Goal: Task Accomplishment & Management: Manage account settings

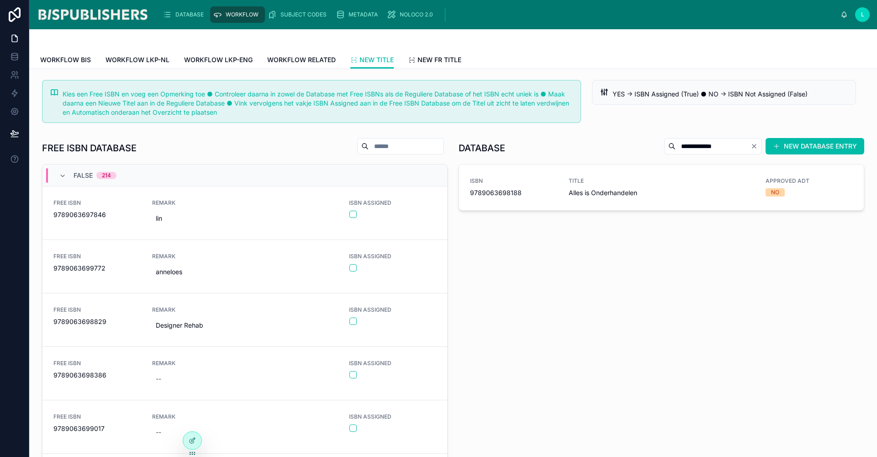
scroll to position [44, 0]
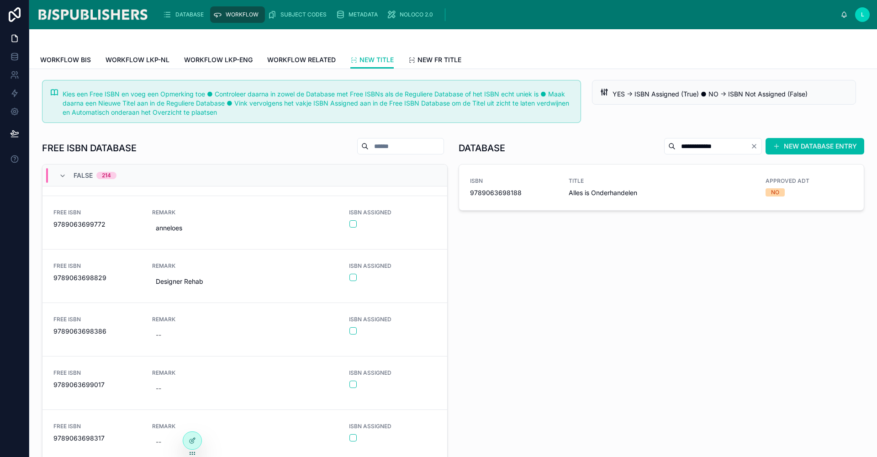
click at [190, 16] on span "DATABASE" at bounding box center [189, 14] width 28 height 7
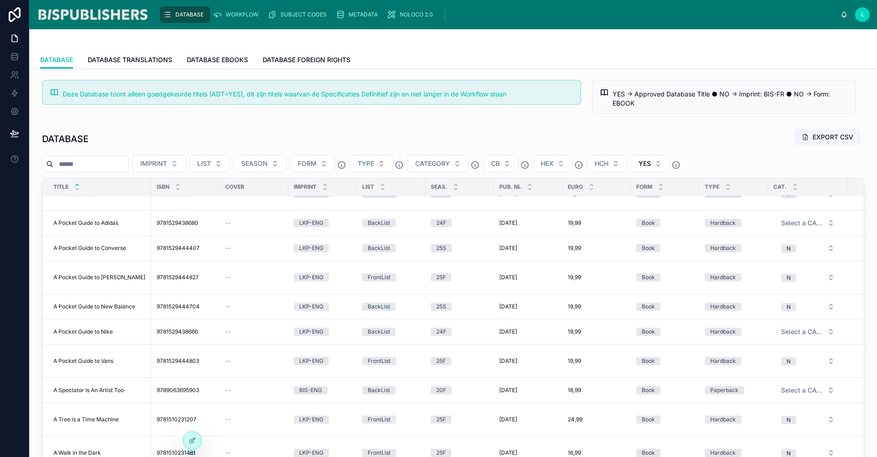
scroll to position [784, 0]
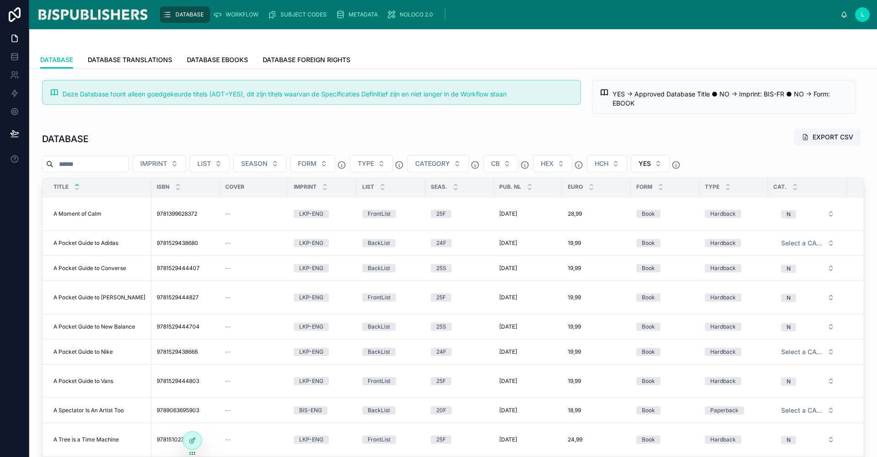
click at [167, 165] on span "IMPRINT" at bounding box center [153, 163] width 27 height 9
click at [145, 229] on div "LKP-ENG" at bounding box center [191, 229] width 127 height 15
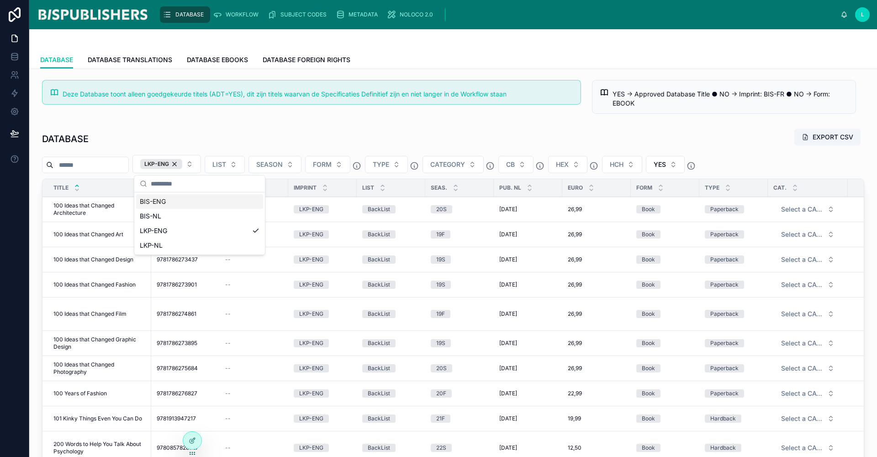
click at [164, 202] on div "BIS-ENG" at bounding box center [199, 201] width 127 height 15
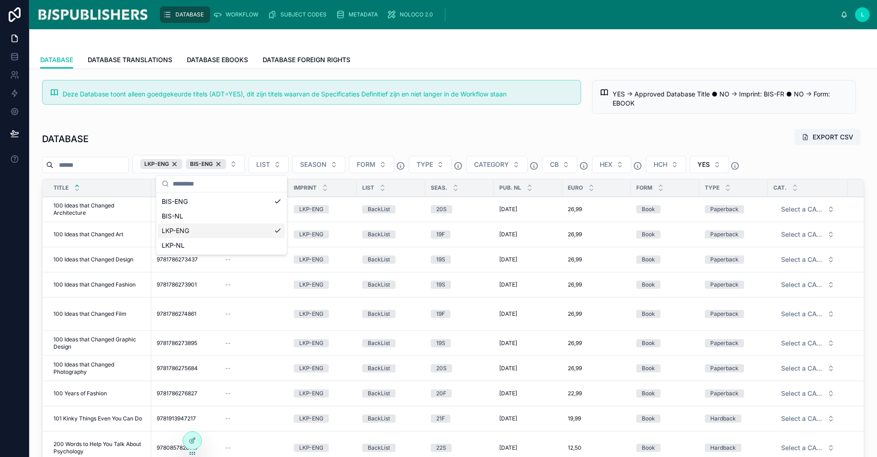
click at [254, 231] on div "LKP-ENG" at bounding box center [221, 230] width 127 height 15
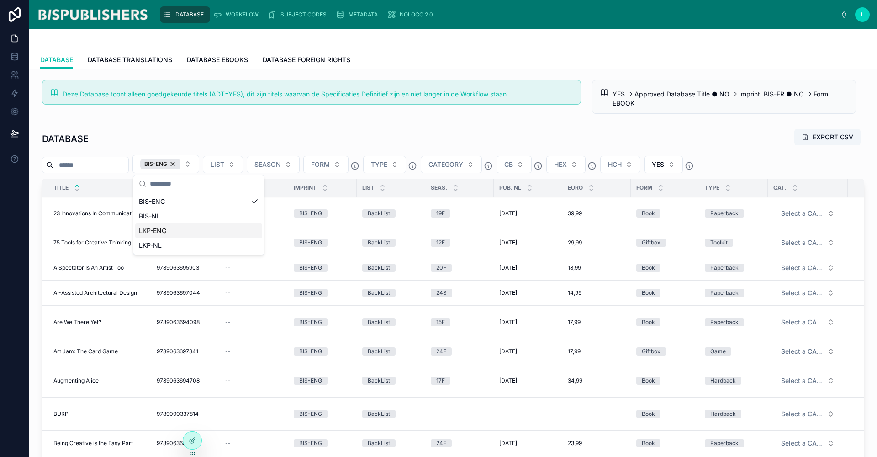
click at [152, 121] on div "Deze Database toont alleen goedgekeurde titels (ADT=YES), dit zijn titels waarv…" at bounding box center [453, 328] width 848 height 519
click at [348, 164] on button "FORM" at bounding box center [325, 164] width 45 height 17
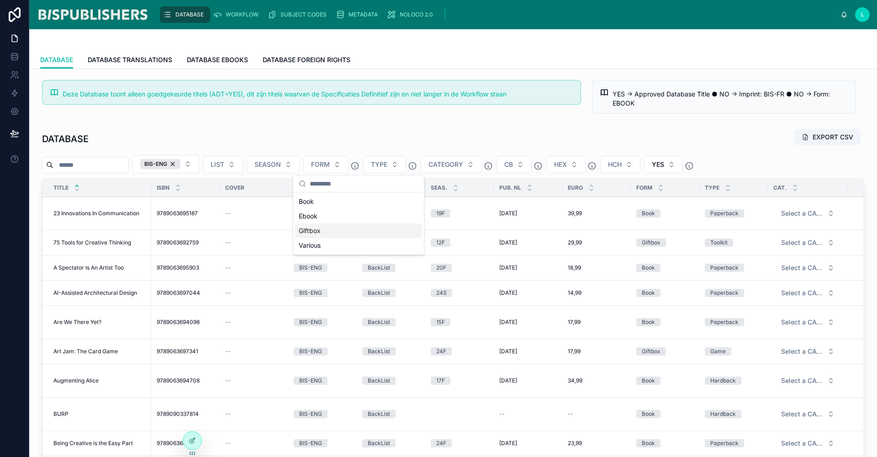
click at [319, 232] on div "Giftbox" at bounding box center [358, 230] width 127 height 15
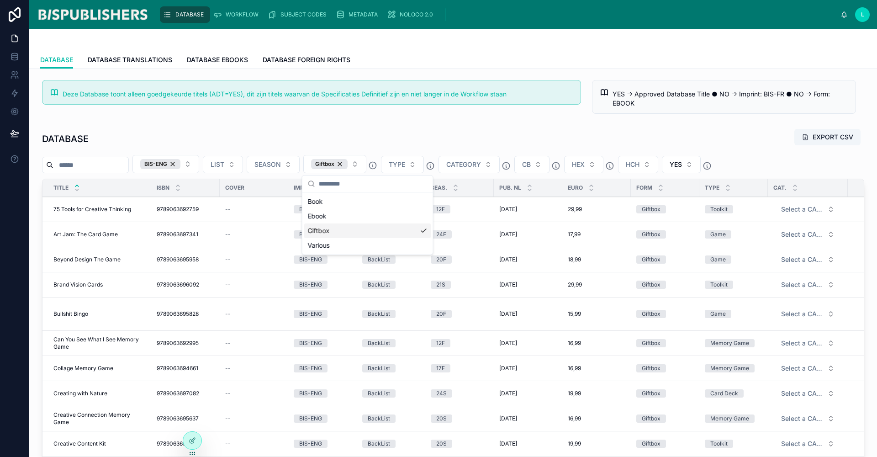
click at [104, 208] on span "75 Tools for Creative Thinking" at bounding box center [92, 209] width 78 height 7
click at [77, 233] on span "Art Jam: The Card Game" at bounding box center [85, 234] width 64 height 7
click at [87, 282] on span "Brand Vision Cards" at bounding box center [77, 284] width 49 height 7
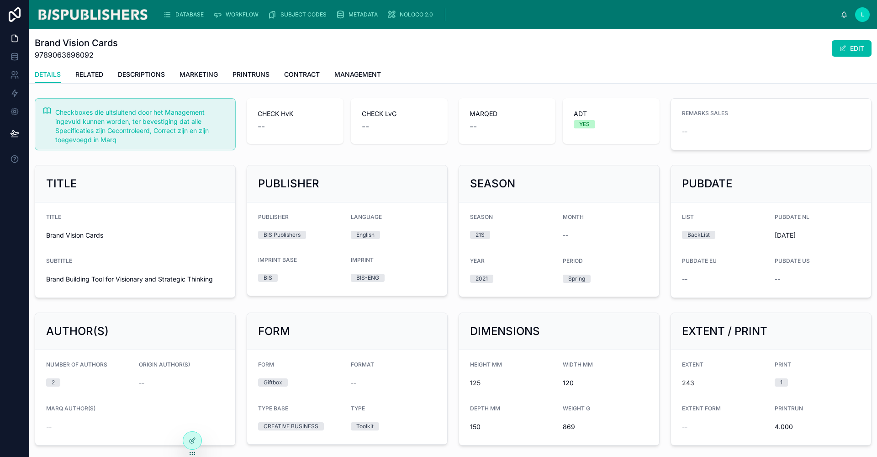
click at [855, 52] on button "EDIT" at bounding box center [852, 48] width 40 height 16
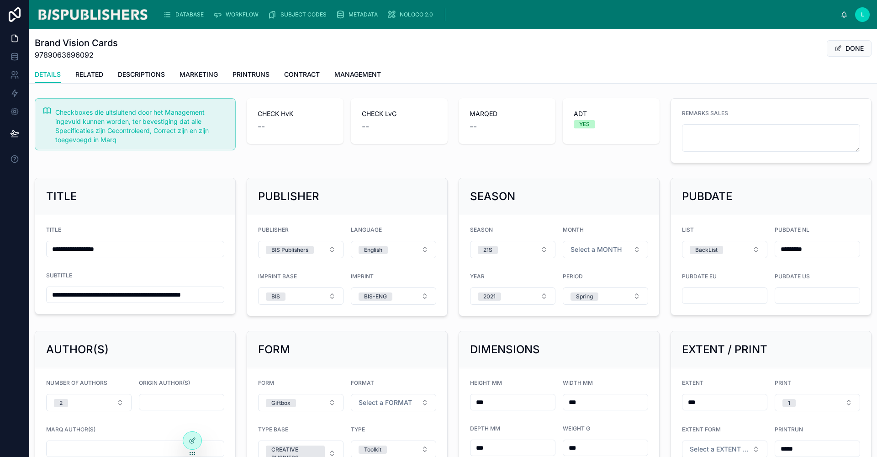
click at [398, 402] on span "Select a FORMAT" at bounding box center [385, 402] width 53 height 9
click at [377, 374] on div "Portrait" at bounding box center [390, 369] width 127 height 14
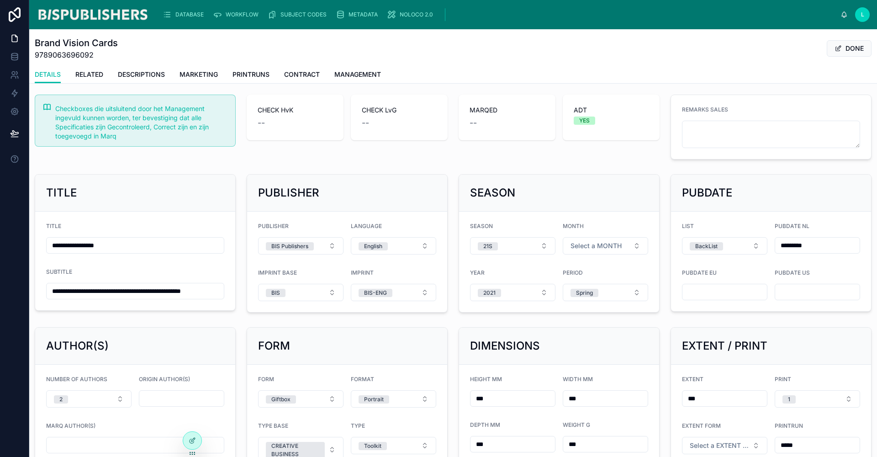
click at [627, 244] on button "Select a MONTH" at bounding box center [605, 245] width 85 height 17
click at [549, 325] on div "April" at bounding box center [552, 323] width 12 height 8
click at [834, 47] on span at bounding box center [837, 48] width 7 height 7
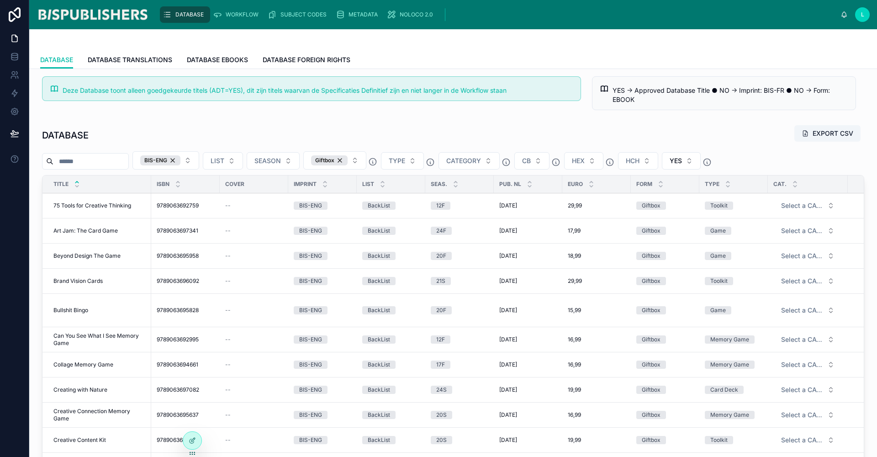
click at [78, 333] on span "Can You See What I See Memory Game" at bounding box center [99, 339] width 92 height 15
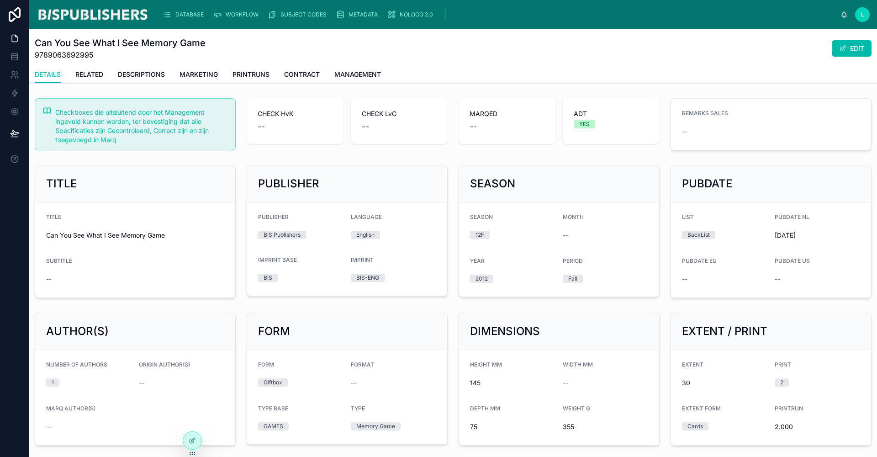
click at [839, 48] on span at bounding box center [842, 48] width 7 height 7
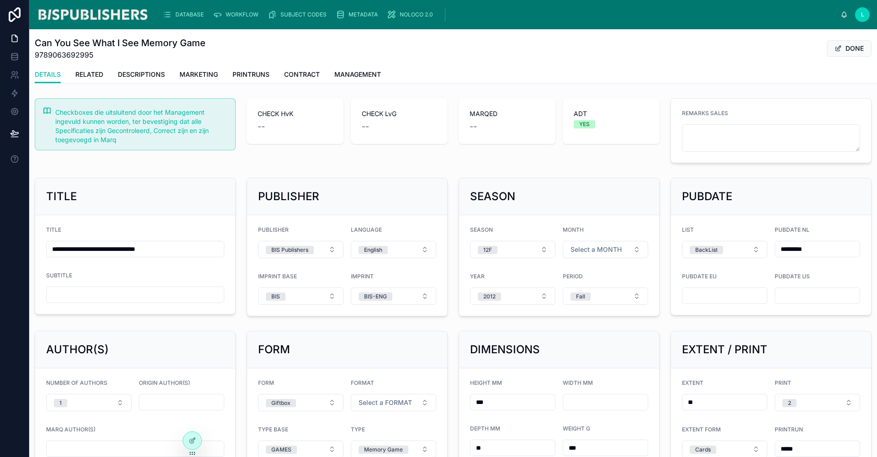
click at [386, 405] on span "Select a FORMAT" at bounding box center [385, 402] width 53 height 9
click at [353, 356] on div "Landscape" at bounding box center [350, 355] width 28 height 8
click at [838, 51] on button "DONE" at bounding box center [849, 48] width 45 height 16
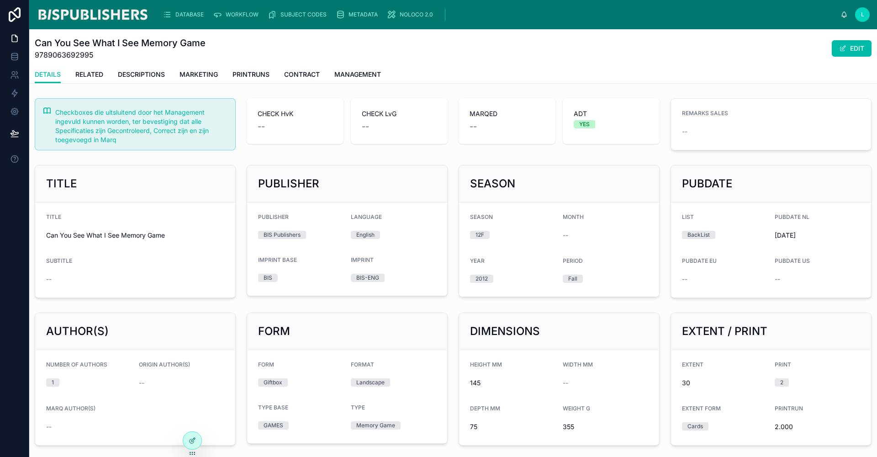
click at [47, 73] on span "DETAILS" at bounding box center [48, 74] width 26 height 9
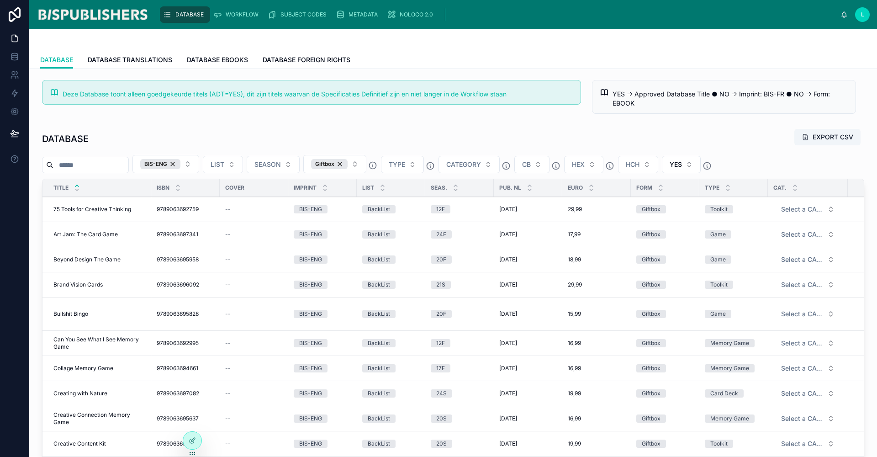
click at [80, 392] on span "Creating with Nature" at bounding box center [80, 393] width 54 height 7
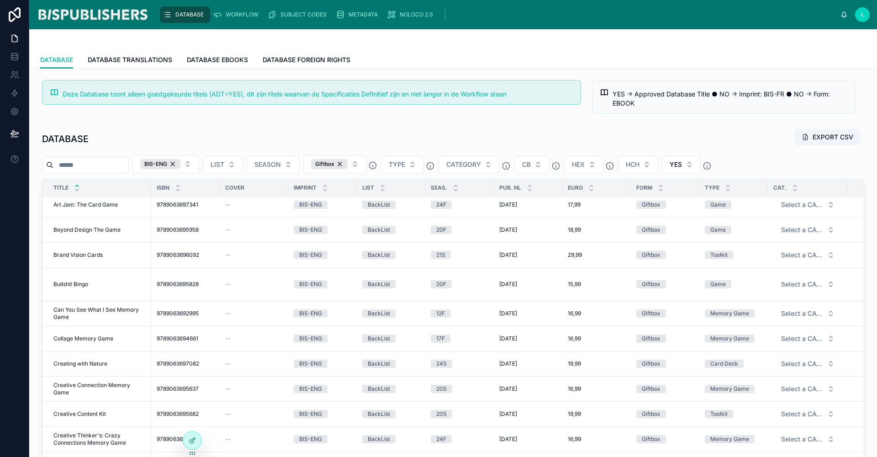
scroll to position [41, 0]
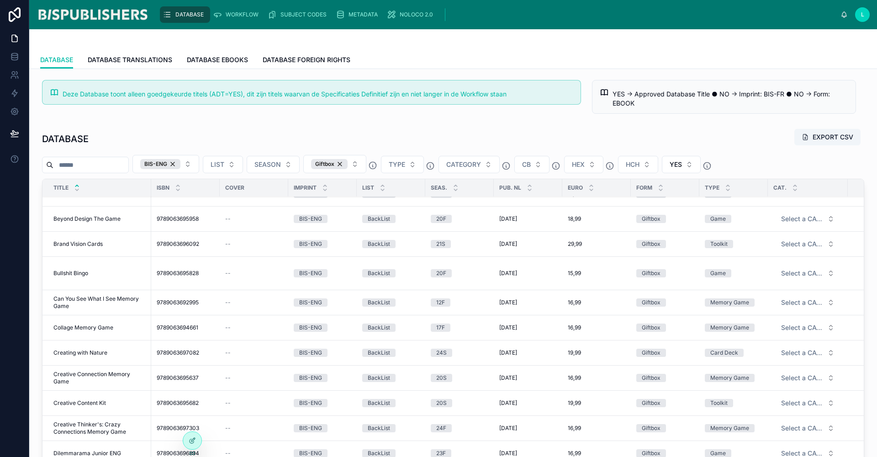
click at [106, 326] on span "Collage Memory Game" at bounding box center [83, 327] width 60 height 7
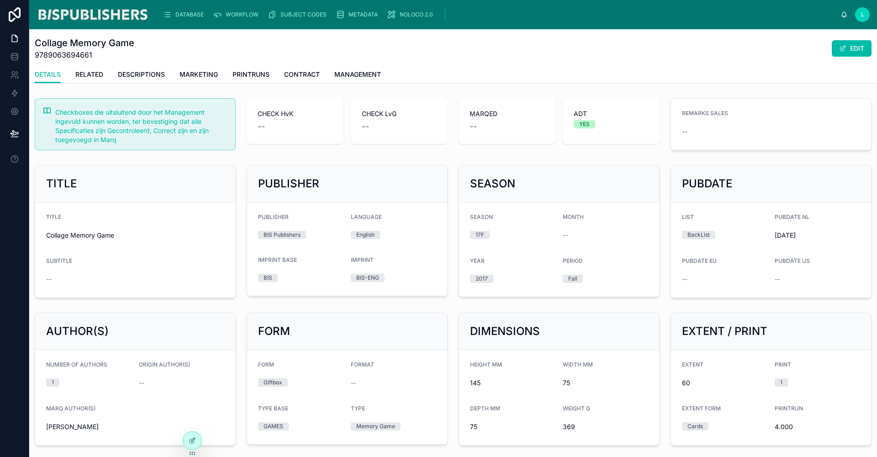
click at [843, 42] on button "EDIT" at bounding box center [852, 48] width 40 height 16
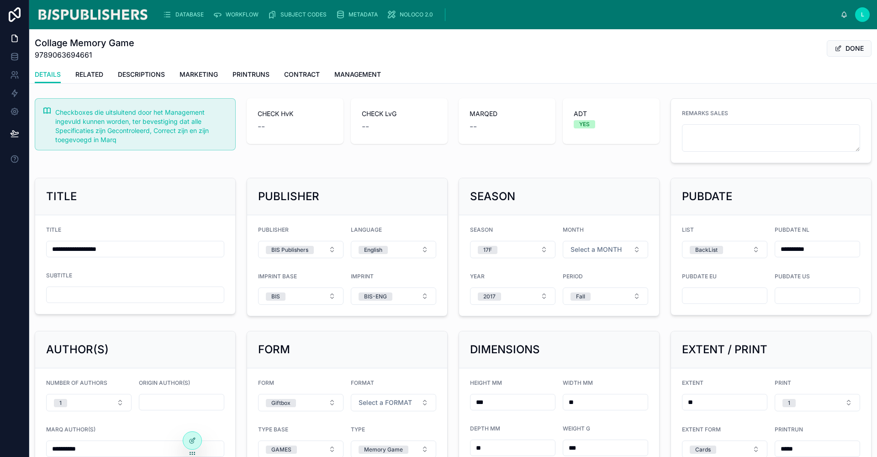
click at [375, 401] on span "Select a FORMAT" at bounding box center [385, 402] width 53 height 9
click at [360, 357] on div "Landscape" at bounding box center [350, 355] width 28 height 8
click at [843, 53] on button "DONE" at bounding box center [849, 48] width 45 height 16
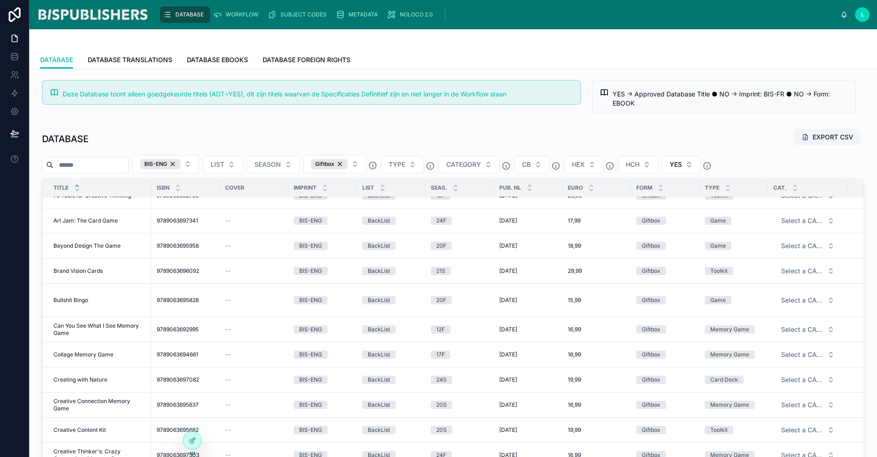
scroll to position [38, 0]
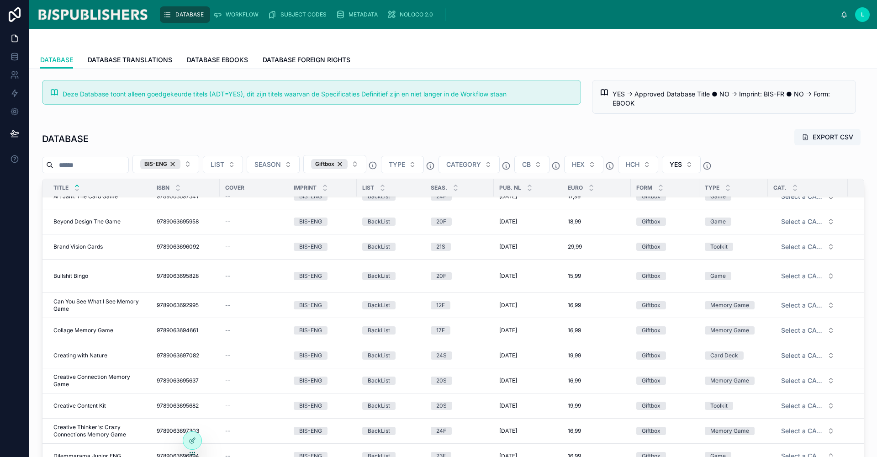
click at [94, 379] on span "Creative Connection Memory Game" at bounding box center [99, 380] width 92 height 15
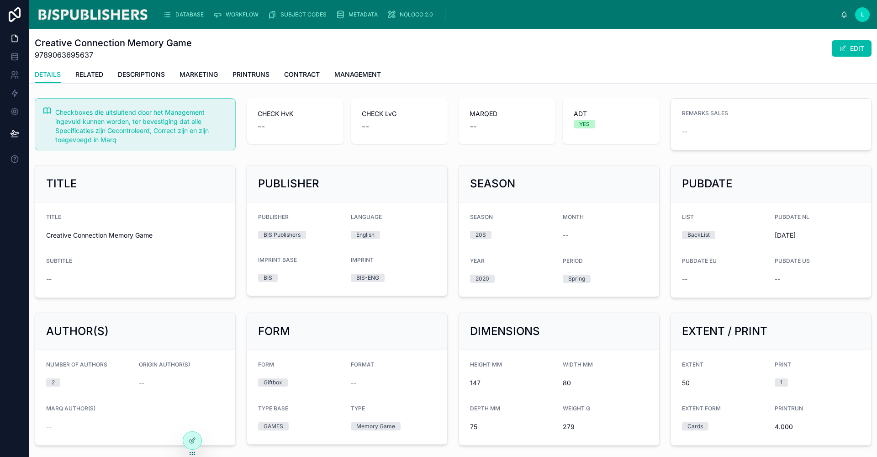
click at [851, 54] on button "EDIT" at bounding box center [852, 48] width 40 height 16
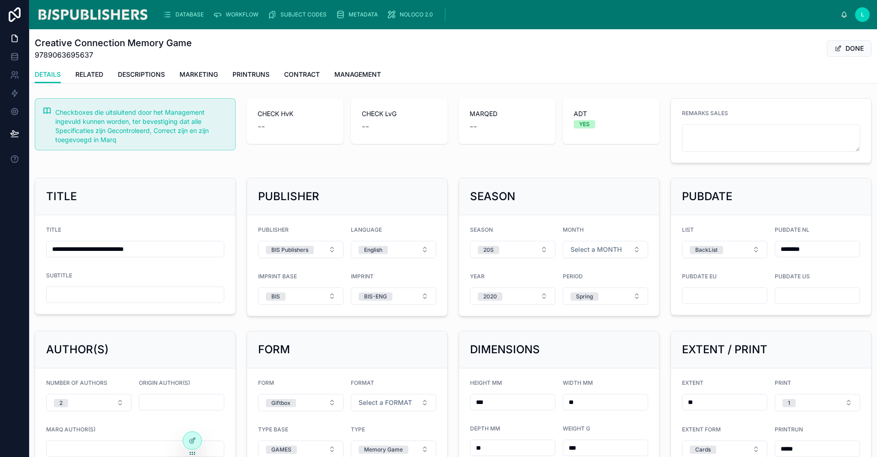
click at [387, 395] on button "Select a FORMAT" at bounding box center [393, 402] width 85 height 17
click at [375, 374] on div "Portrait" at bounding box center [390, 369] width 127 height 14
click at [845, 51] on button "DONE" at bounding box center [849, 48] width 45 height 16
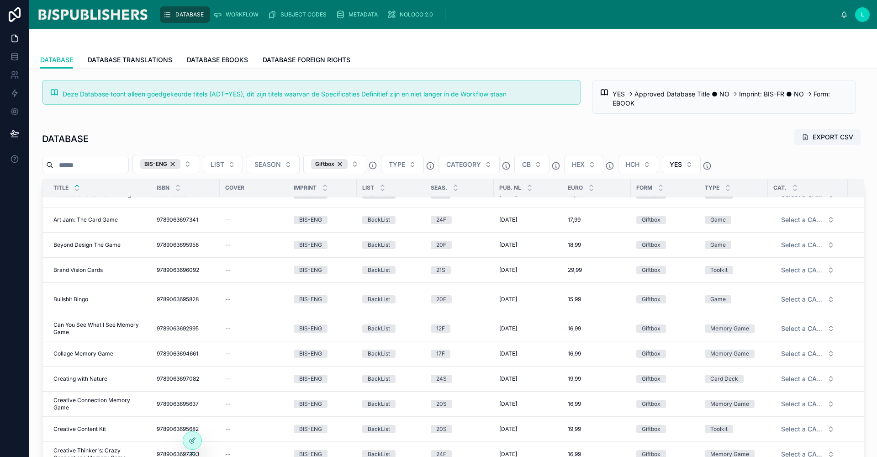
scroll to position [32, 0]
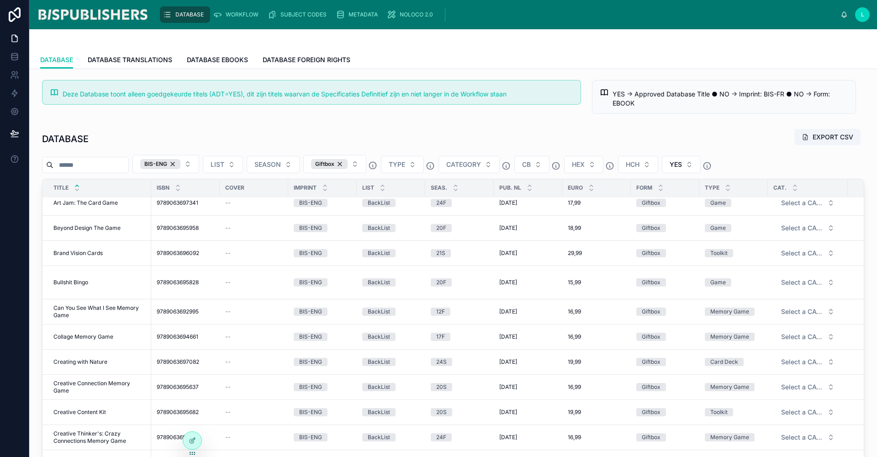
click at [90, 409] on span "Creative Content Kit" at bounding box center [79, 411] width 53 height 7
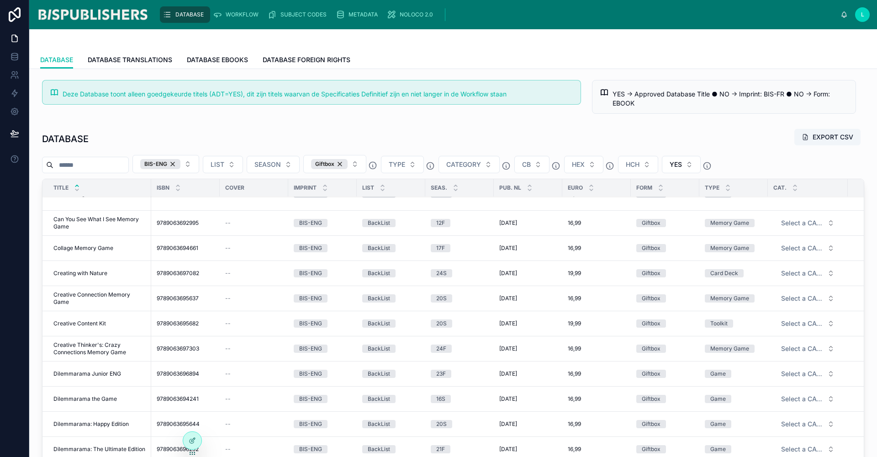
scroll to position [120, 0]
click at [88, 344] on span "Creative Thinker's: Crazy Connections Memory Game" at bounding box center [99, 348] width 92 height 15
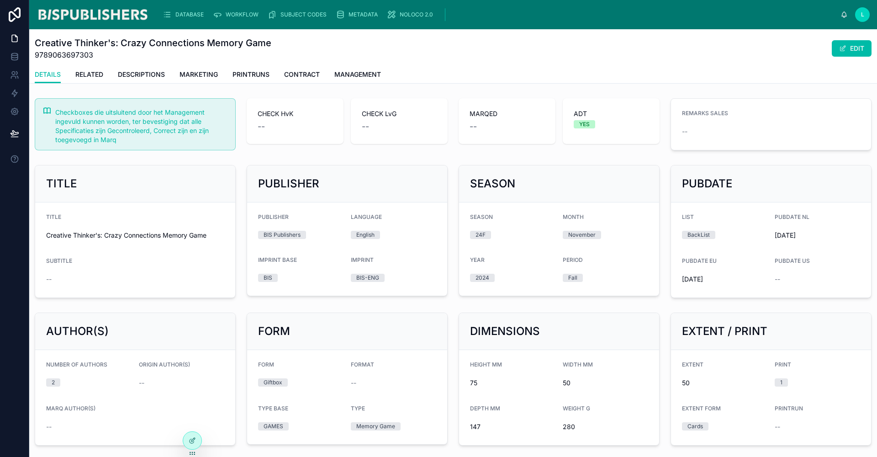
click at [841, 51] on button "EDIT" at bounding box center [852, 48] width 40 height 16
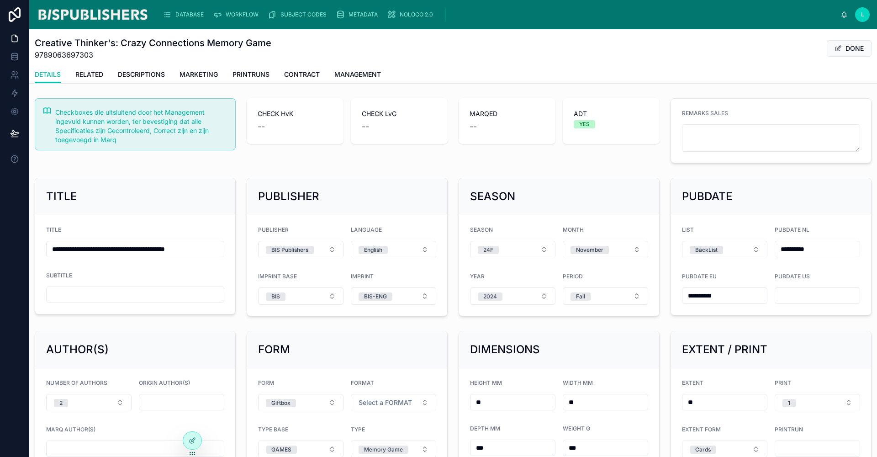
click at [391, 403] on span "Select a FORMAT" at bounding box center [385, 402] width 53 height 9
click at [367, 370] on div "Portrait" at bounding box center [390, 369] width 127 height 14
click at [383, 407] on button "Portrait" at bounding box center [393, 402] width 85 height 17
click at [365, 357] on span "Landscape" at bounding box center [350, 355] width 39 height 8
click at [846, 44] on button "DONE" at bounding box center [849, 48] width 45 height 16
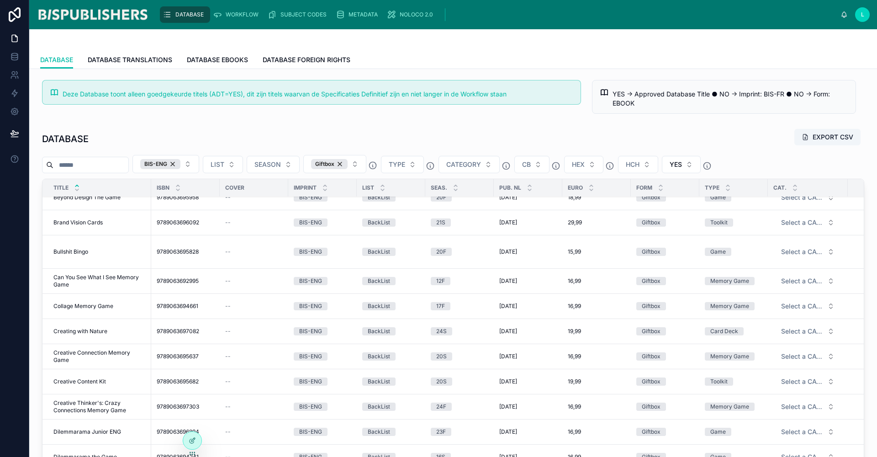
scroll to position [86, 0]
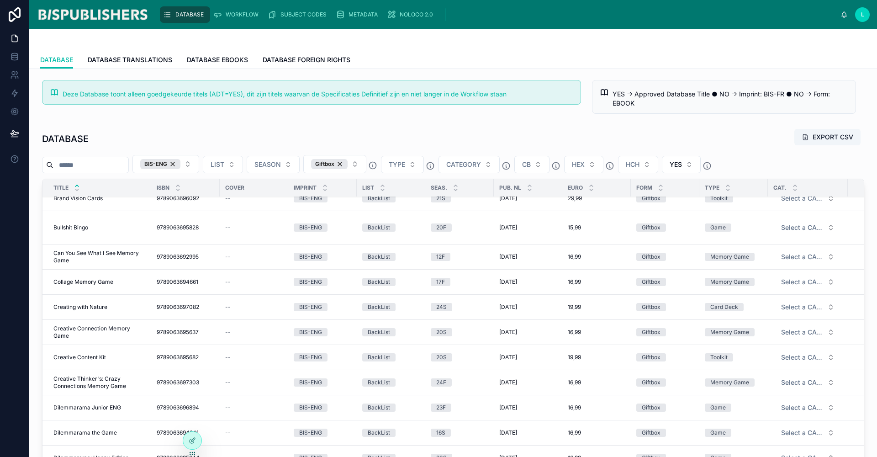
click at [89, 382] on span "Creative Thinker's: Crazy Connections Memory Game" at bounding box center [99, 382] width 92 height 15
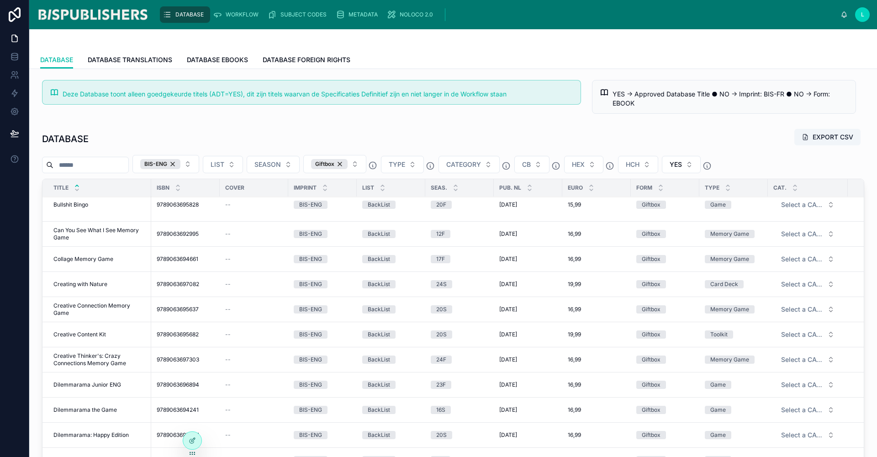
scroll to position [126, 0]
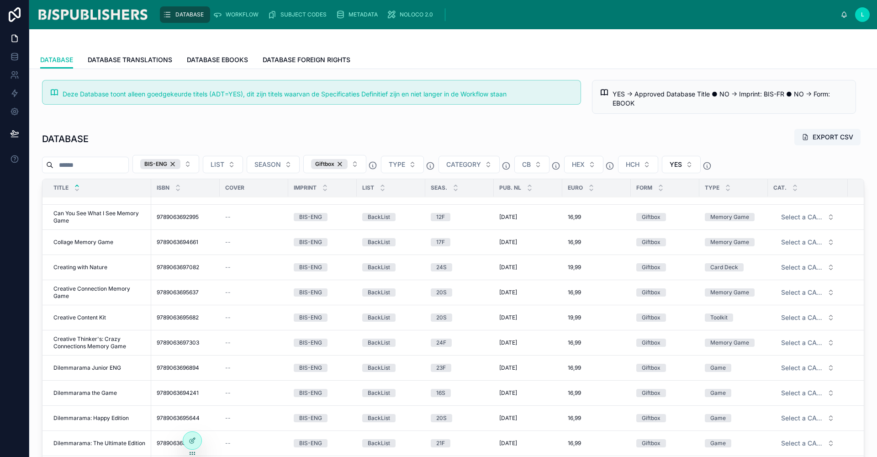
click at [90, 366] on span "Dilemmarama Junior ENG" at bounding box center [87, 367] width 68 height 7
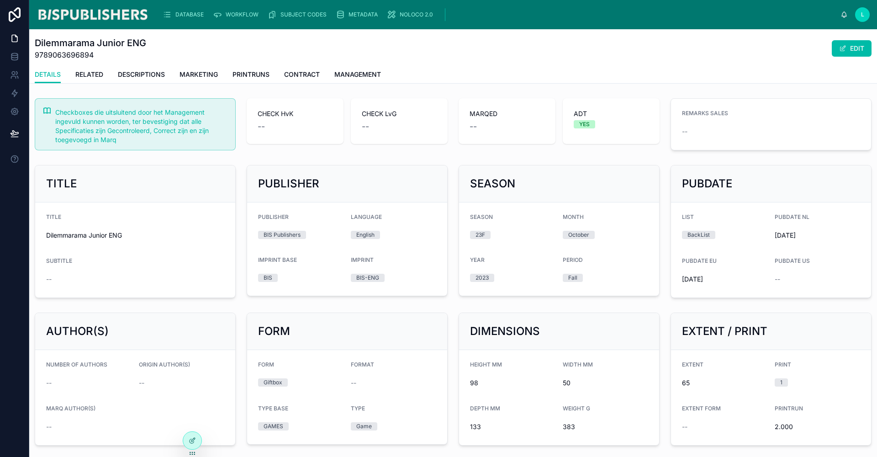
click at [838, 53] on button "EDIT" at bounding box center [852, 48] width 40 height 16
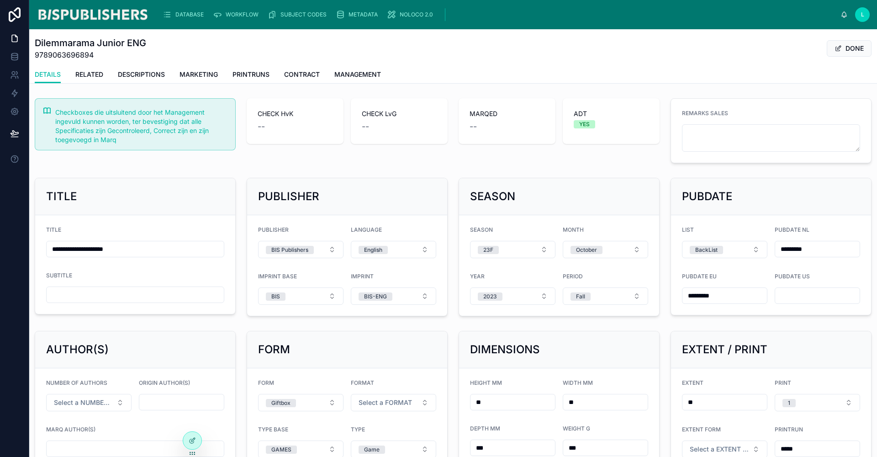
click at [390, 404] on span "Select a FORMAT" at bounding box center [385, 402] width 53 height 9
click at [365, 372] on div "Portrait" at bounding box center [390, 369] width 127 height 14
click at [837, 44] on button "DONE" at bounding box center [849, 48] width 45 height 16
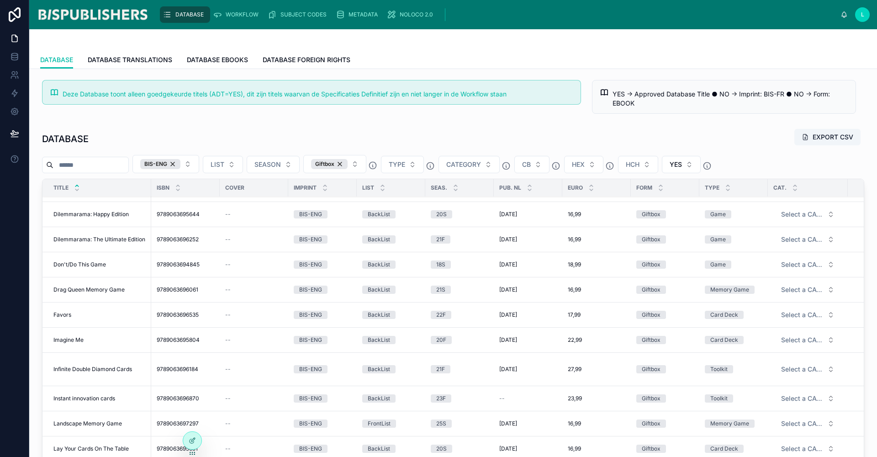
scroll to position [289, 0]
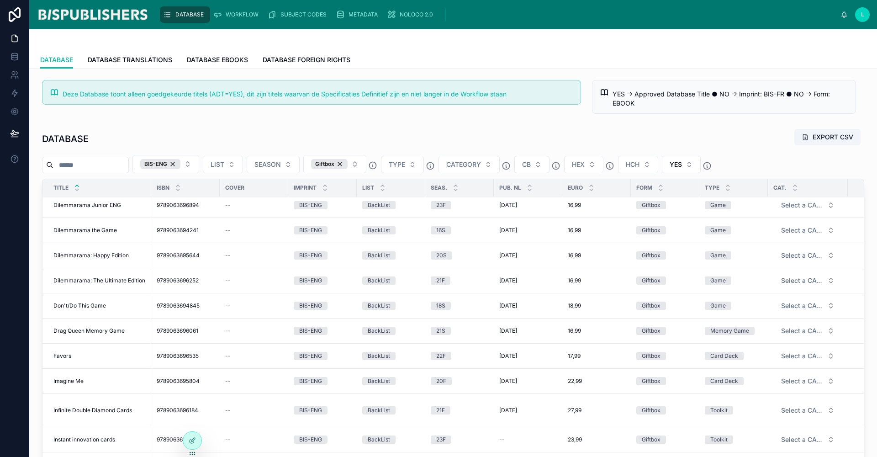
click at [99, 232] on span "Dilemmarama the Game" at bounding box center [84, 230] width 63 height 7
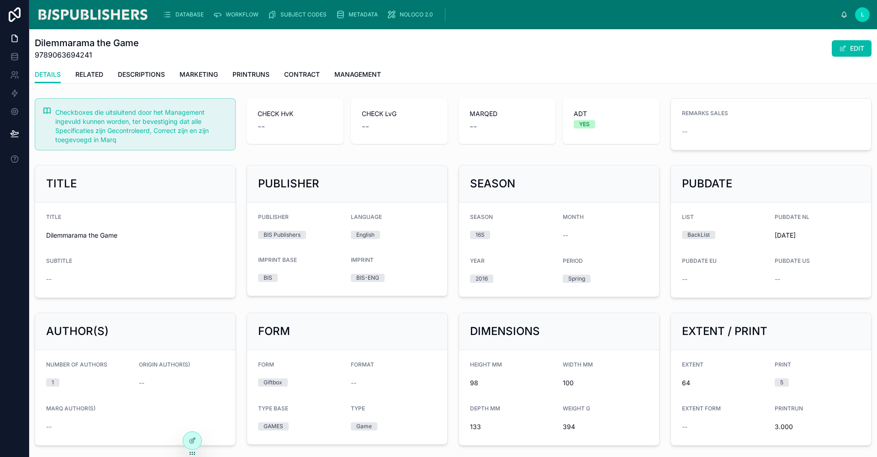
click at [847, 41] on button "EDIT" at bounding box center [852, 48] width 40 height 16
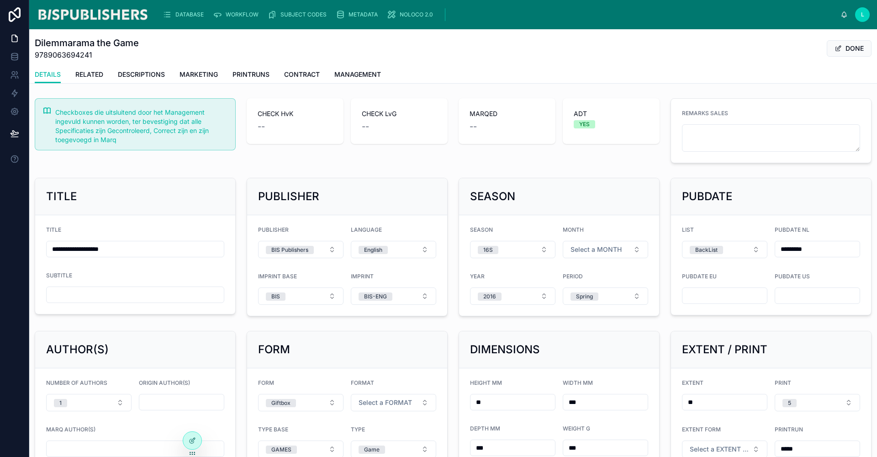
click at [370, 396] on button "Select a FORMAT" at bounding box center [393, 402] width 85 height 17
click at [359, 372] on span "Portrait" at bounding box center [346, 369] width 31 height 8
click at [850, 46] on button "DONE" at bounding box center [849, 48] width 45 height 16
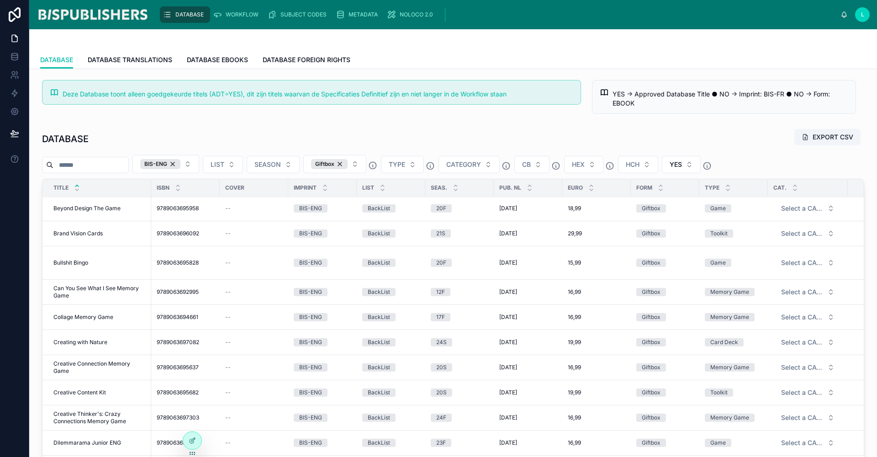
scroll to position [145, 0]
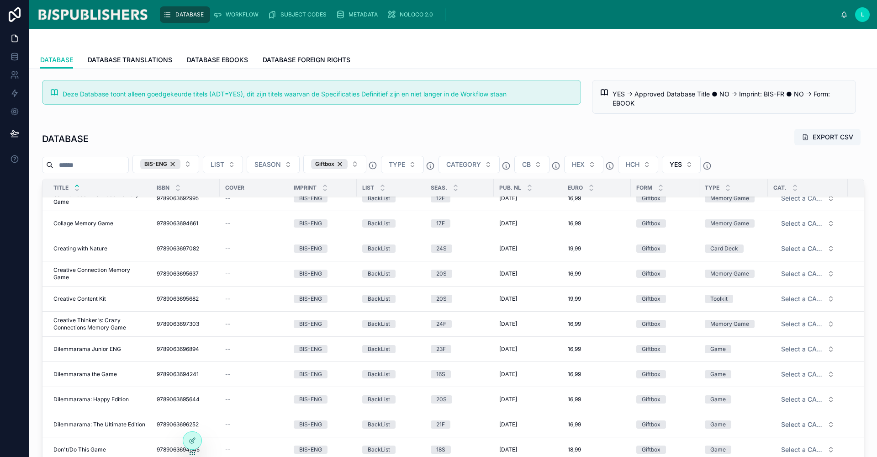
click at [96, 375] on span "Dilemmarama the Game" at bounding box center [84, 373] width 63 height 7
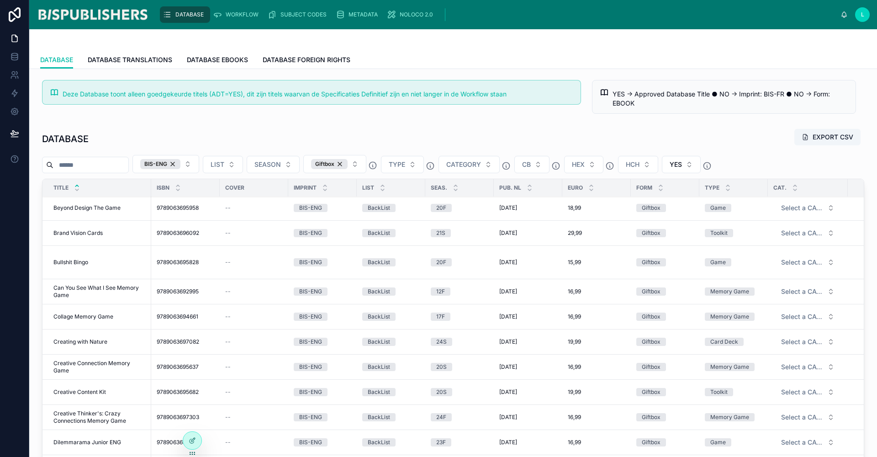
scroll to position [145, 0]
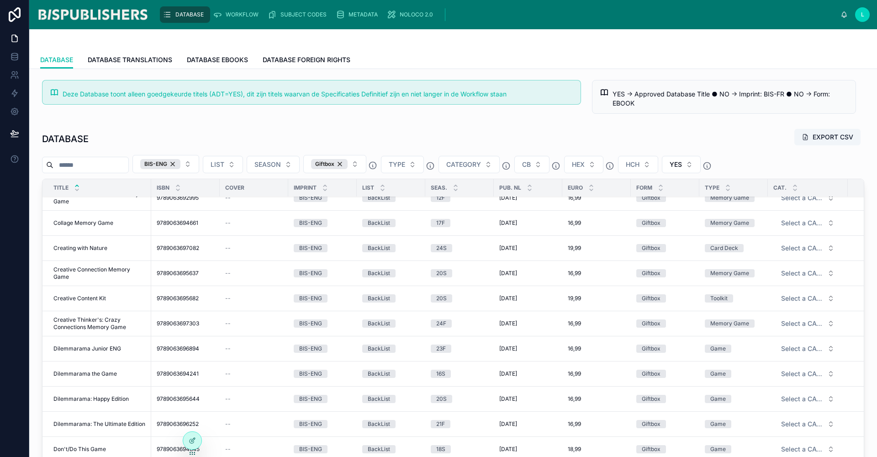
click at [79, 398] on span "Dilemmarama: Happy Edition" at bounding box center [90, 398] width 75 height 7
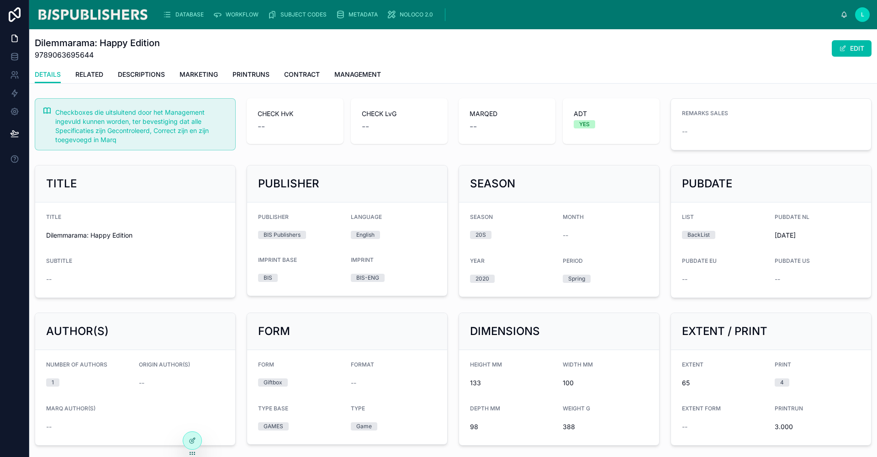
click at [839, 49] on span at bounding box center [842, 48] width 7 height 7
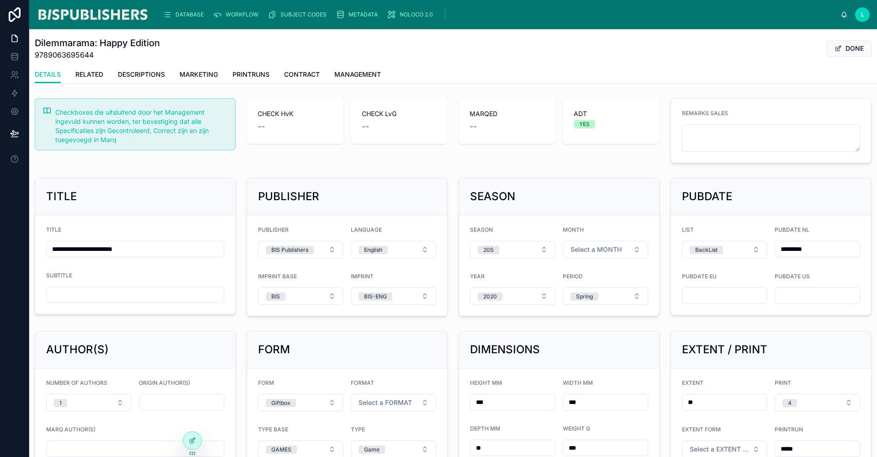
click at [383, 405] on span "Select a FORMAT" at bounding box center [385, 402] width 53 height 9
click at [368, 369] on div "Portrait" at bounding box center [390, 369] width 127 height 14
click at [852, 50] on button "DONE" at bounding box center [849, 48] width 45 height 16
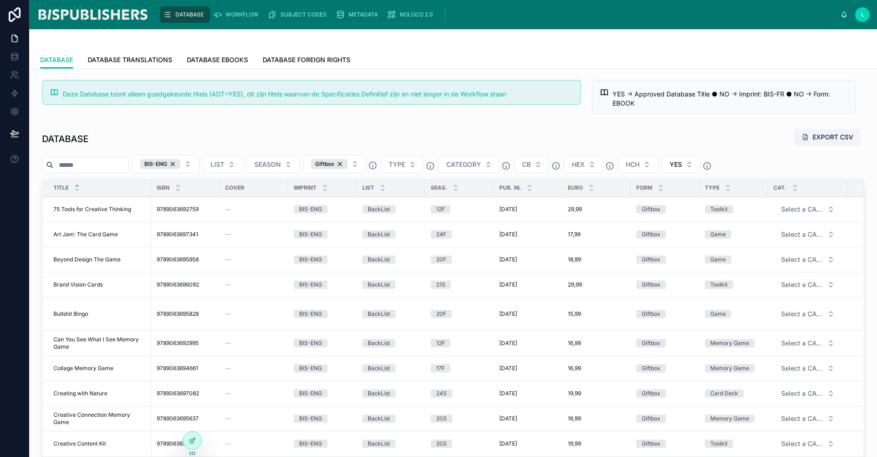
scroll to position [224, 0]
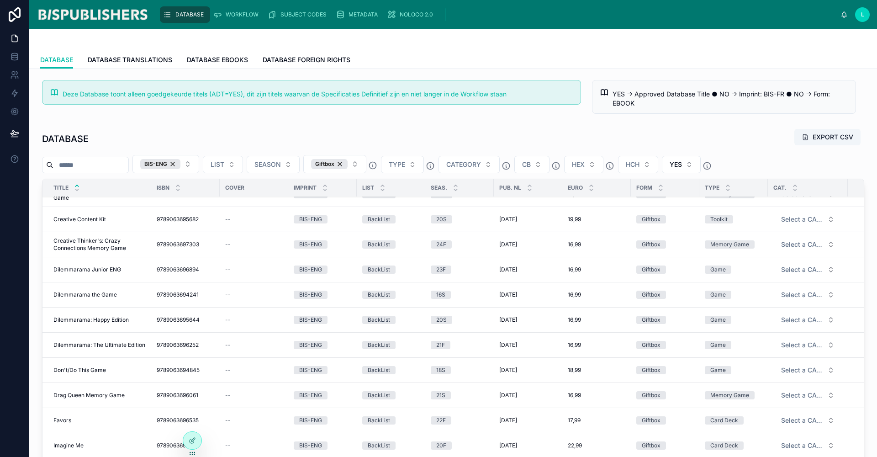
click at [120, 344] on span "Dilemmarama: The Ultimate Edition" at bounding box center [99, 344] width 92 height 7
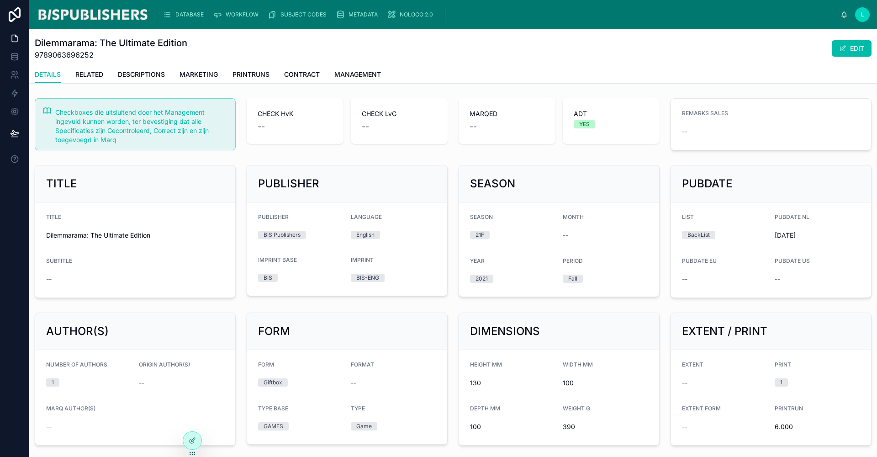
click at [851, 45] on button "EDIT" at bounding box center [852, 48] width 40 height 16
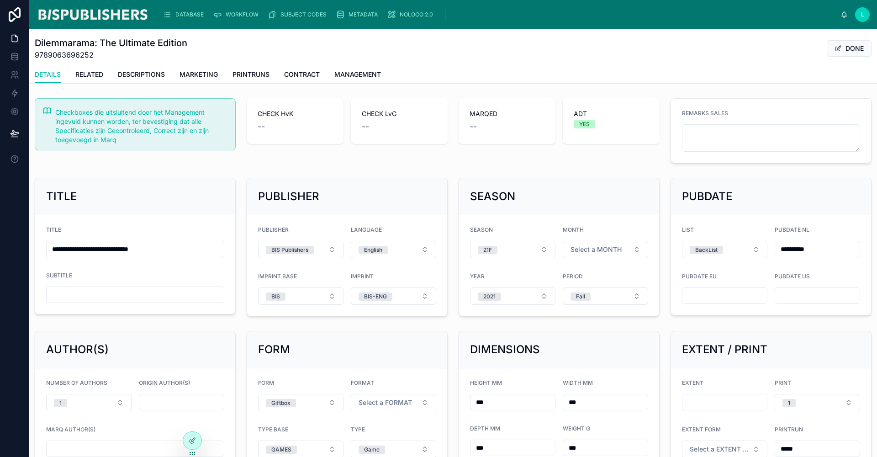
click at [391, 396] on button "Select a FORMAT" at bounding box center [393, 402] width 85 height 17
click at [363, 372] on div "Portrait" at bounding box center [390, 369] width 127 height 14
click at [588, 243] on button "Select a MONTH" at bounding box center [605, 249] width 85 height 17
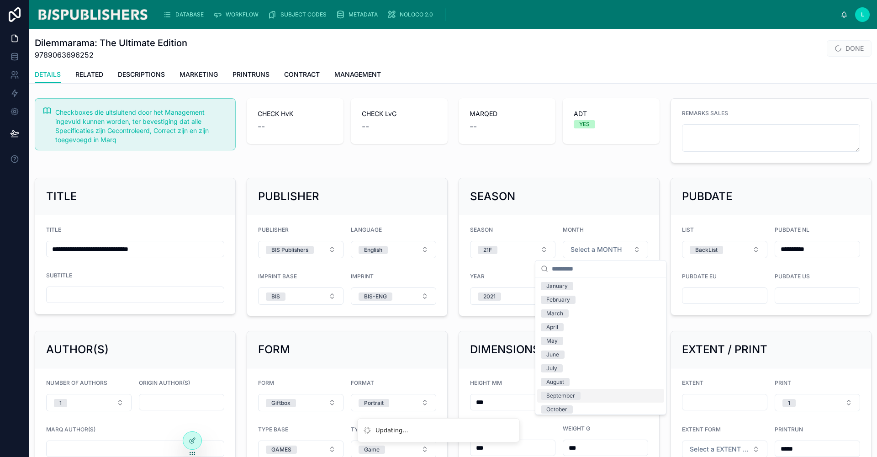
scroll to position [17, 0]
click at [558, 401] on div "November" at bounding box center [600, 406] width 127 height 14
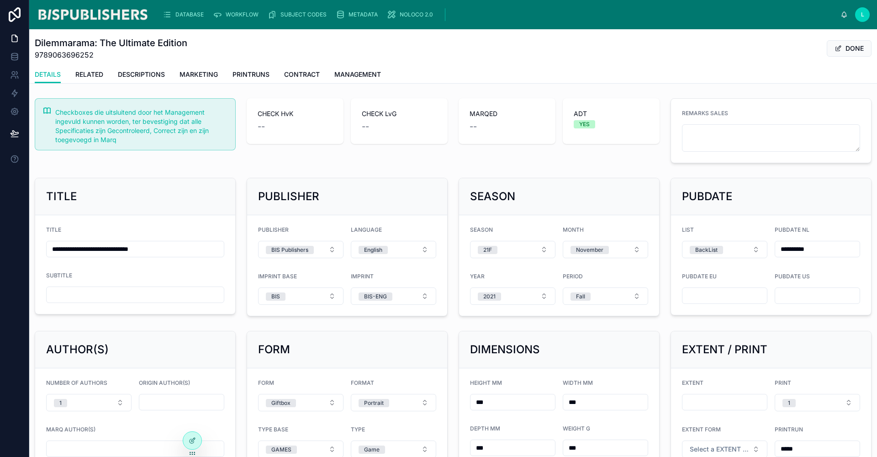
click at [845, 48] on button "DONE" at bounding box center [849, 48] width 45 height 16
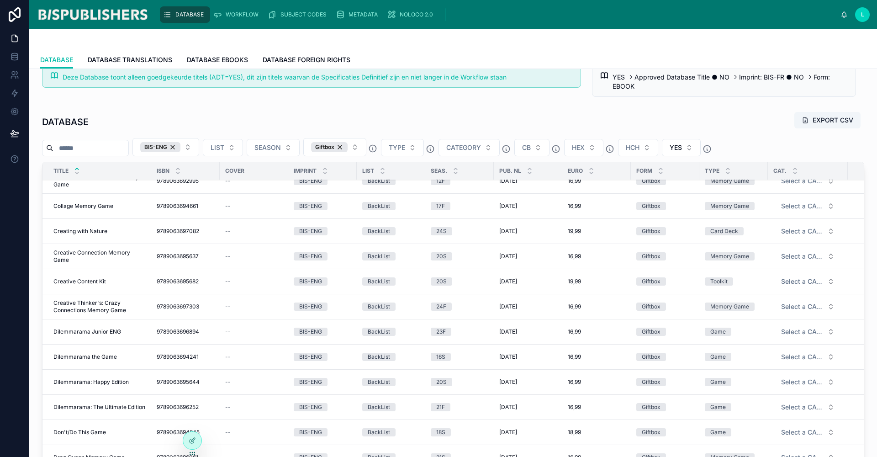
scroll to position [354, 0]
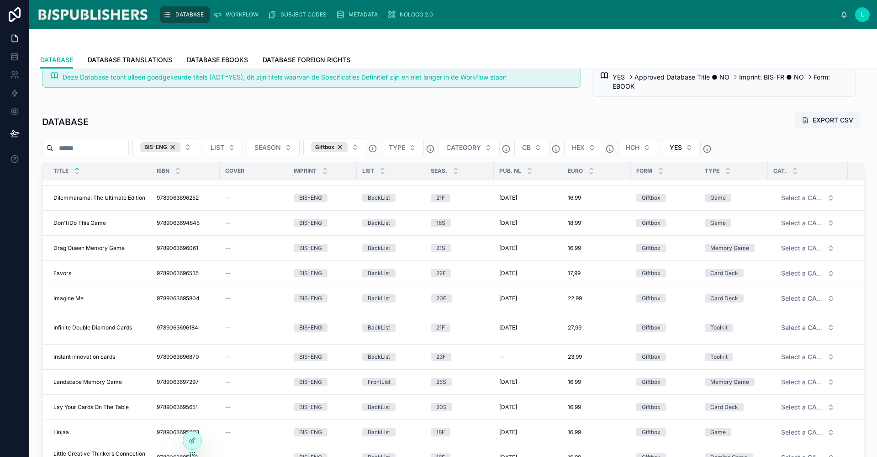
click at [73, 249] on span "Drag Queen Memory Game" at bounding box center [88, 247] width 71 height 7
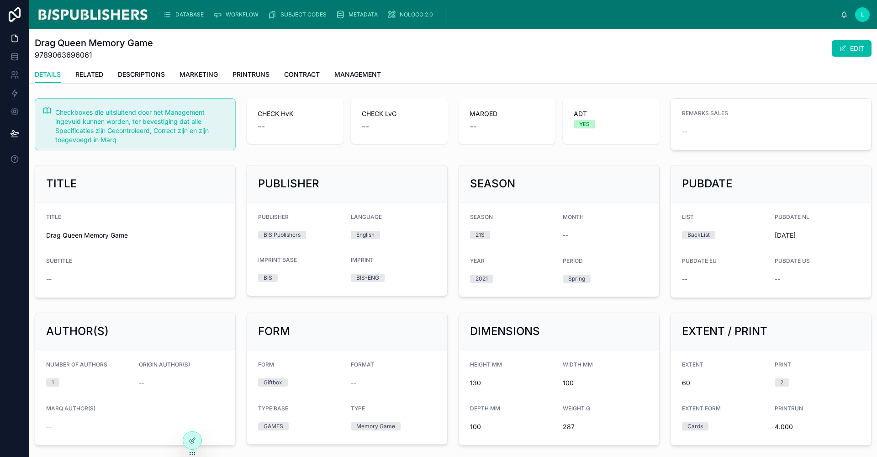
click at [845, 54] on button "EDIT" at bounding box center [852, 48] width 40 height 16
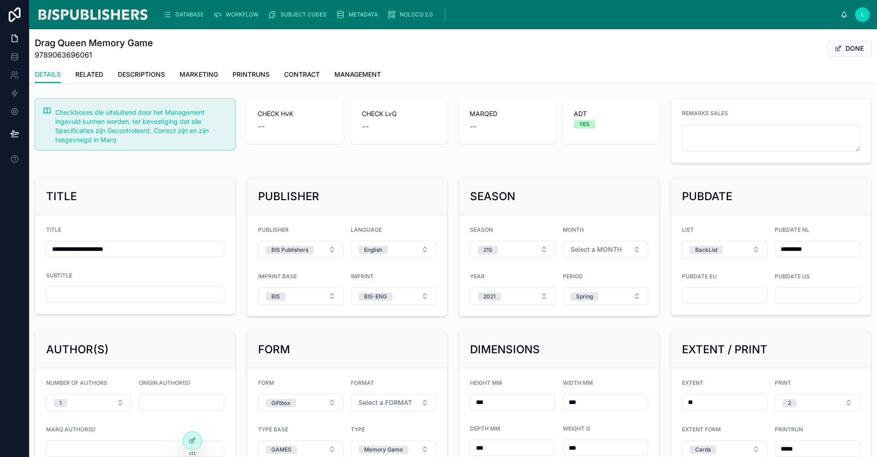
click at [412, 397] on button "Select a FORMAT" at bounding box center [393, 402] width 85 height 17
click at [385, 371] on div "Portrait" at bounding box center [390, 369] width 127 height 14
click at [618, 252] on button "Select a MONTH" at bounding box center [605, 249] width 85 height 17
click at [554, 354] on div "June" at bounding box center [552, 354] width 13 height 8
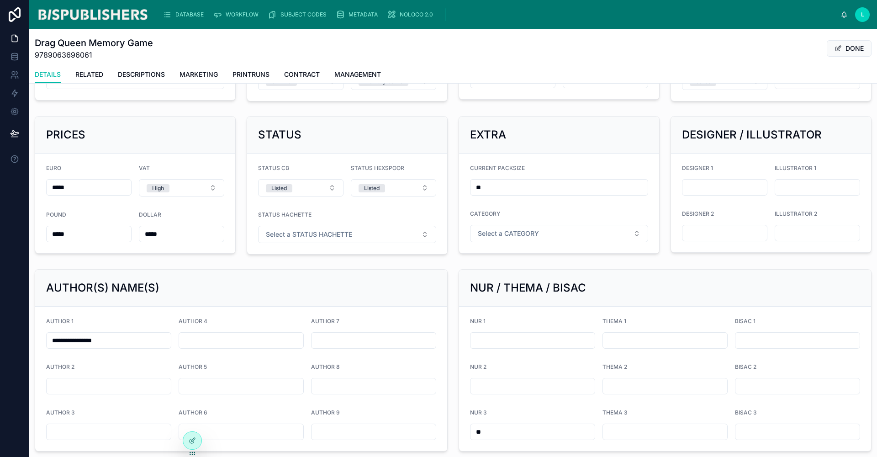
scroll to position [424, 0]
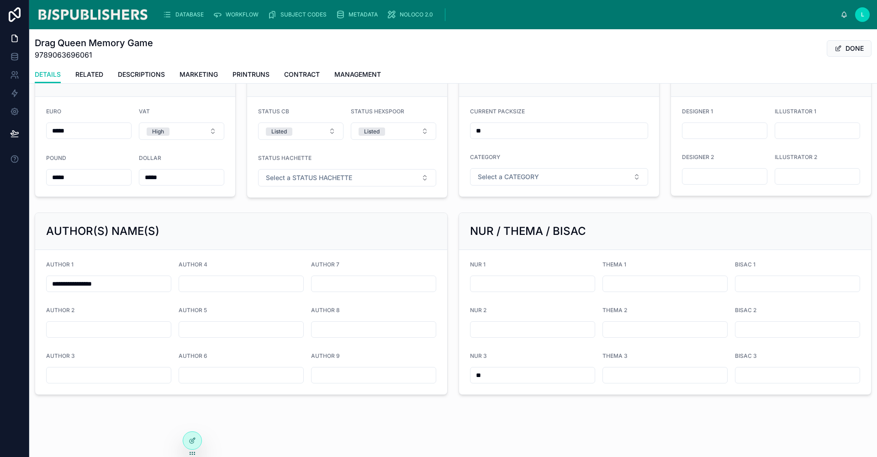
drag, startPoint x: 119, startPoint y: 285, endPoint x: 29, endPoint y: 285, distance: 90.0
click at [29, 285] on div "**********" at bounding box center [438, 228] width 877 height 457
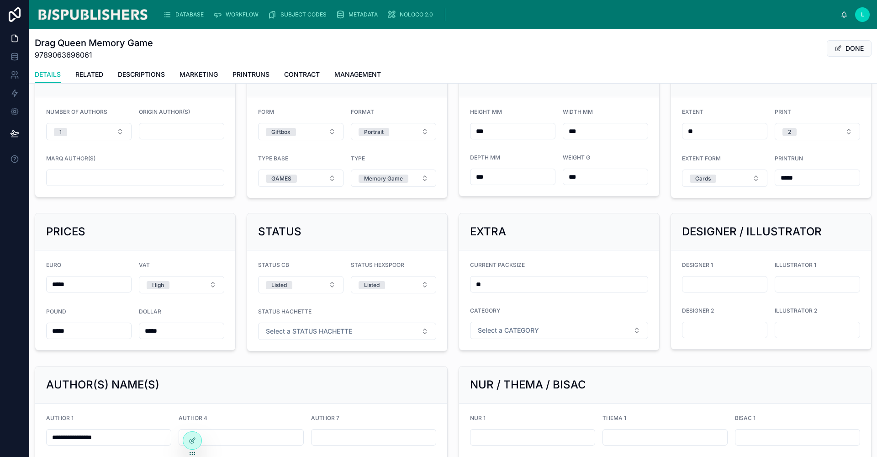
scroll to position [195, 0]
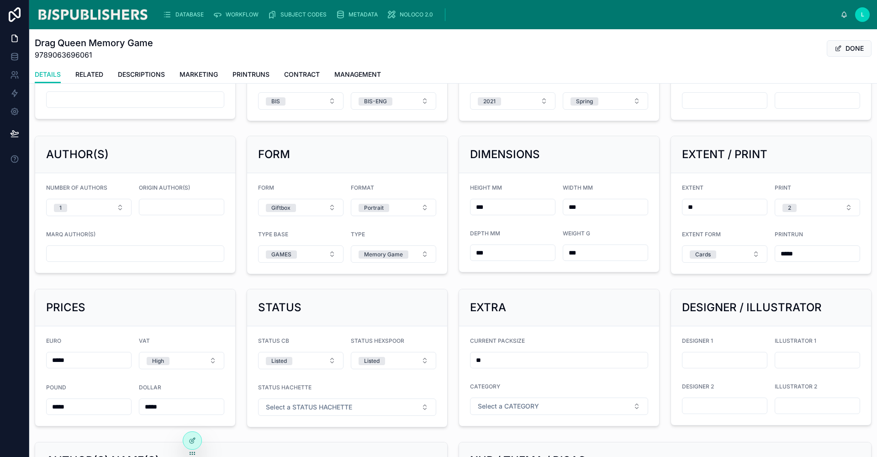
click at [104, 257] on input "text" at bounding box center [135, 253] width 177 height 13
paste input "**********"
type input "**********"
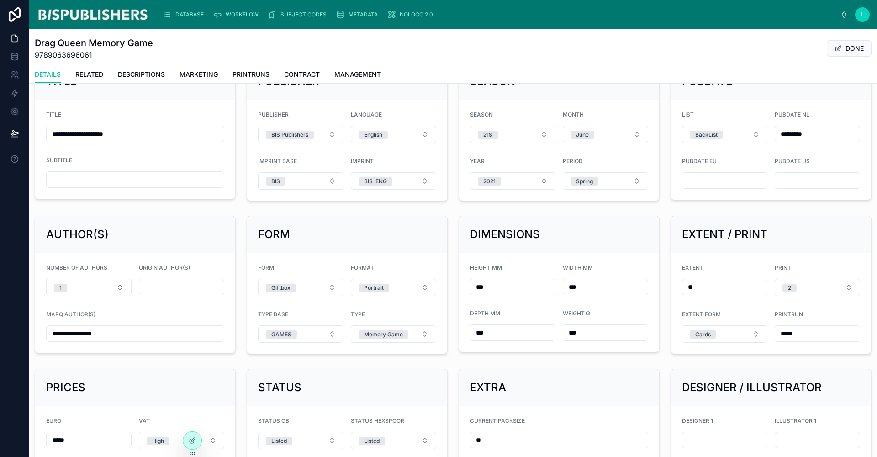
click at [839, 53] on button "DONE" at bounding box center [849, 48] width 45 height 16
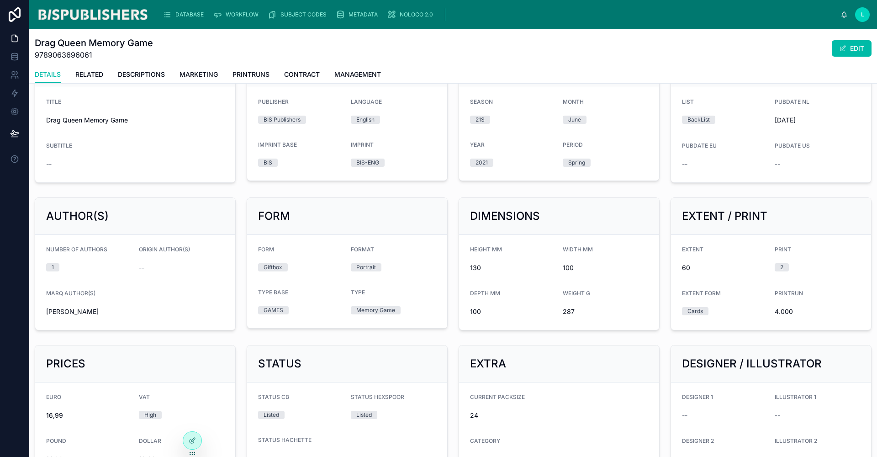
scroll to position [0, 0]
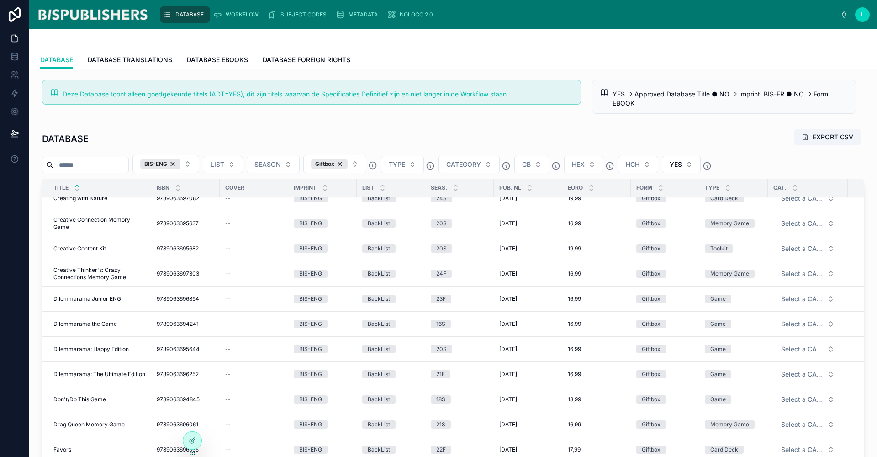
scroll to position [273, 0]
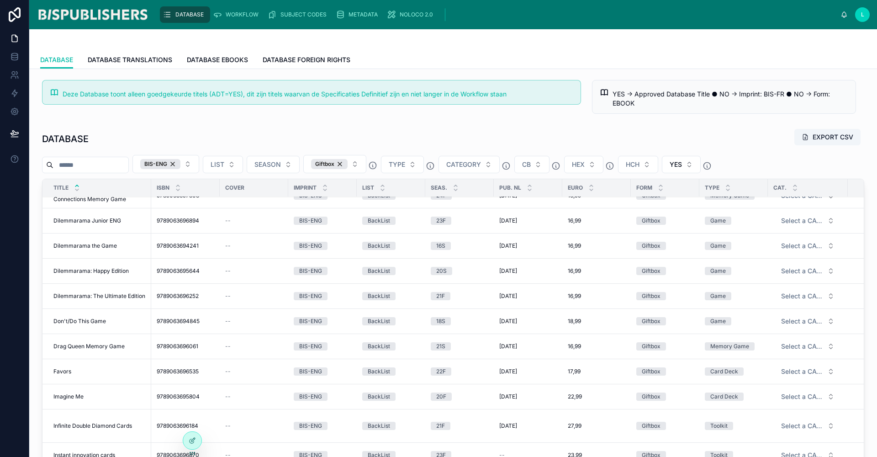
click at [66, 395] on span "Imagine Me" at bounding box center [68, 396] width 30 height 7
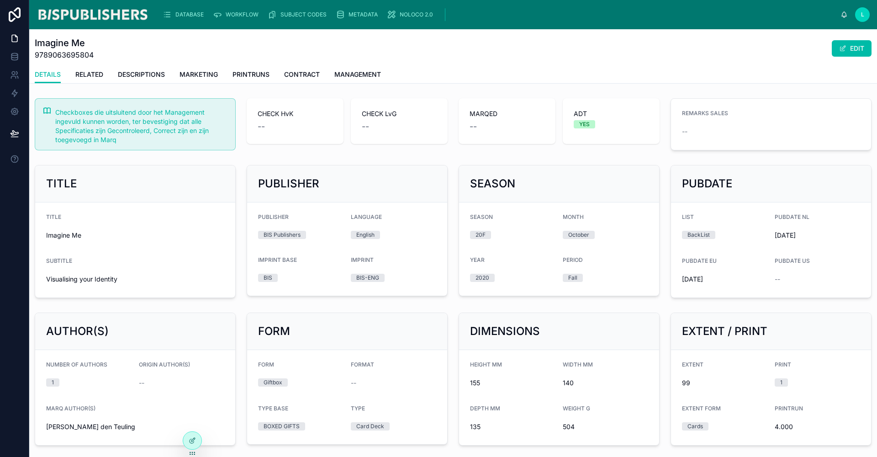
click at [840, 51] on button "EDIT" at bounding box center [852, 48] width 40 height 16
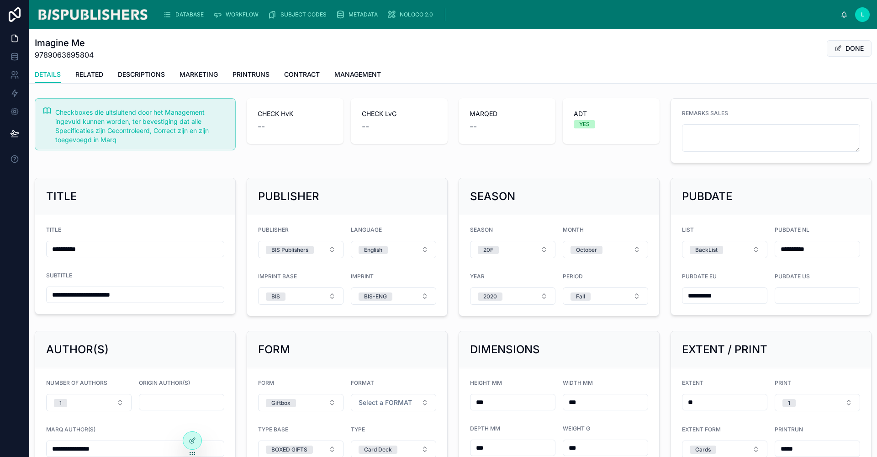
click at [383, 399] on span "Select a FORMAT" at bounding box center [385, 402] width 53 height 9
click at [365, 371] on div "Portrait" at bounding box center [390, 369] width 127 height 14
click at [848, 47] on button "DONE" at bounding box center [849, 48] width 45 height 16
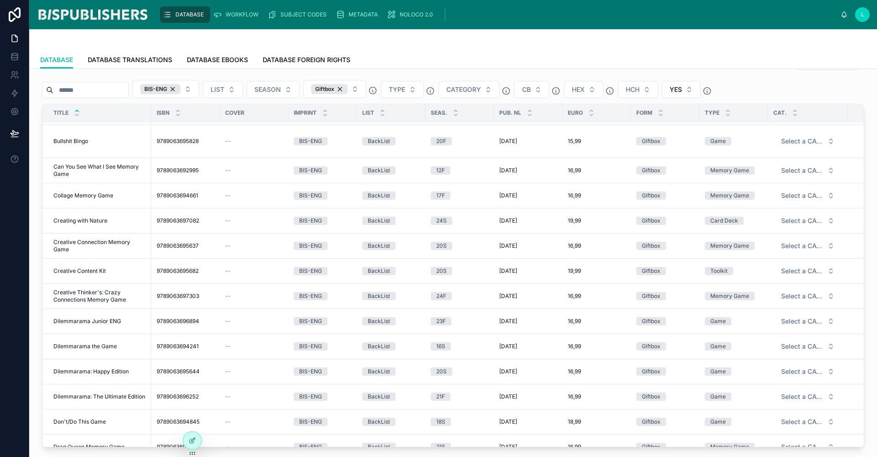
scroll to position [322, 0]
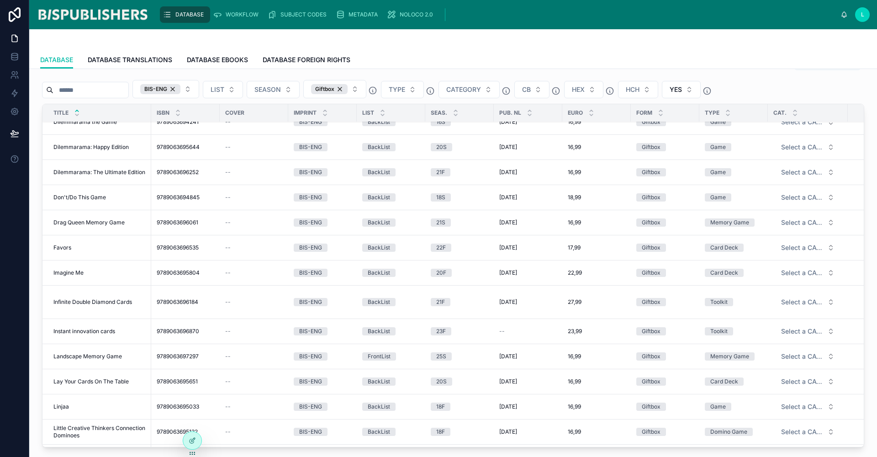
click at [78, 194] on span "Don't/Do This Game" at bounding box center [79, 197] width 53 height 7
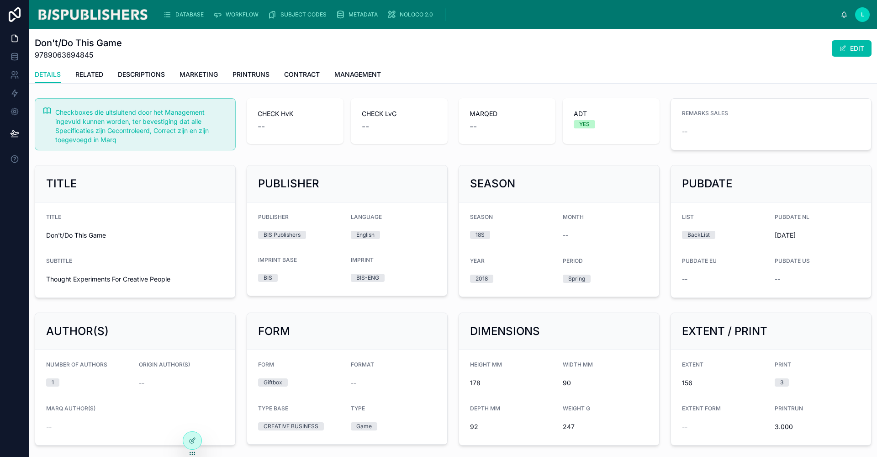
click at [851, 52] on button "EDIT" at bounding box center [852, 48] width 40 height 16
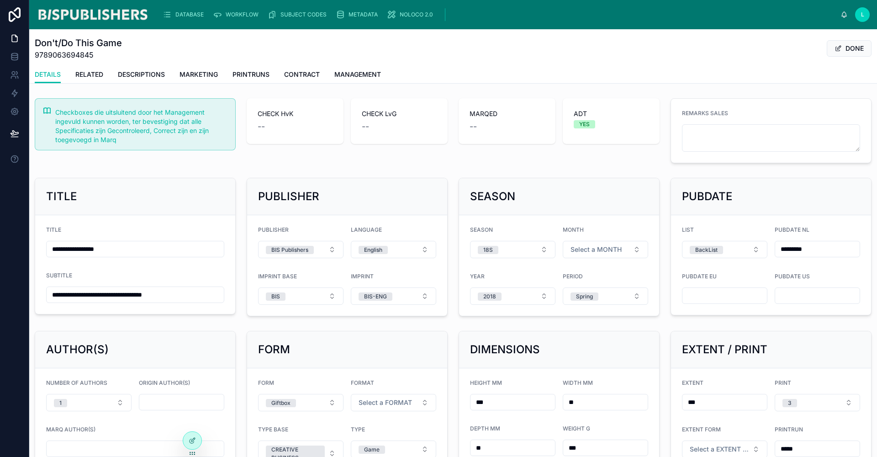
scroll to position [94, 0]
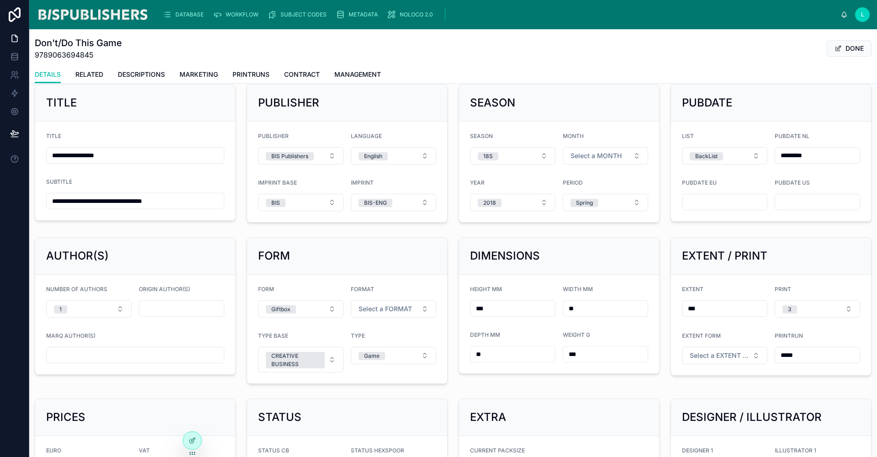
click at [377, 311] on span "Select a FORMAT" at bounding box center [385, 308] width 53 height 9
click at [349, 344] on div "Landscape" at bounding box center [350, 345] width 28 height 8
click at [844, 46] on button "DONE" at bounding box center [849, 48] width 45 height 16
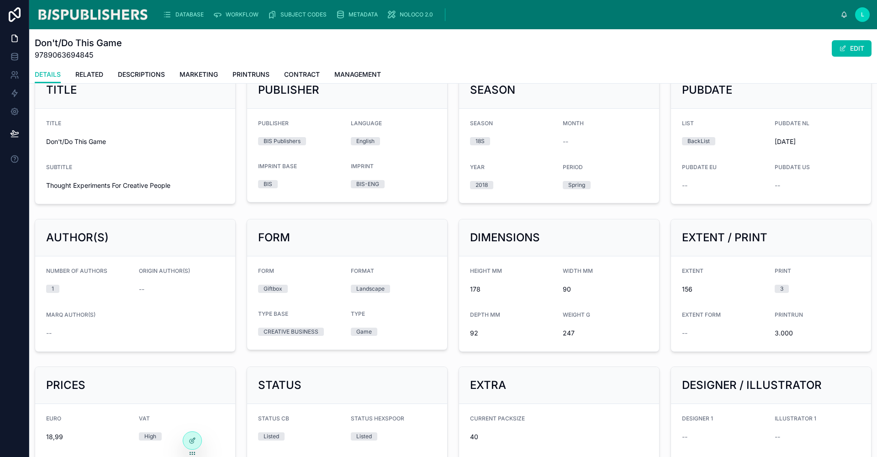
scroll to position [390, 0]
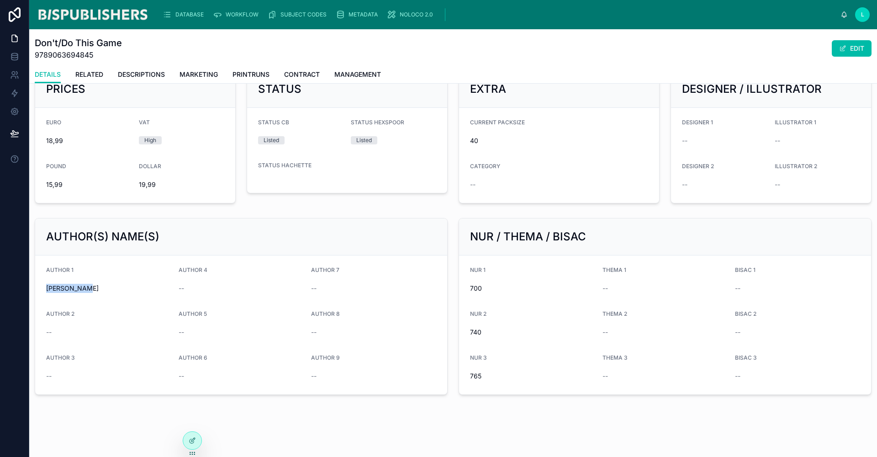
drag, startPoint x: 83, startPoint y: 291, endPoint x: 41, endPoint y: 290, distance: 42.1
click at [41, 290] on form "AUTHOR 1 Donald Roos AUTHOR 4 -- AUTHOR 7 -- AUTHOR 2 -- AUTHOR 5 -- AUTHOR 8 -…" at bounding box center [241, 324] width 412 height 139
copy span "Donald Roos"
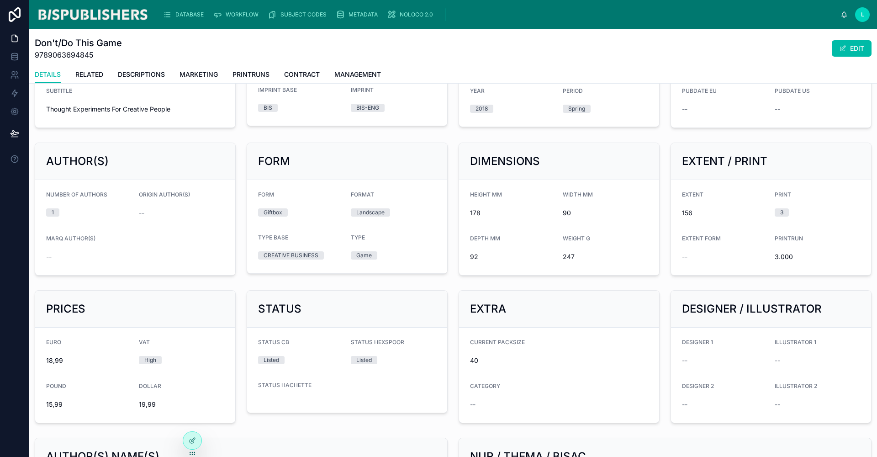
click at [849, 43] on button "EDIT" at bounding box center [852, 48] width 40 height 16
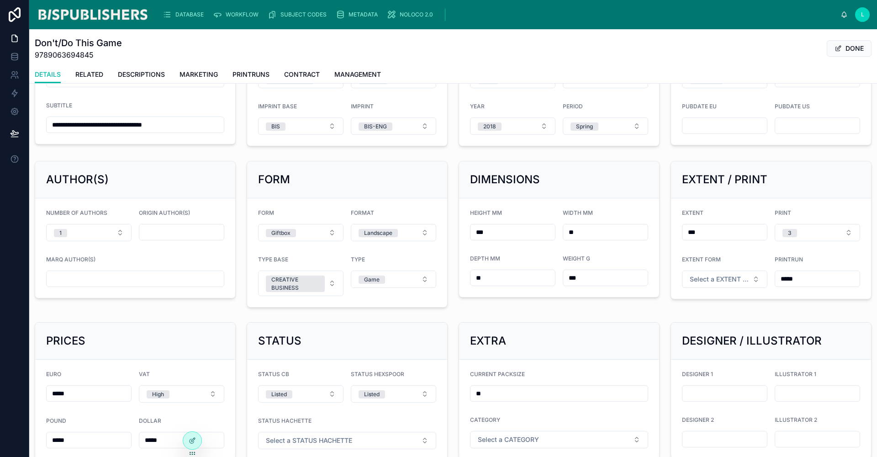
click at [130, 270] on div "MARQ AUTHOR(S)" at bounding box center [135, 271] width 178 height 31
click at [131, 275] on input "text" at bounding box center [135, 278] width 177 height 13
paste input "**********"
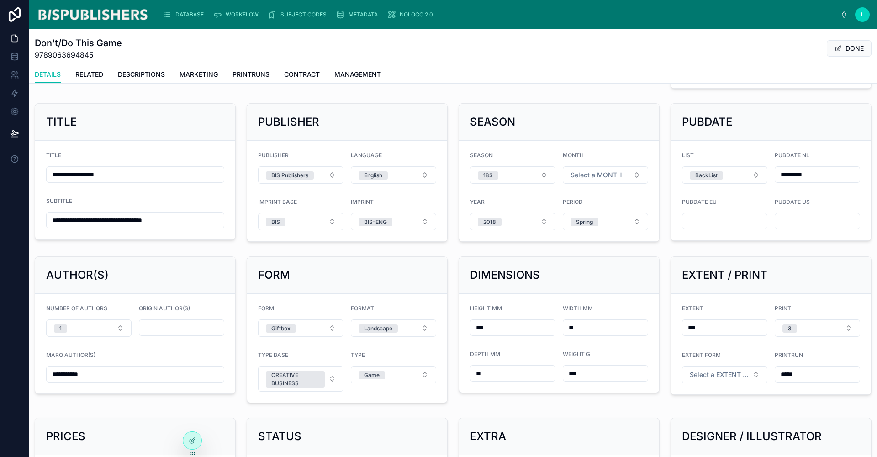
type input "**********"
click at [621, 175] on button "Select a MONTH" at bounding box center [605, 174] width 85 height 17
click at [563, 303] on div "August" at bounding box center [600, 308] width 127 height 14
click at [844, 48] on button "DONE" at bounding box center [849, 48] width 45 height 16
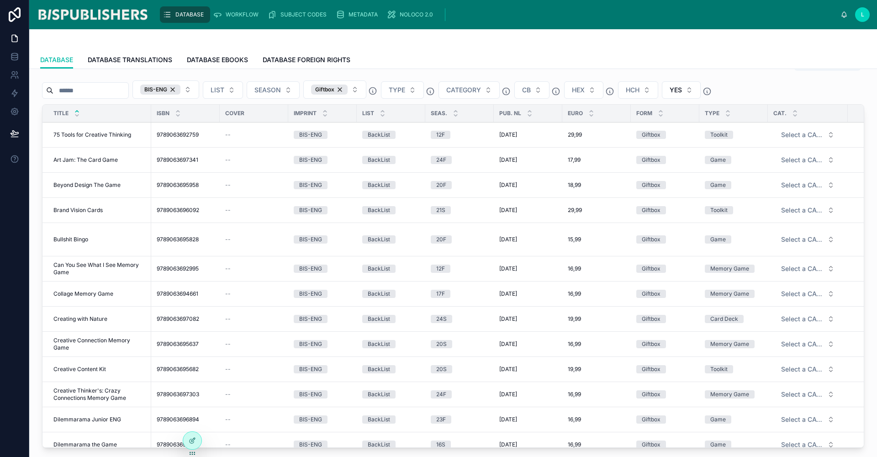
scroll to position [334, 0]
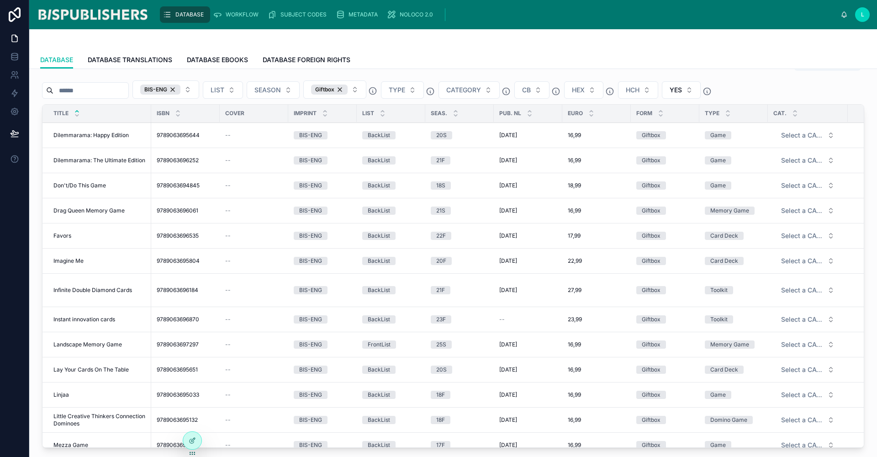
click at [79, 287] on span "Infinite Double Diamond Cards" at bounding box center [92, 289] width 79 height 7
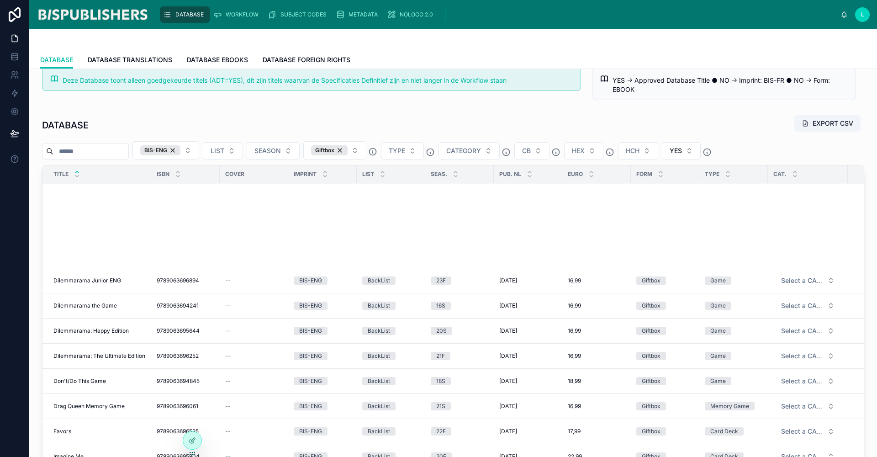
scroll to position [562, 0]
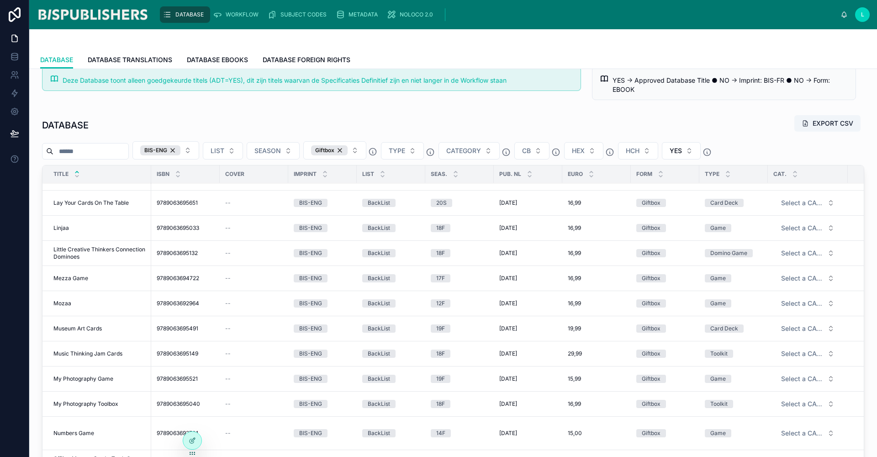
click at [80, 278] on span "Mezza Game" at bounding box center [70, 278] width 35 height 7
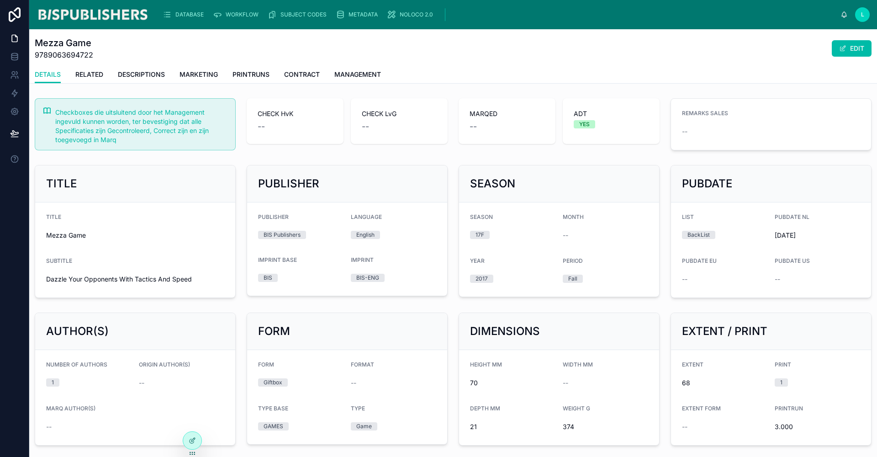
click at [854, 49] on button "EDIT" at bounding box center [852, 48] width 40 height 16
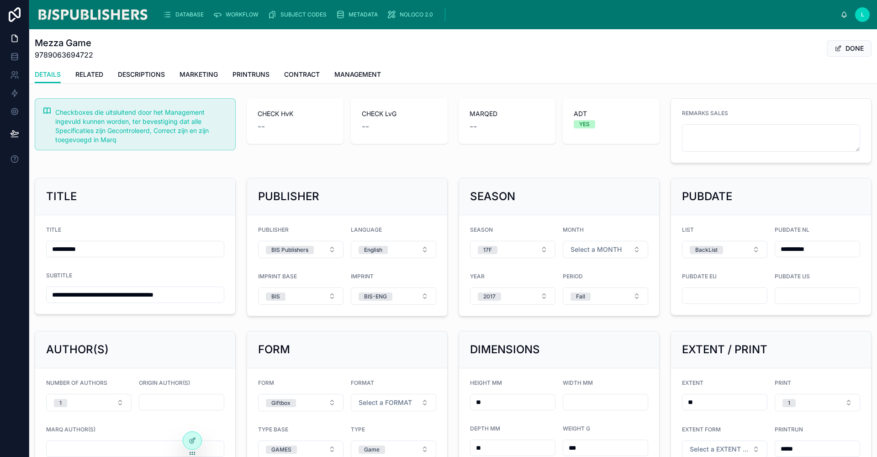
scroll to position [18, 0]
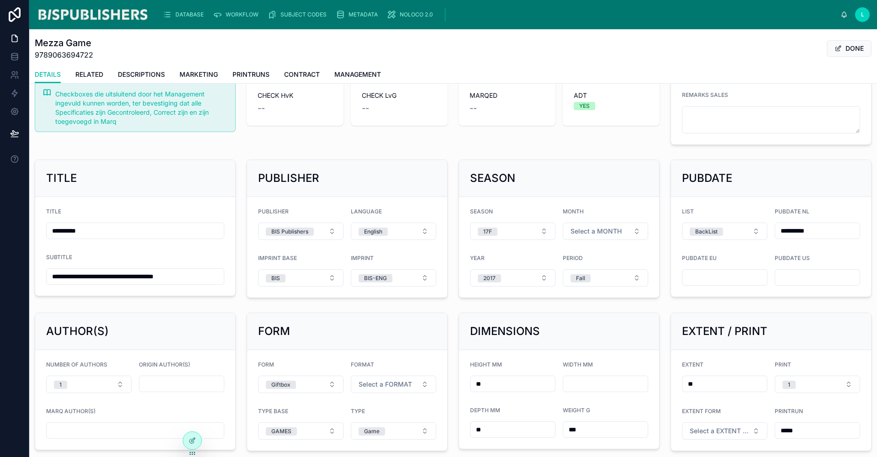
click at [391, 378] on button "Select a FORMAT" at bounding box center [393, 383] width 85 height 17
click at [369, 354] on div "Portrait" at bounding box center [390, 351] width 127 height 14
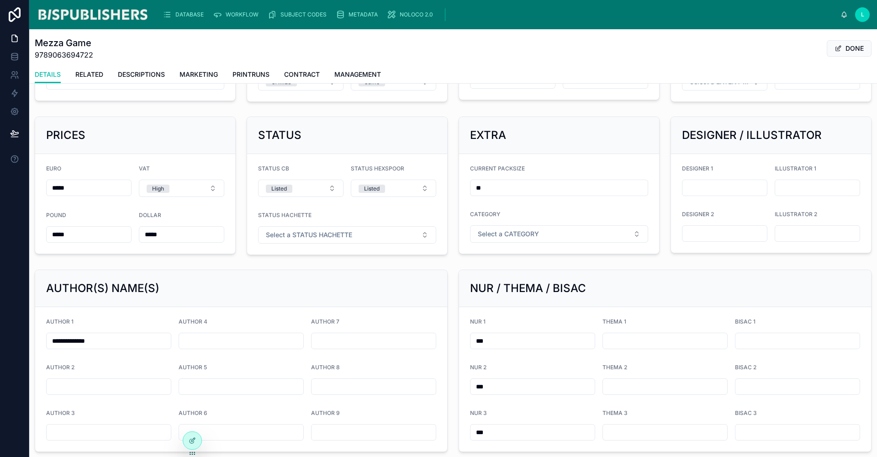
drag, startPoint x: 123, startPoint y: 342, endPoint x: 40, endPoint y: 332, distance: 83.3
click at [40, 332] on form "**********" at bounding box center [241, 379] width 412 height 144
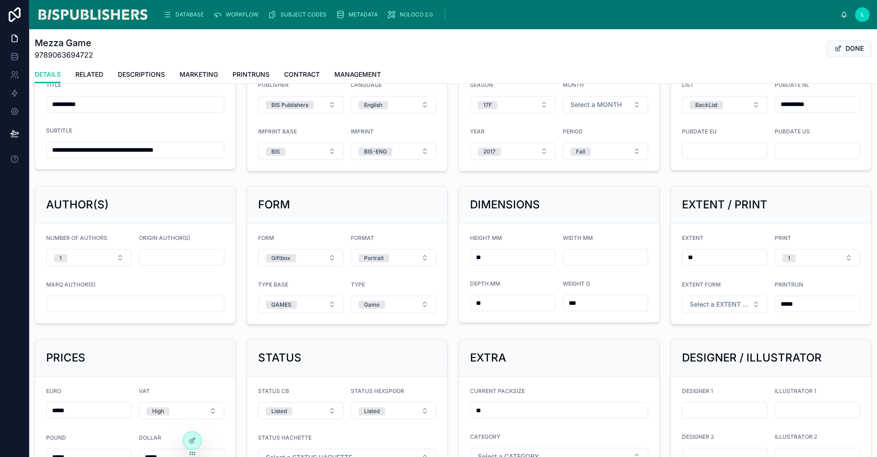
click at [79, 300] on input "text" at bounding box center [135, 303] width 177 height 13
paste input "**********"
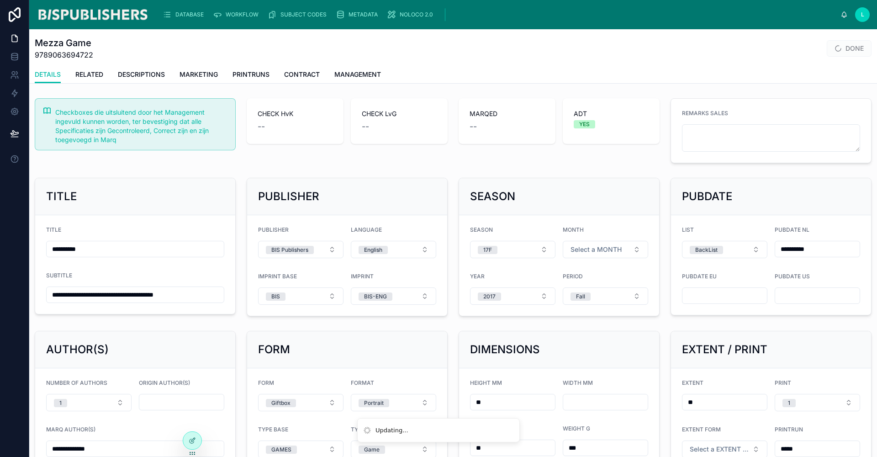
scroll to position [46, 0]
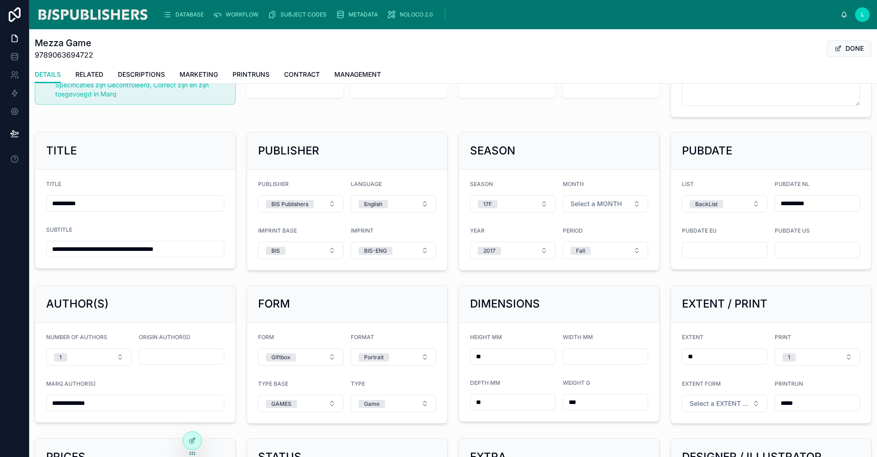
type input "**********"
click at [585, 207] on span "Select a MONTH" at bounding box center [595, 203] width 51 height 9
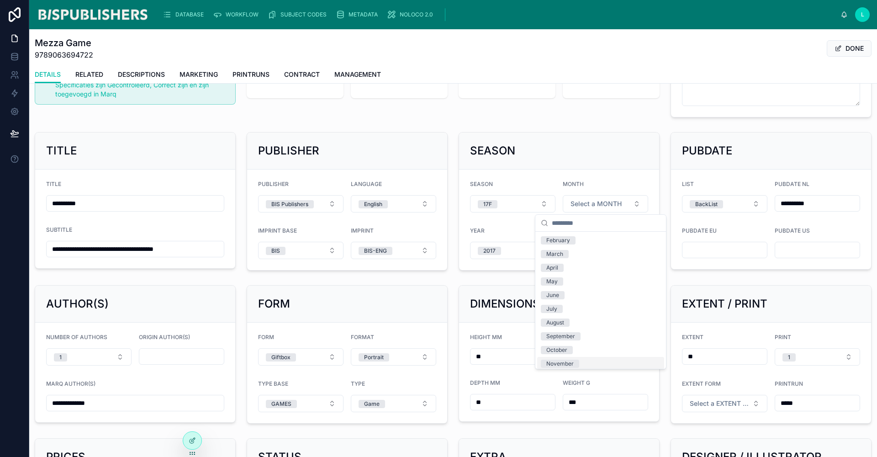
click at [557, 360] on div "November" at bounding box center [559, 363] width 27 height 8
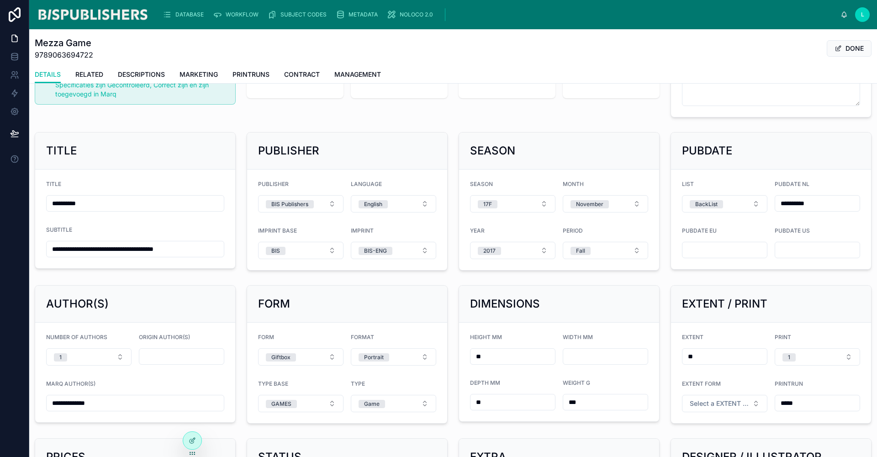
click at [849, 51] on button "DONE" at bounding box center [849, 48] width 45 height 16
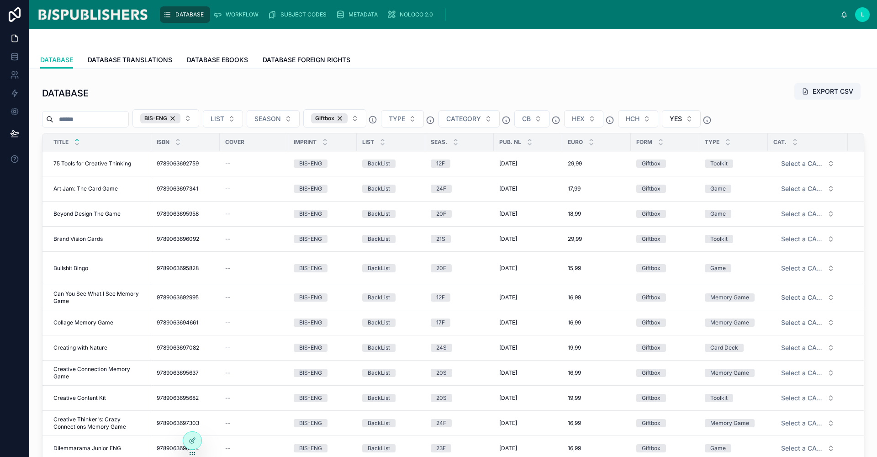
scroll to position [335, 0]
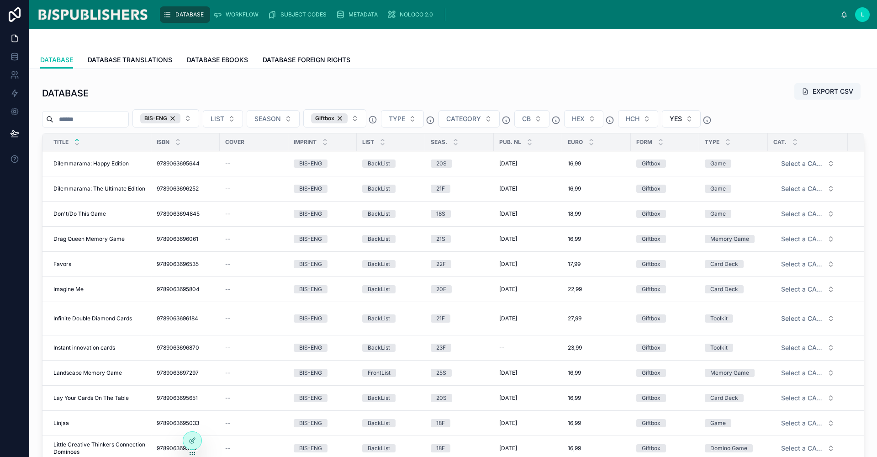
click at [78, 343] on td "Instant innovation cards Instant innovation cards" at bounding box center [96, 347] width 109 height 25
click at [78, 345] on span "Instant innovation cards" at bounding box center [84, 347] width 62 height 7
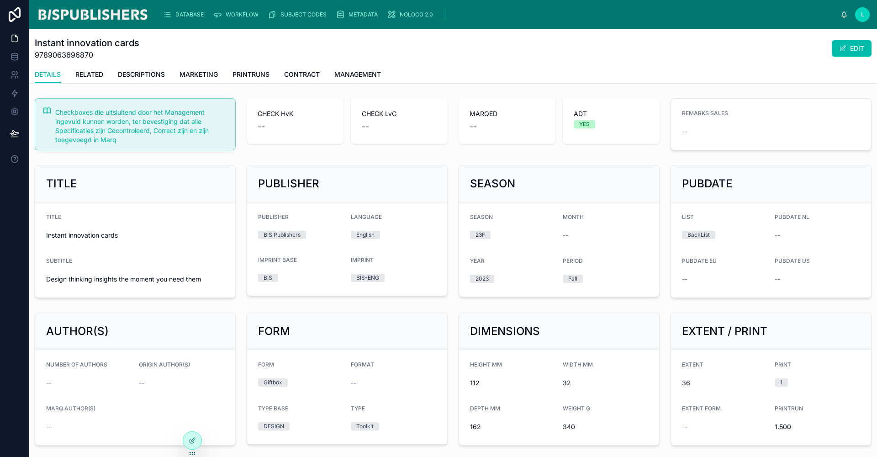
click at [855, 50] on button "EDIT" at bounding box center [852, 48] width 40 height 16
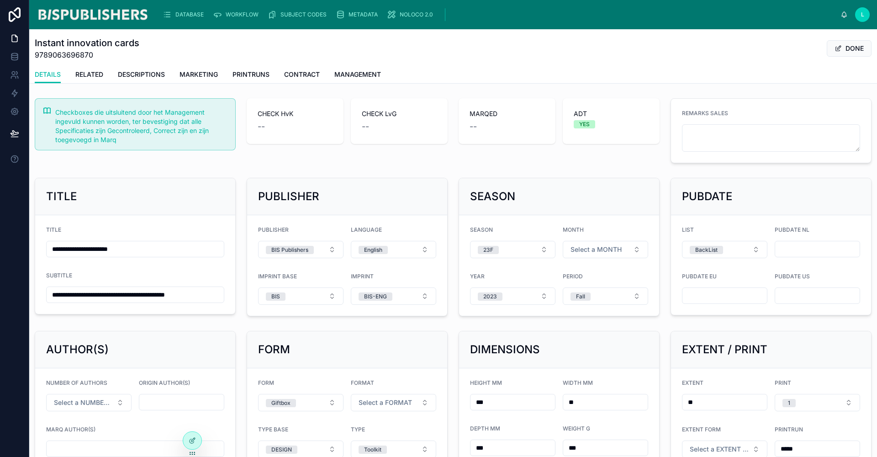
scroll to position [78, 0]
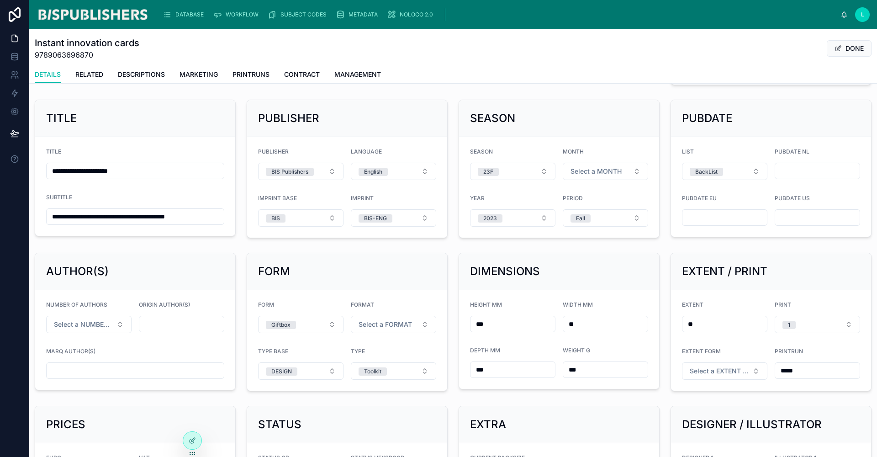
click at [391, 320] on span "Select a FORMAT" at bounding box center [385, 324] width 53 height 9
click at [358, 373] on span "Portrait" at bounding box center [346, 374] width 31 height 8
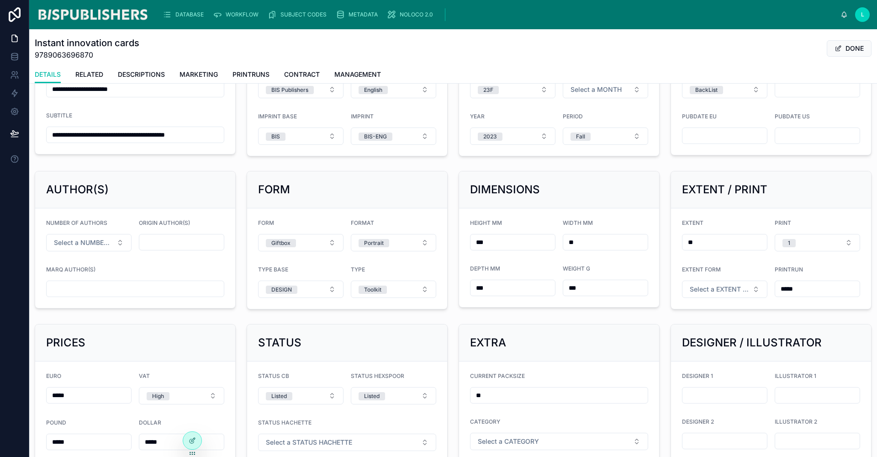
scroll to position [240, 0]
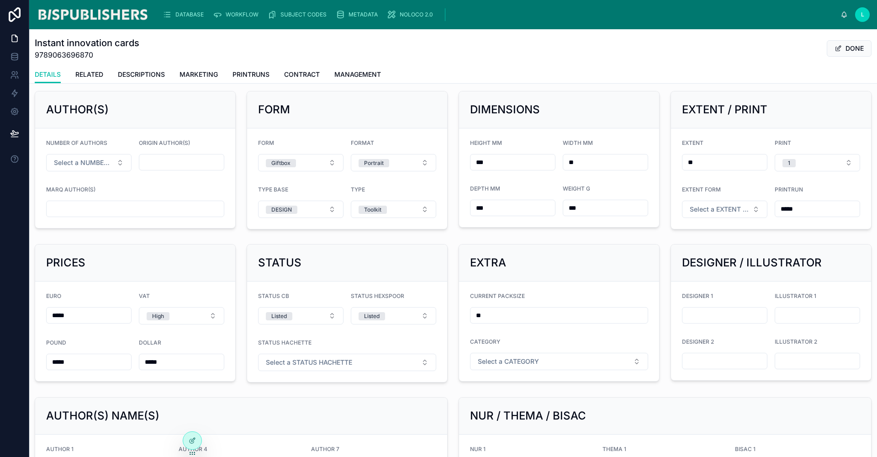
drag, startPoint x: 696, startPoint y: 159, endPoint x: 636, endPoint y: 157, distance: 59.9
click at [636, 157] on div "**********" at bounding box center [453, 219] width 848 height 728
paste input "text"
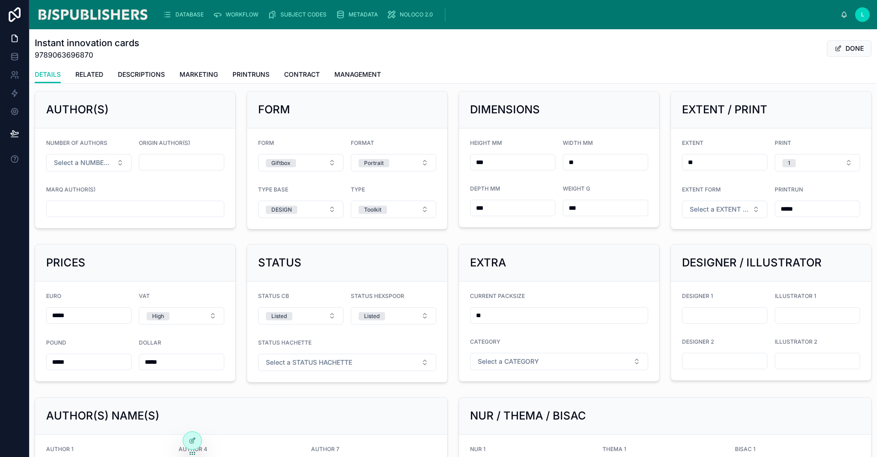
type input "**"
click at [700, 208] on span "Select a EXTENT FORM" at bounding box center [719, 209] width 59 height 9
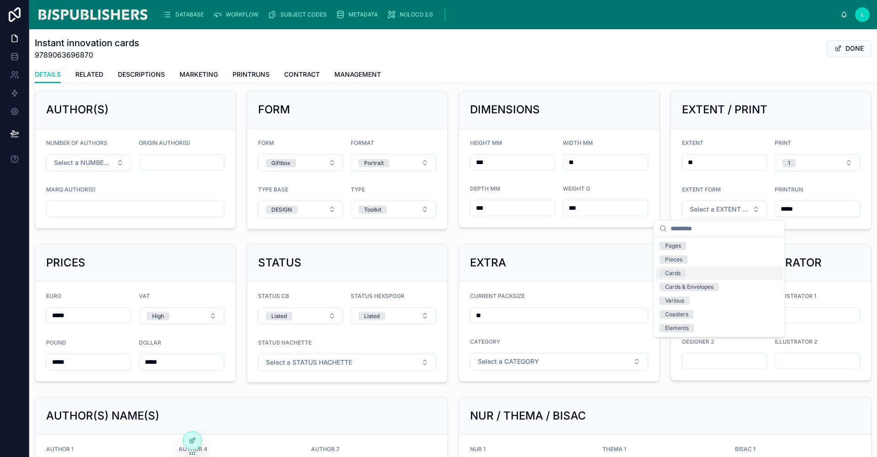
click at [682, 270] on span "Cards" at bounding box center [673, 273] width 26 height 8
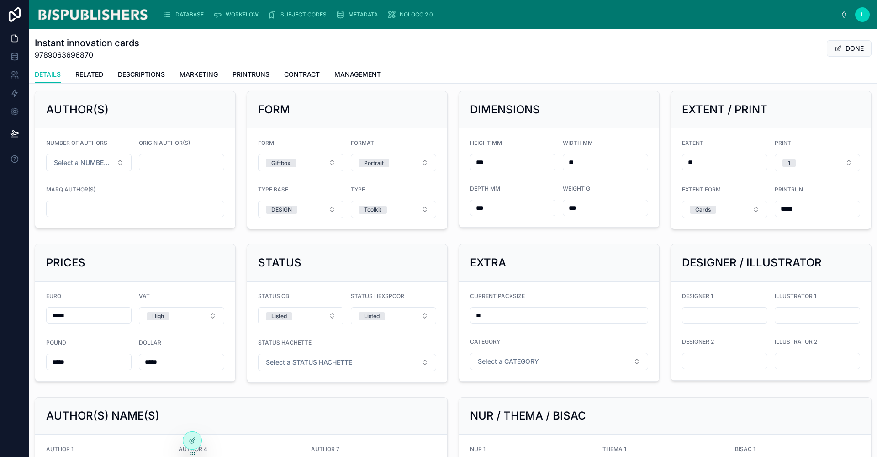
scroll to position [422, 0]
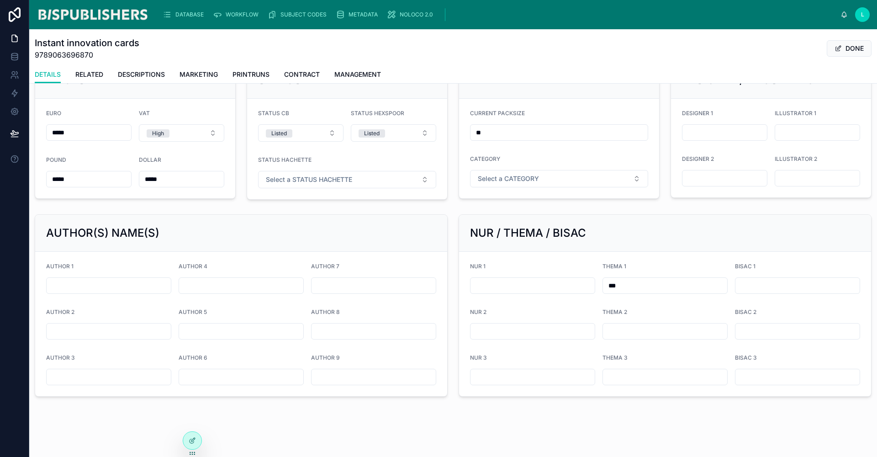
click at [79, 289] on input "text" at bounding box center [109, 285] width 124 height 13
paste input "**********"
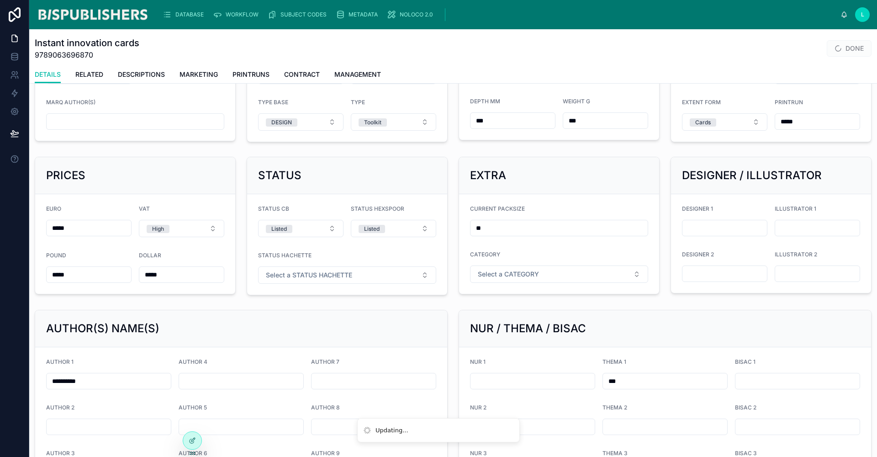
type input "**********"
click at [94, 118] on input "text" at bounding box center [135, 121] width 177 height 13
paste input "**********"
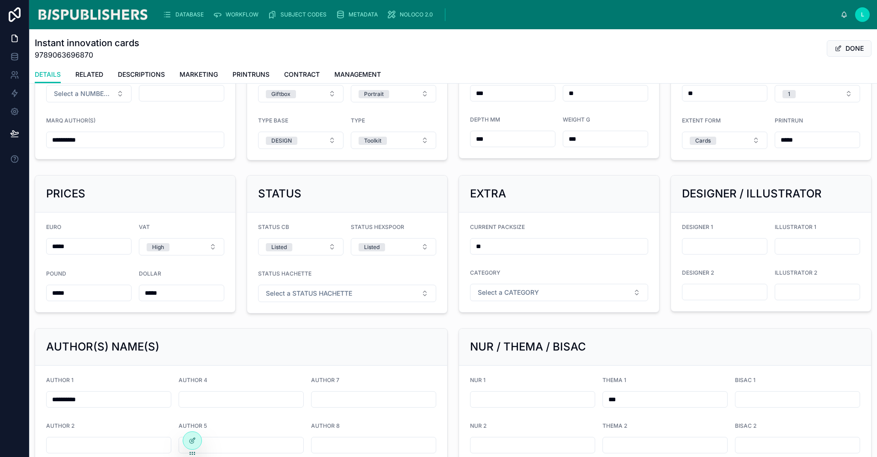
scroll to position [244, 0]
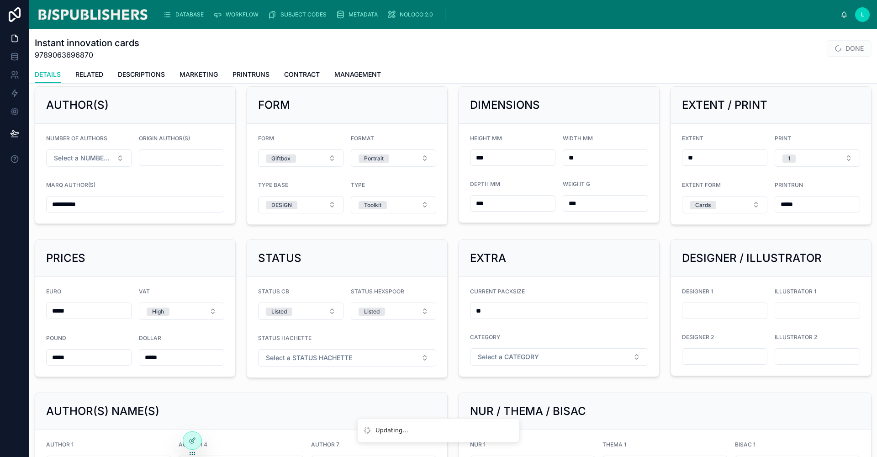
type input "**********"
click at [121, 159] on button "Select a NUMBER AUTHORS" at bounding box center [88, 157] width 85 height 17
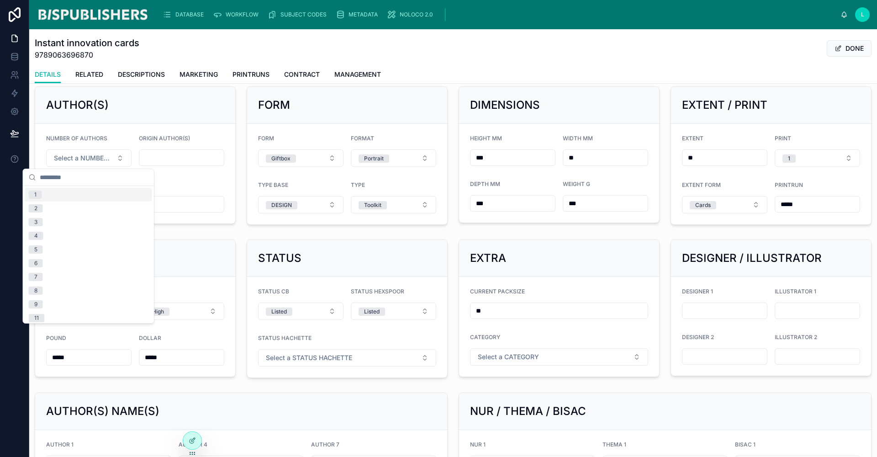
click at [45, 193] on div "1" at bounding box center [88, 195] width 127 height 14
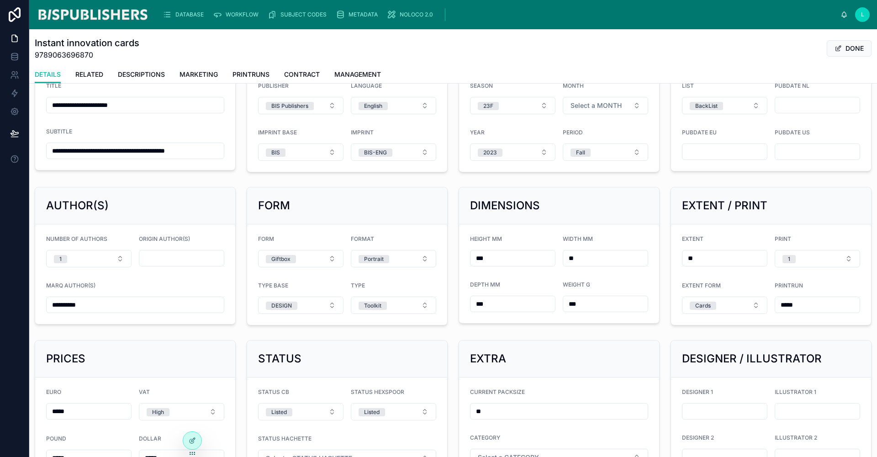
scroll to position [71, 0]
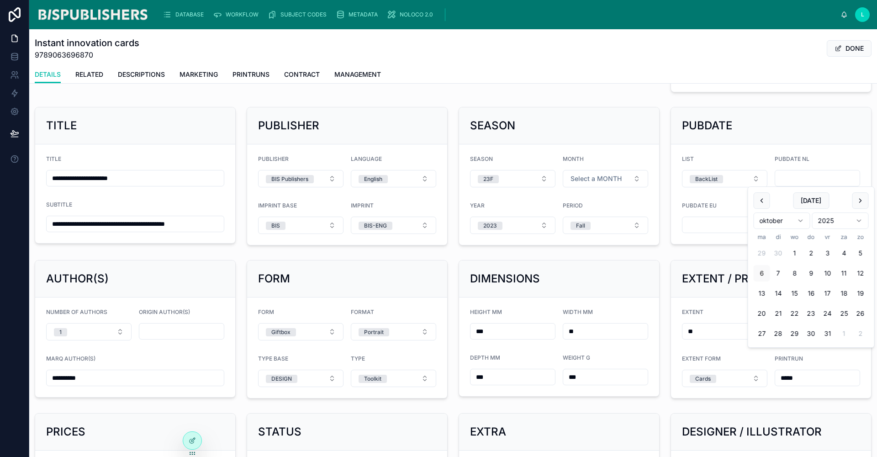
click at [775, 179] on input "text" at bounding box center [817, 178] width 84 height 13
click at [801, 222] on html "**********" at bounding box center [438, 228] width 877 height 457
click at [834, 223] on html "**********" at bounding box center [438, 228] width 877 height 457
click at [822, 309] on button "22" at bounding box center [827, 313] width 16 height 16
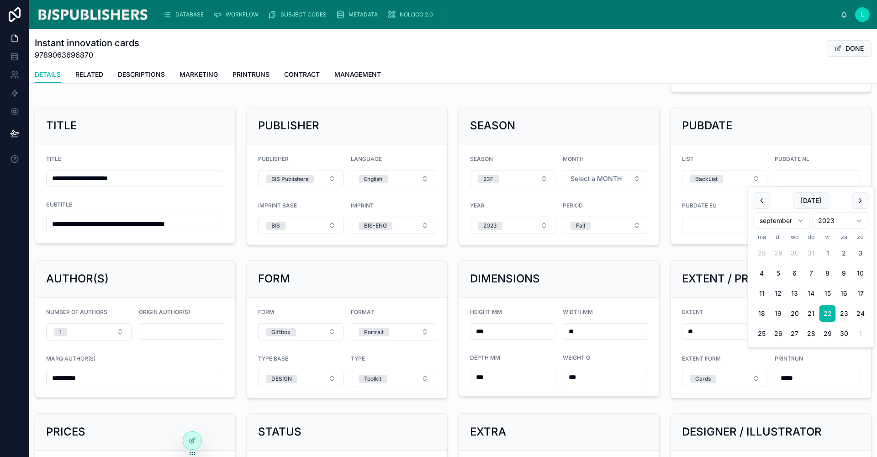
type input "*********"
click at [715, 247] on div "PUBDATE LIST BackList PUBDATE NL ********* PUBDATE EU PUBDATE US" at bounding box center [771, 176] width 212 height 146
drag, startPoint x: 814, startPoint y: 180, endPoint x: 759, endPoint y: 178, distance: 55.8
click at [759, 178] on form "LIST BackList PUBDATE NL ********* PUBDATE EU PUBDATE US" at bounding box center [771, 194] width 200 height 100
click at [693, 227] on input "text" at bounding box center [724, 224] width 84 height 13
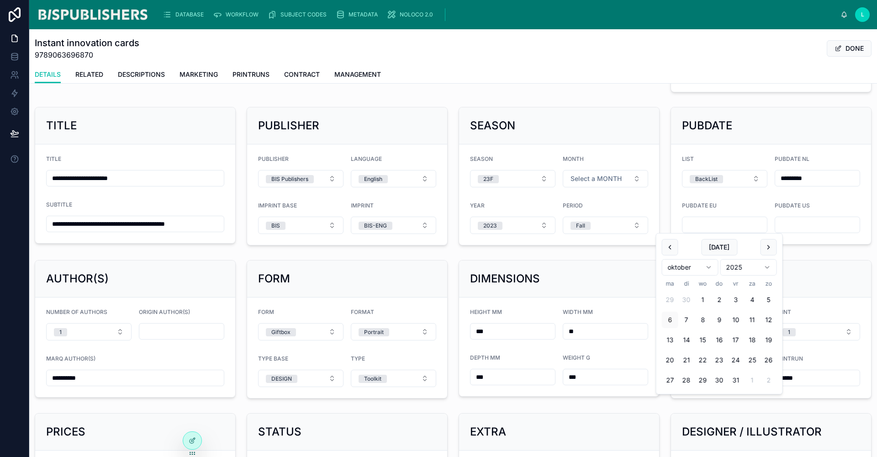
paste input "*********"
type input "*********"
click at [617, 174] on span "Select a MONTH" at bounding box center [595, 178] width 51 height 9
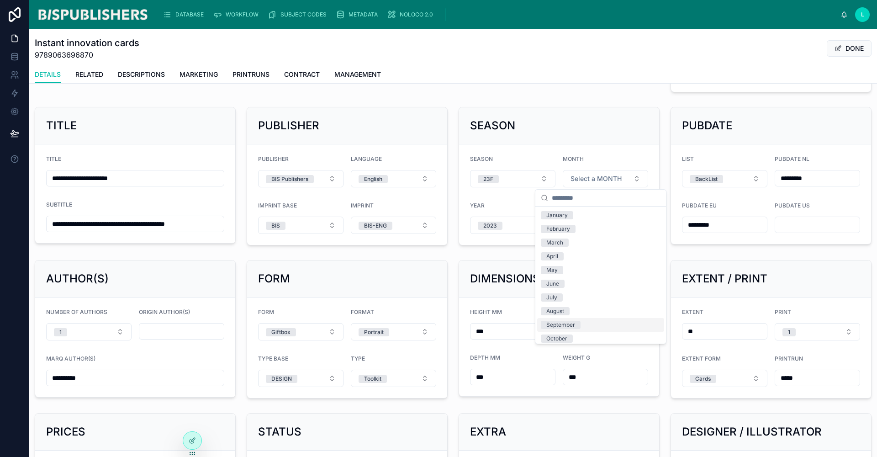
click at [561, 321] on div "September" at bounding box center [560, 325] width 29 height 8
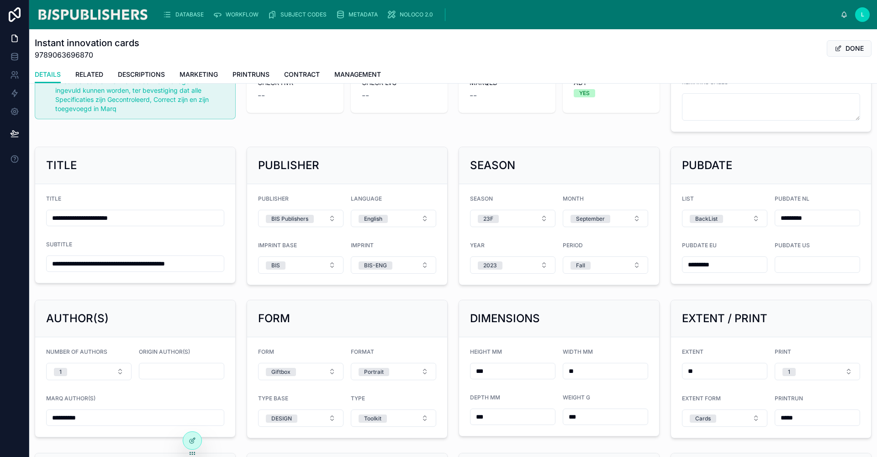
scroll to position [0, 0]
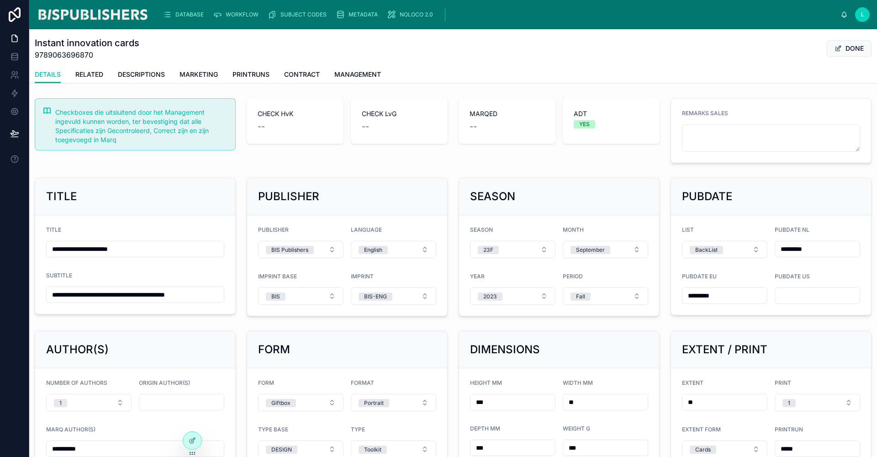
click at [843, 51] on button "DONE" at bounding box center [849, 48] width 45 height 16
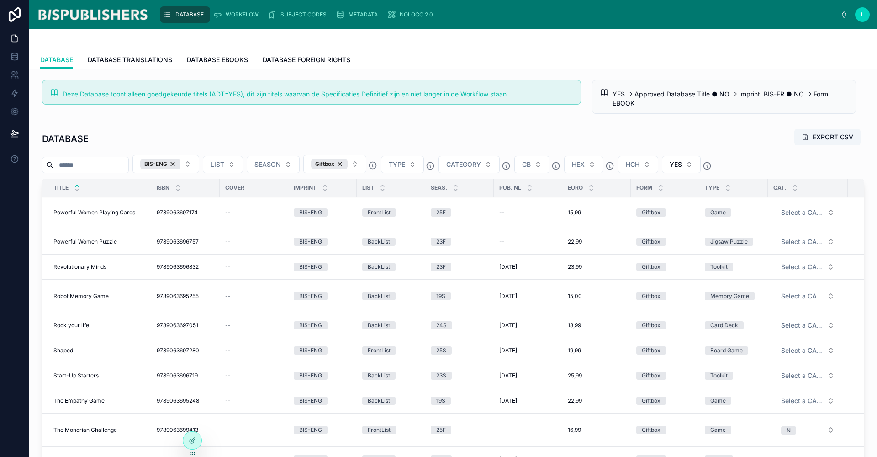
scroll to position [1035, 0]
click at [75, 322] on span "Rock your life" at bounding box center [71, 325] width 36 height 7
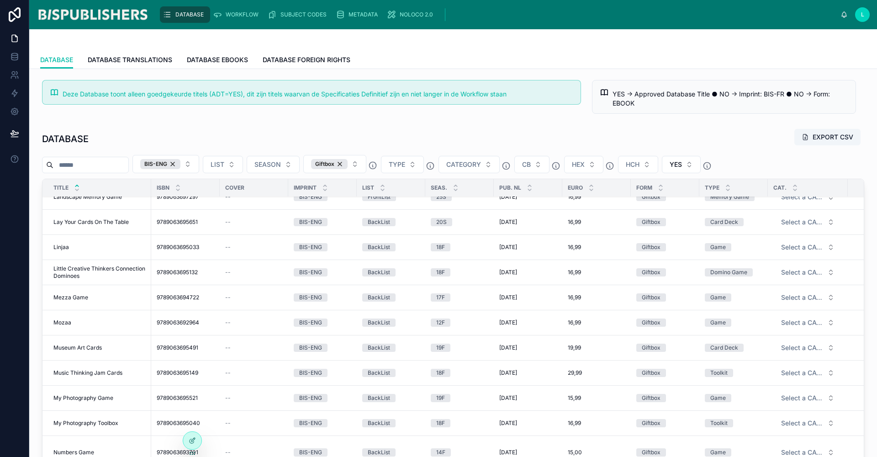
scroll to position [1037, 0]
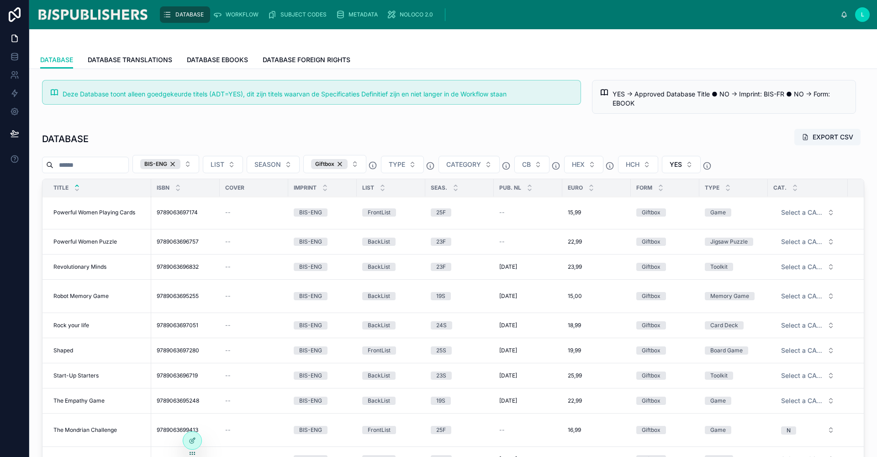
click at [76, 372] on span "Start-Up Starters" at bounding box center [75, 375] width 45 height 7
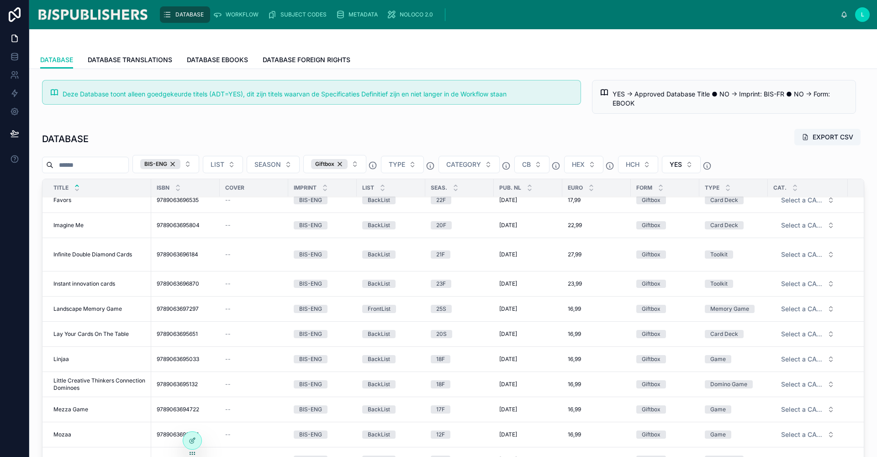
scroll to position [432, 0]
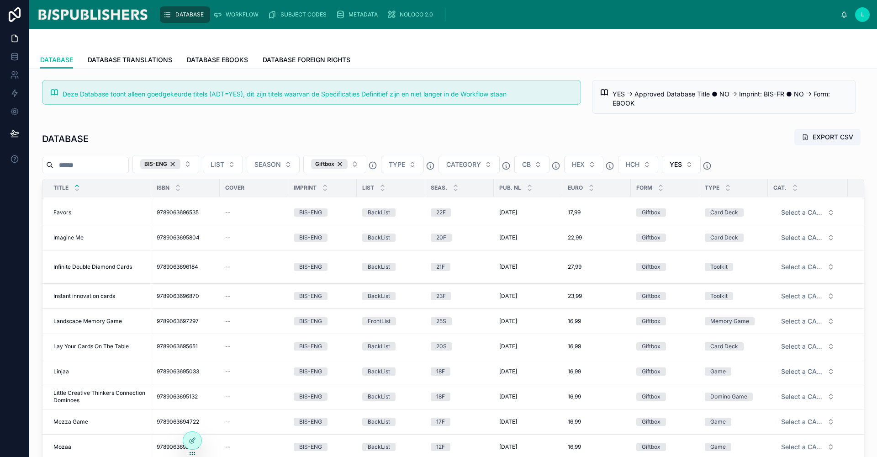
click at [100, 317] on span "Landscape Memory Game" at bounding box center [87, 320] width 69 height 7
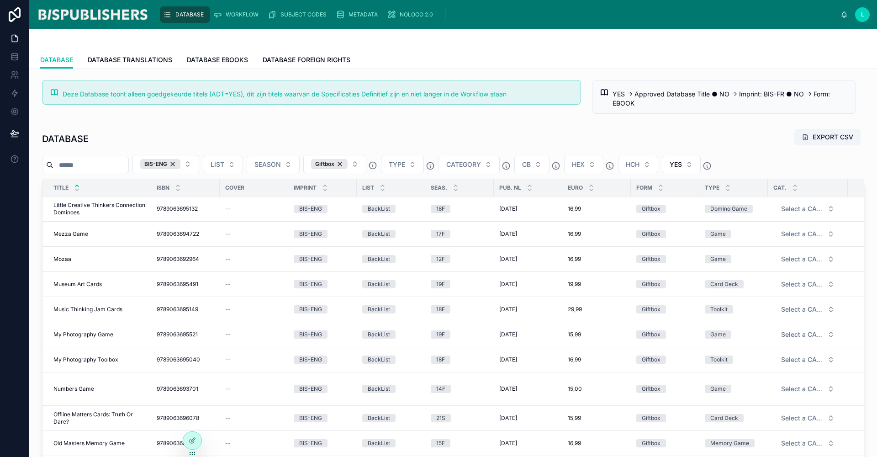
scroll to position [637, 0]
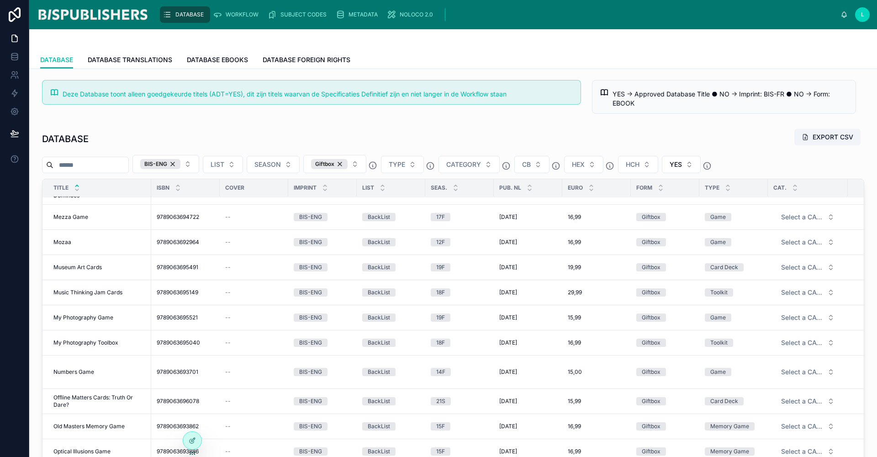
click at [95, 398] on span "Offline Matters Cards: Truth Or Dare?" at bounding box center [99, 401] width 92 height 15
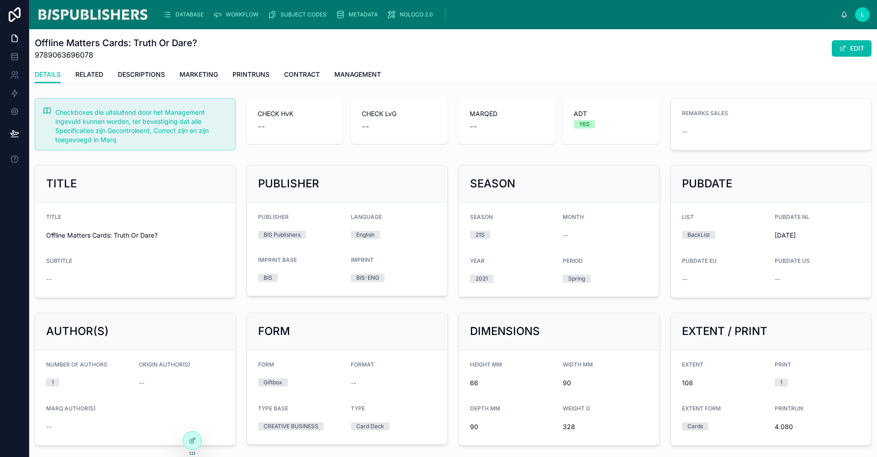
click at [853, 49] on button "EDIT" at bounding box center [852, 48] width 40 height 16
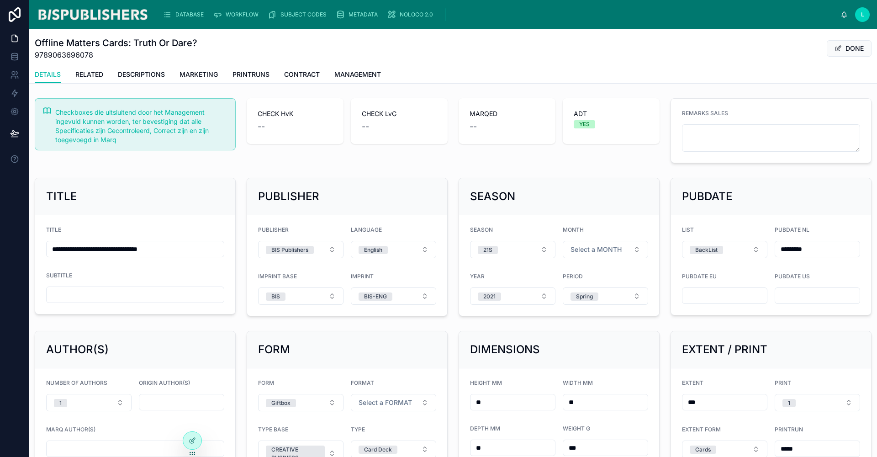
click at [405, 402] on span "Select a FORMAT" at bounding box center [385, 402] width 53 height 9
click at [372, 368] on div "Portrait" at bounding box center [390, 369] width 127 height 14
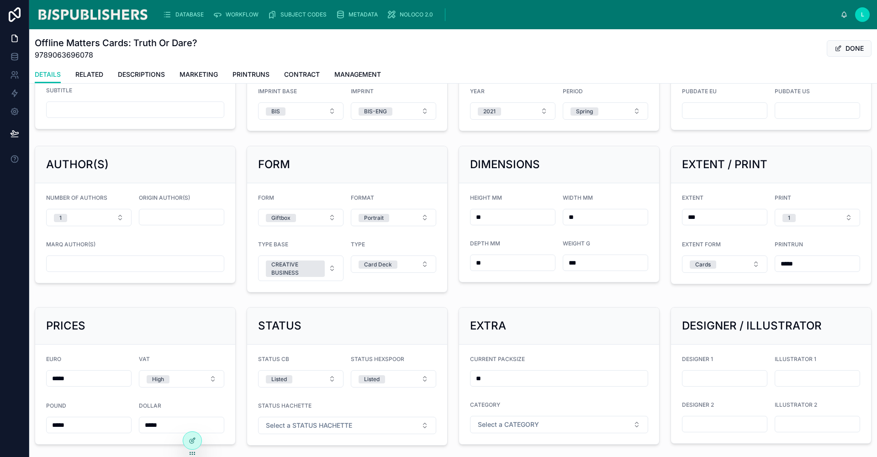
scroll to position [424, 0]
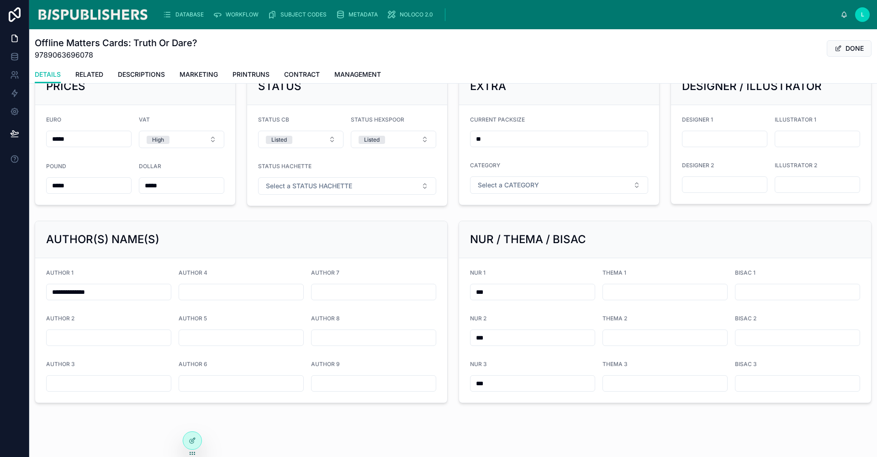
drag, startPoint x: 114, startPoint y: 293, endPoint x: 9, endPoint y: 292, distance: 105.1
click at [9, 292] on div "**********" at bounding box center [438, 228] width 877 height 457
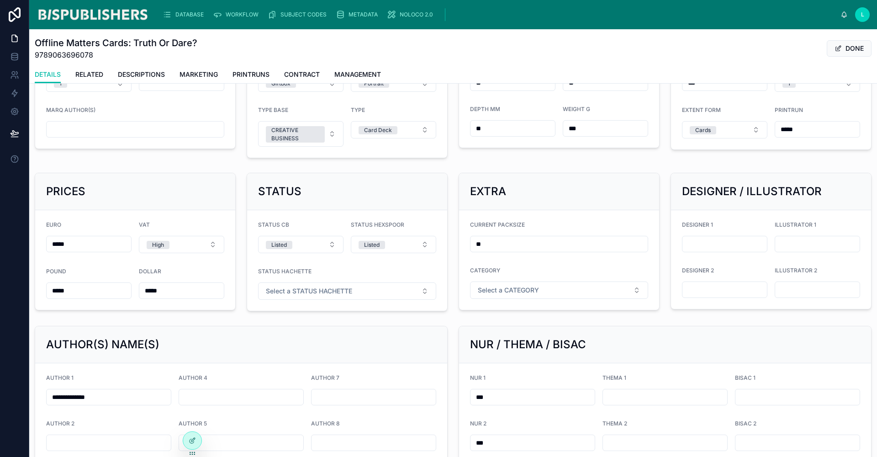
scroll to position [217, 0]
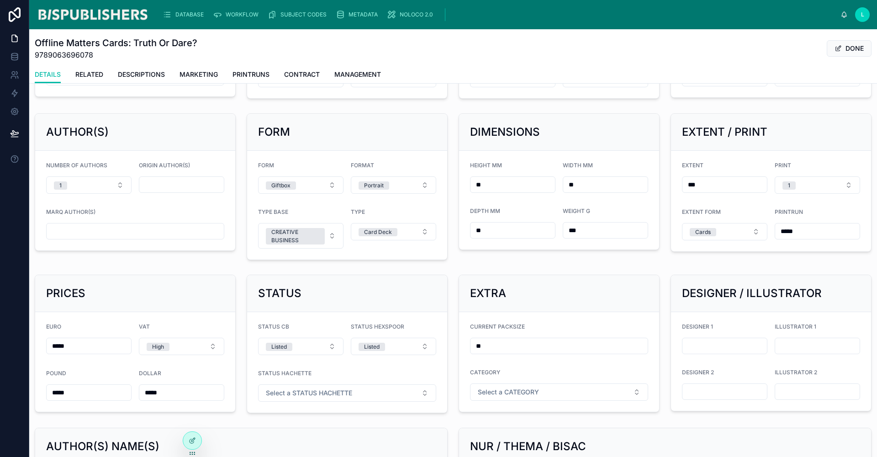
click at [93, 233] on input "text" at bounding box center [135, 231] width 177 height 13
paste input "**********"
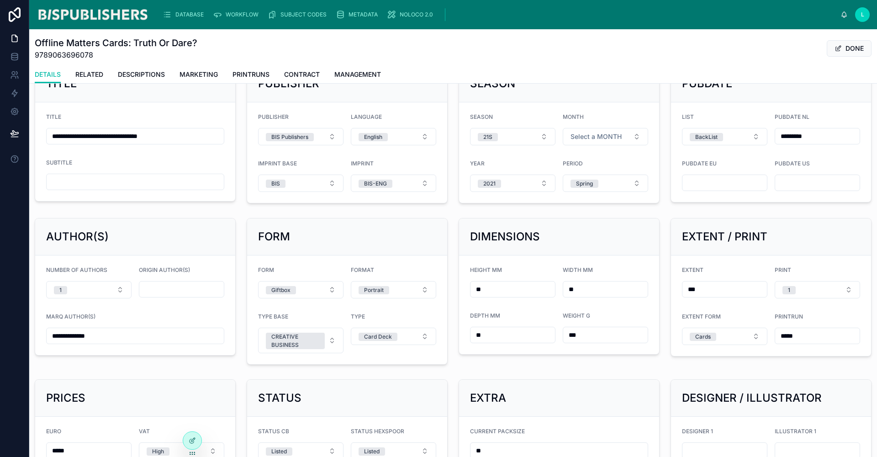
scroll to position [0, 0]
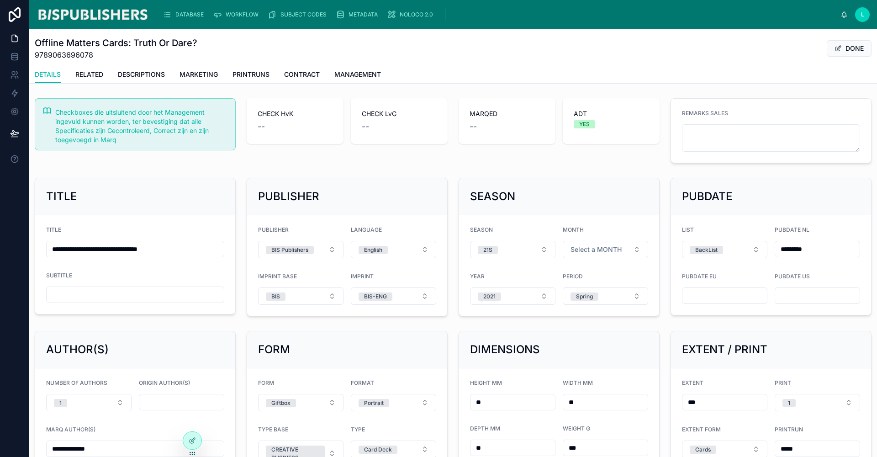
type input "**********"
click at [613, 249] on span "Select a MONTH" at bounding box center [595, 249] width 51 height 9
click at [548, 338] on div "May" at bounding box center [551, 341] width 11 height 8
click at [850, 49] on button "DONE" at bounding box center [849, 48] width 45 height 16
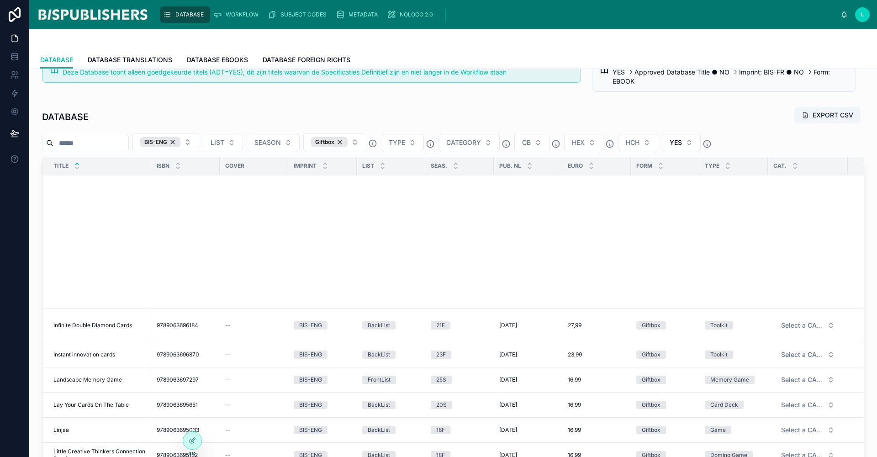
scroll to position [749, 0]
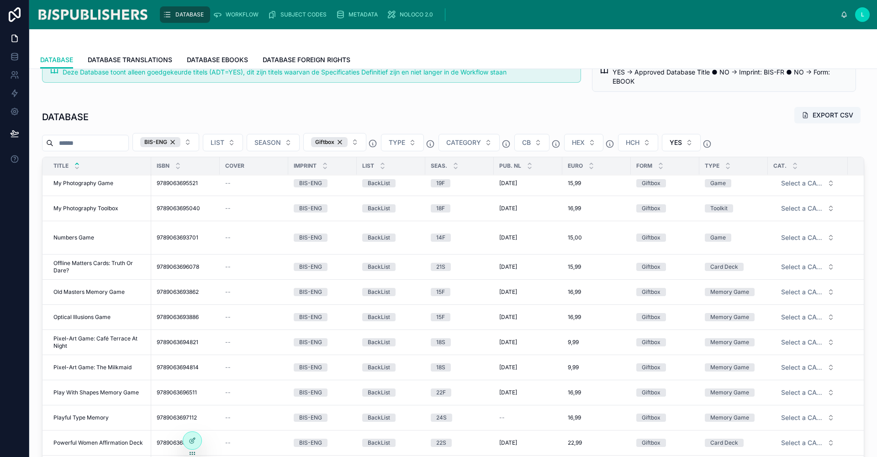
click at [86, 209] on span "My Photography Toolbox" at bounding box center [85, 208] width 65 height 7
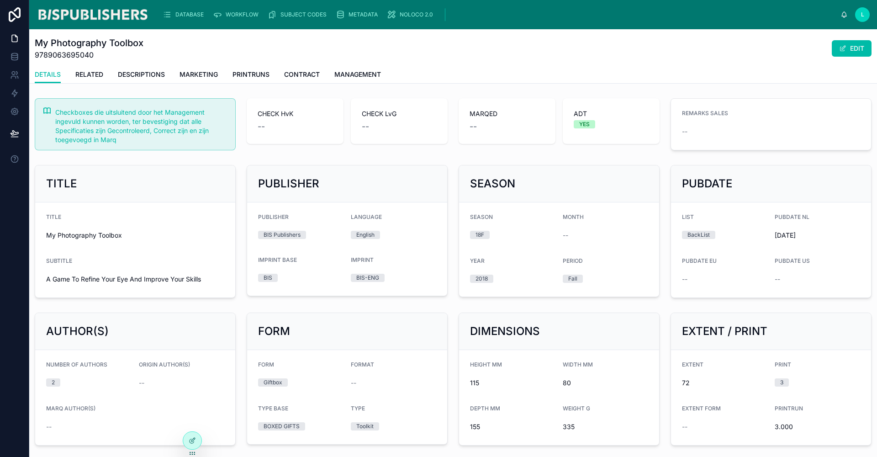
click at [851, 46] on button "EDIT" at bounding box center [852, 48] width 40 height 16
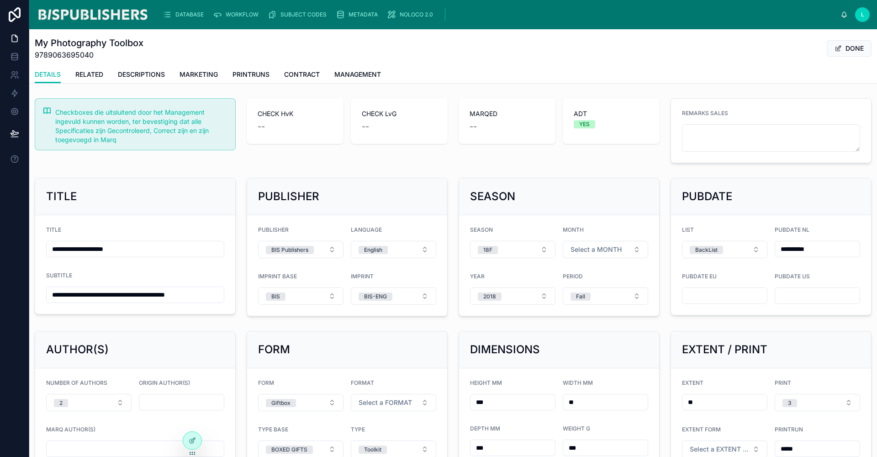
click at [400, 400] on span "Select a FORMAT" at bounding box center [385, 402] width 53 height 9
click at [371, 370] on div "Portrait" at bounding box center [390, 369] width 127 height 14
click at [849, 47] on button "DONE" at bounding box center [849, 48] width 45 height 16
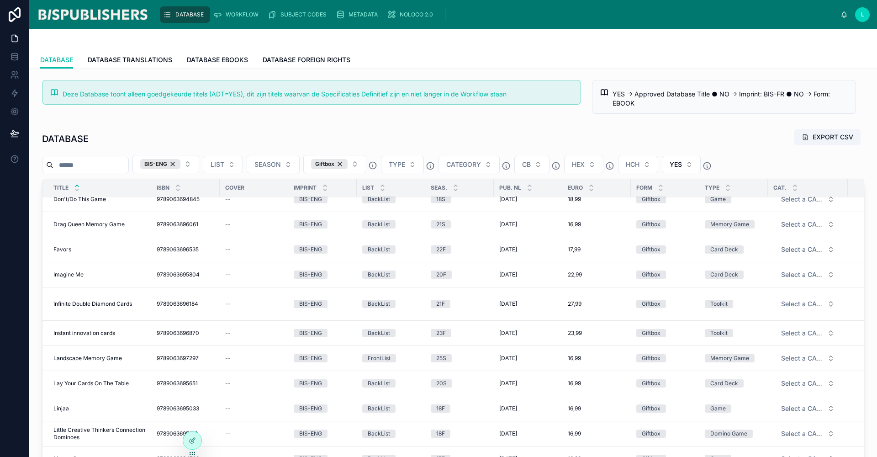
scroll to position [619, 0]
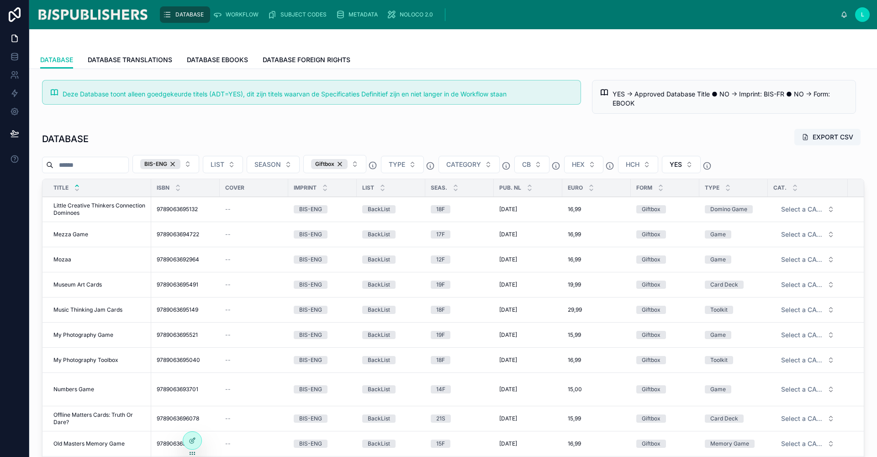
click at [85, 332] on span "My Photography Game" at bounding box center [83, 334] width 60 height 7
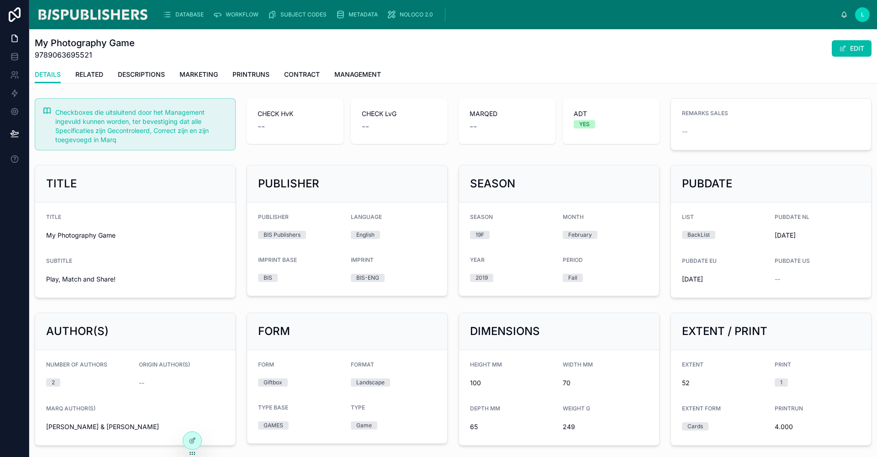
click at [839, 47] on span at bounding box center [842, 48] width 7 height 7
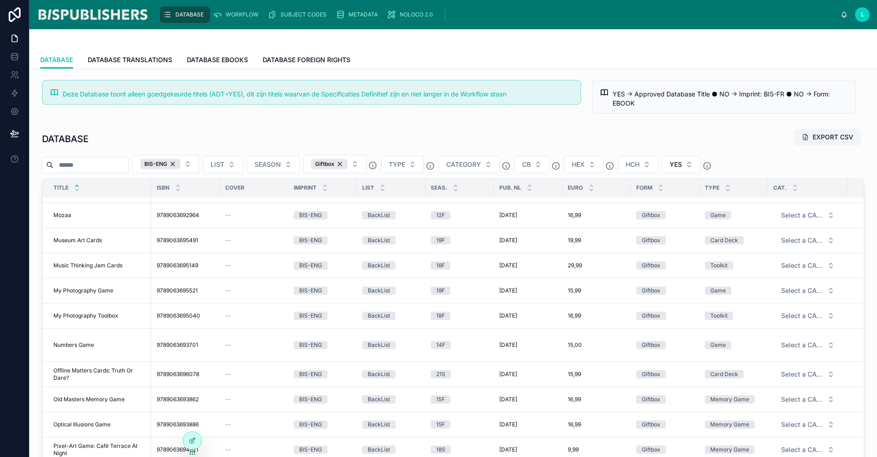
scroll to position [644, 0]
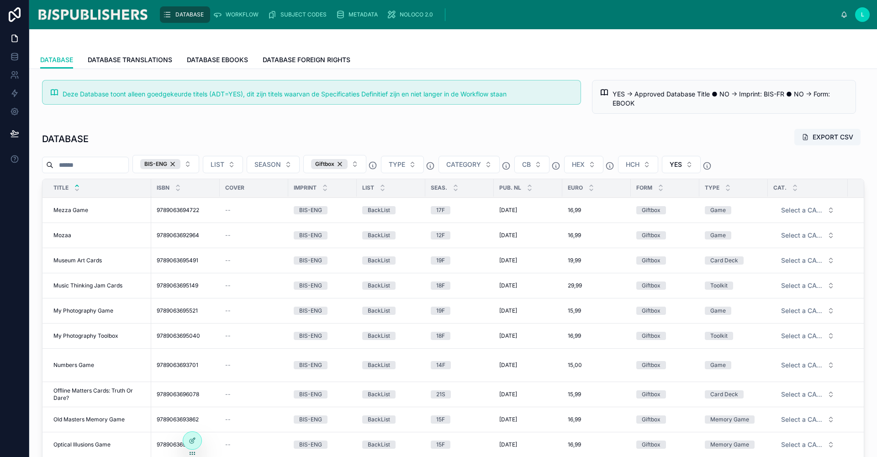
click at [68, 232] on span "Mozaa" at bounding box center [62, 235] width 18 height 7
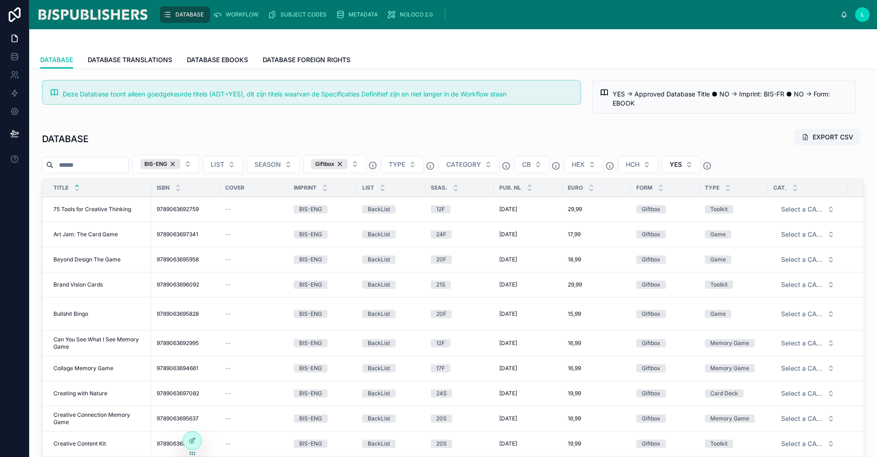
scroll to position [543, 0]
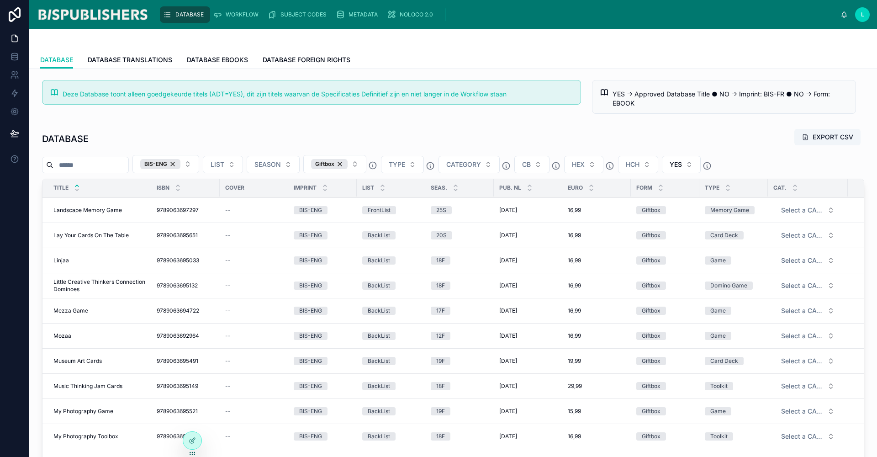
click at [83, 362] on span "Museum Art Cards" at bounding box center [77, 360] width 48 height 7
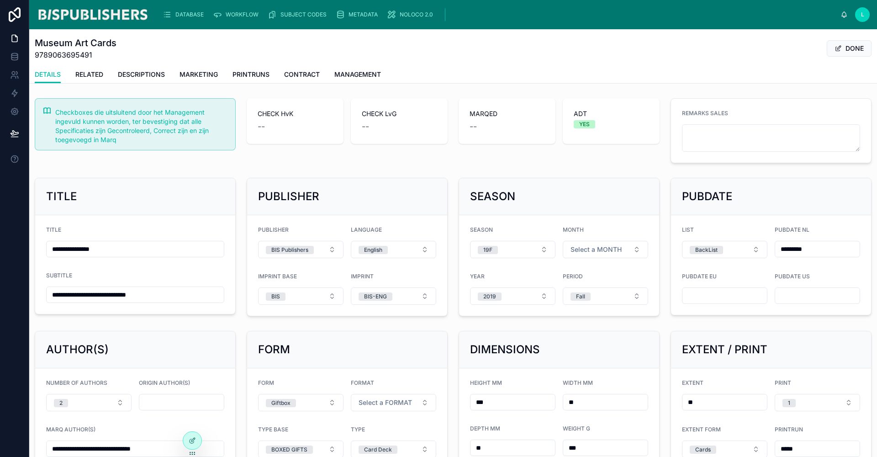
click at [397, 402] on span "Select a FORMAT" at bounding box center [385, 402] width 53 height 9
click at [380, 372] on div "Portrait" at bounding box center [390, 369] width 127 height 14
click at [840, 51] on button "DONE" at bounding box center [849, 48] width 45 height 16
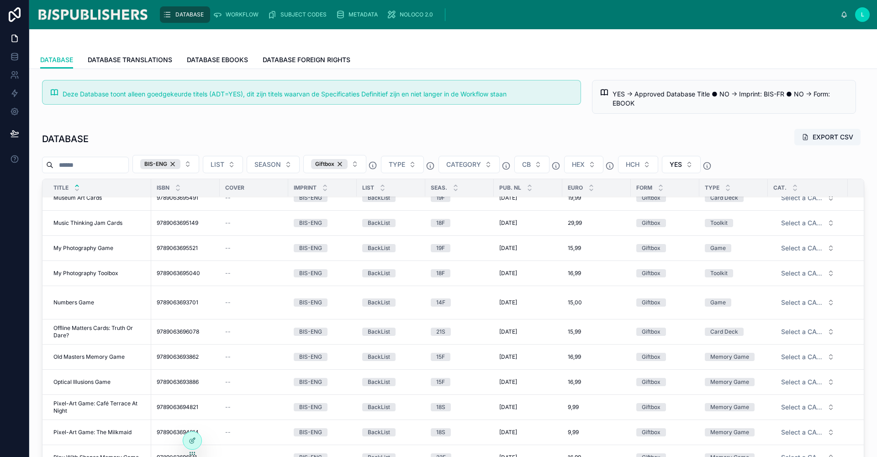
scroll to position [706, 0]
click at [94, 358] on span "Old Masters Memory Game" at bounding box center [88, 356] width 71 height 7
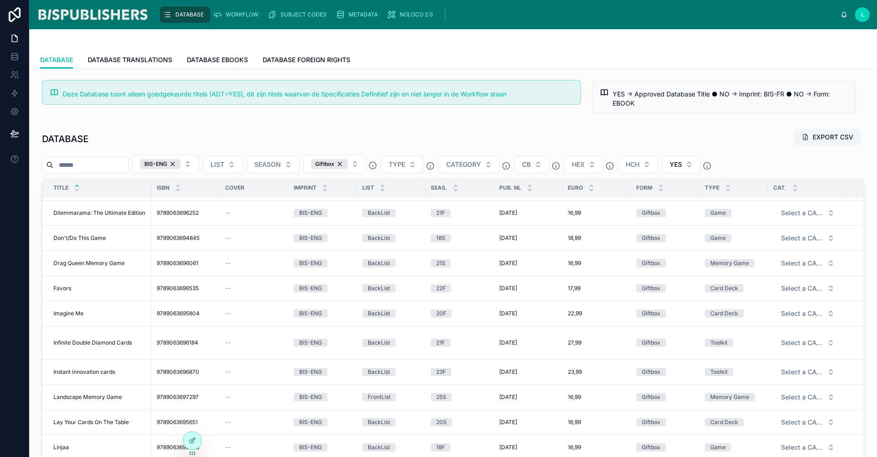
scroll to position [741, 0]
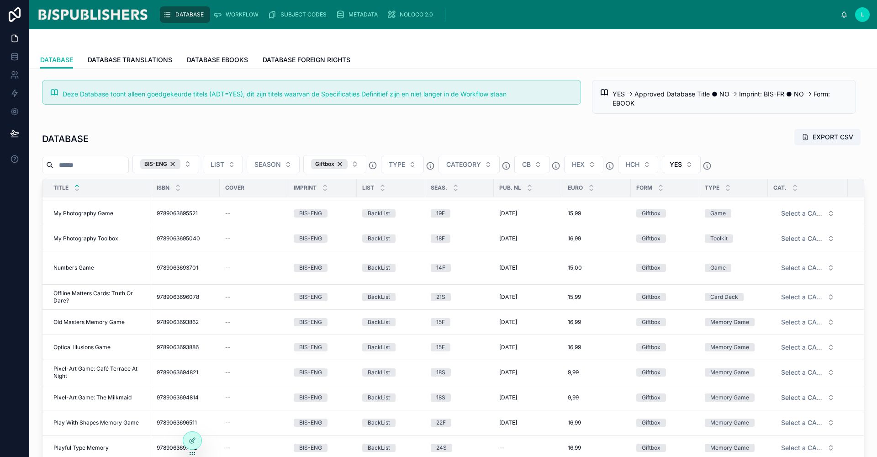
click at [92, 396] on span "Pixel-Art Game: The Milkmaid" at bounding box center [92, 397] width 78 height 7
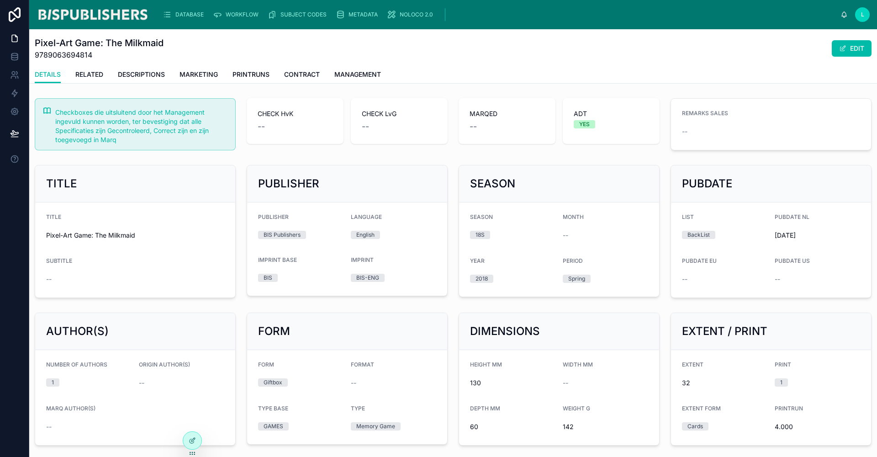
click at [845, 48] on button "EDIT" at bounding box center [852, 48] width 40 height 16
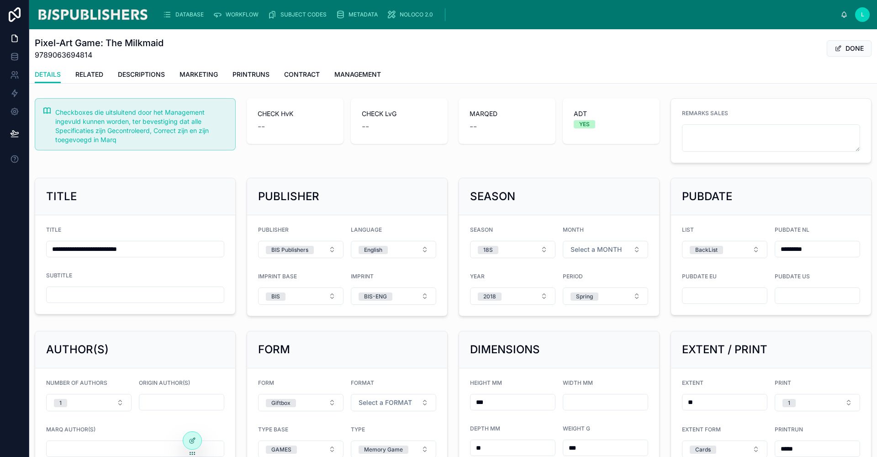
click at [402, 400] on span "Select a FORMAT" at bounding box center [385, 402] width 53 height 9
click at [376, 372] on div "Portrait" at bounding box center [390, 369] width 127 height 14
click at [593, 247] on span "Select a MONTH" at bounding box center [595, 249] width 51 height 9
click at [558, 350] on div "June" at bounding box center [600, 355] width 127 height 14
click at [843, 45] on button "DONE" at bounding box center [849, 48] width 45 height 16
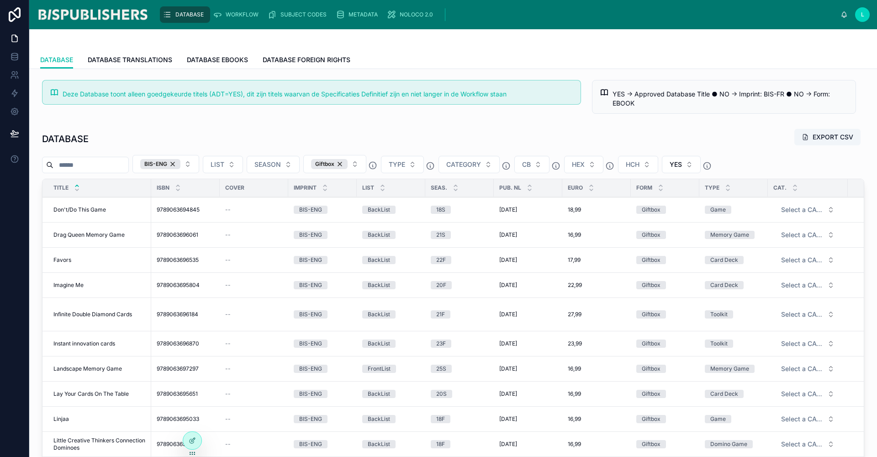
scroll to position [947, 0]
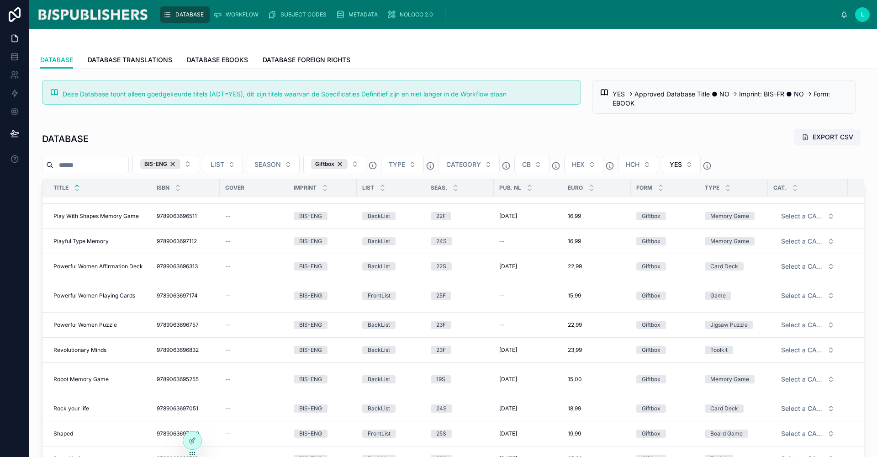
click at [88, 350] on span "Revolutionary Minds" at bounding box center [79, 349] width 53 height 7
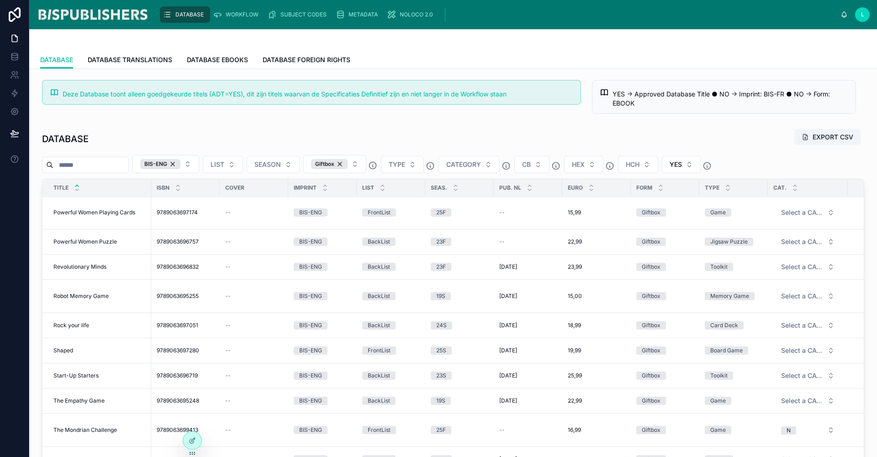
scroll to position [146, 0]
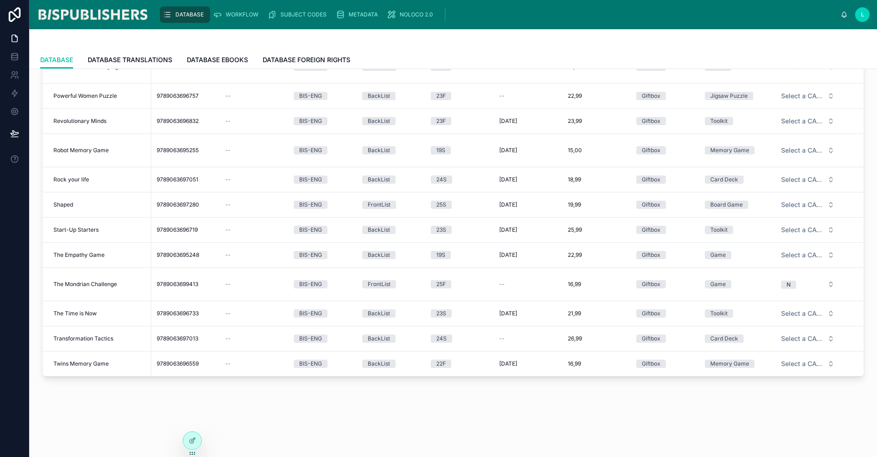
click at [80, 335] on span "Transformation Tactics" at bounding box center [83, 338] width 60 height 7
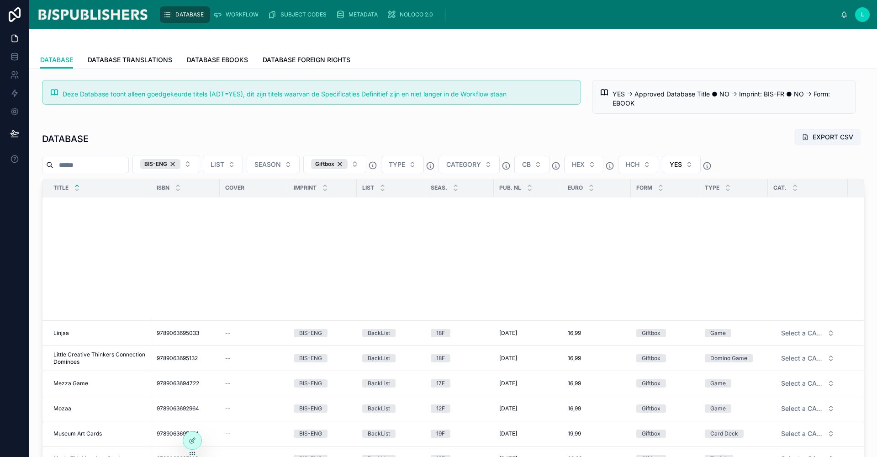
scroll to position [855, 0]
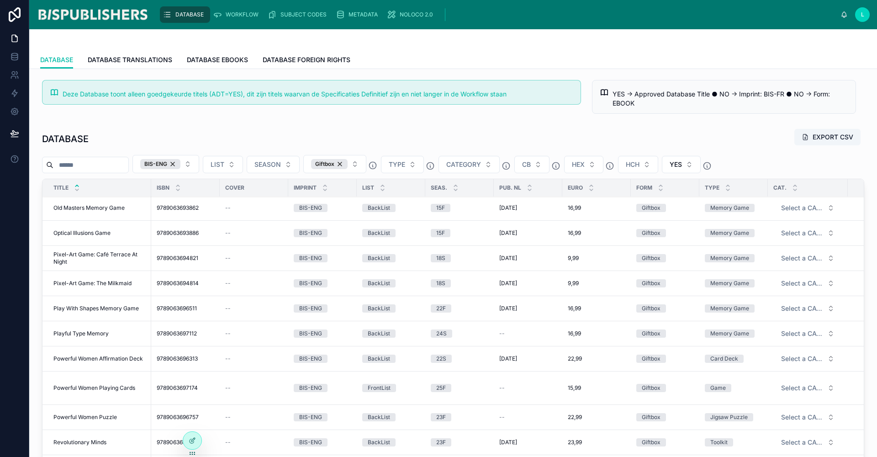
click at [89, 385] on span "Powerful Women Playing Cards" at bounding box center [94, 387] width 82 height 7
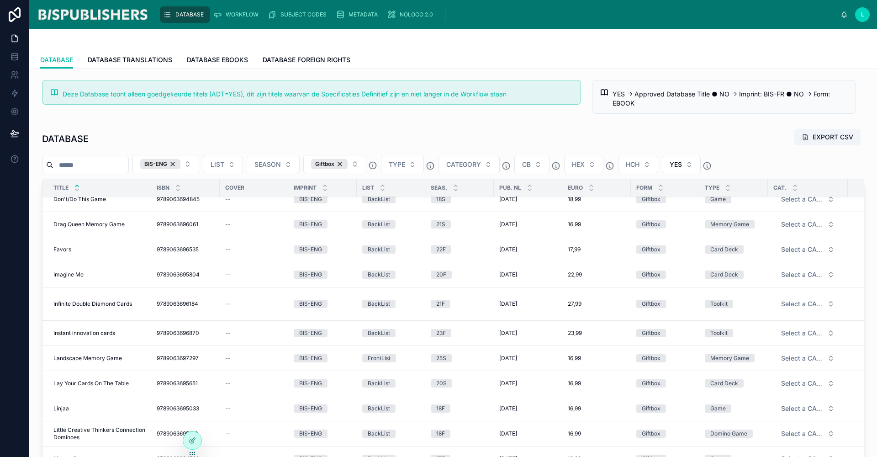
scroll to position [797, 0]
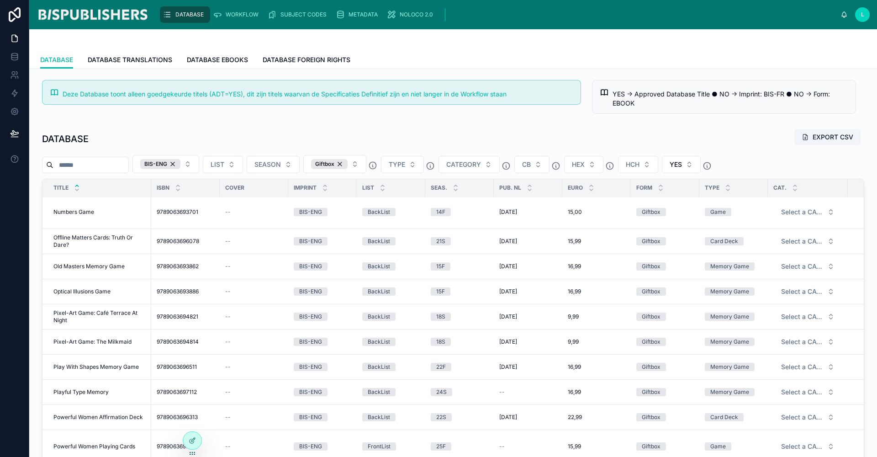
click at [74, 391] on span "Playful Type Memory" at bounding box center [80, 391] width 55 height 7
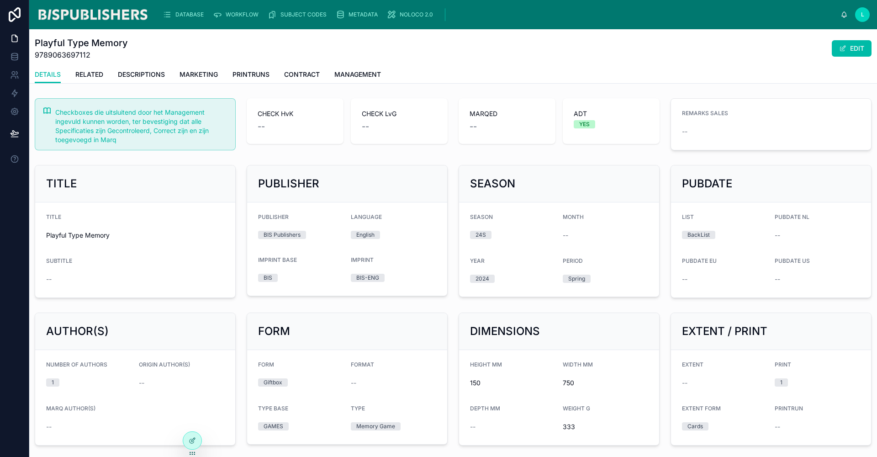
click at [846, 49] on button "EDIT" at bounding box center [852, 48] width 40 height 16
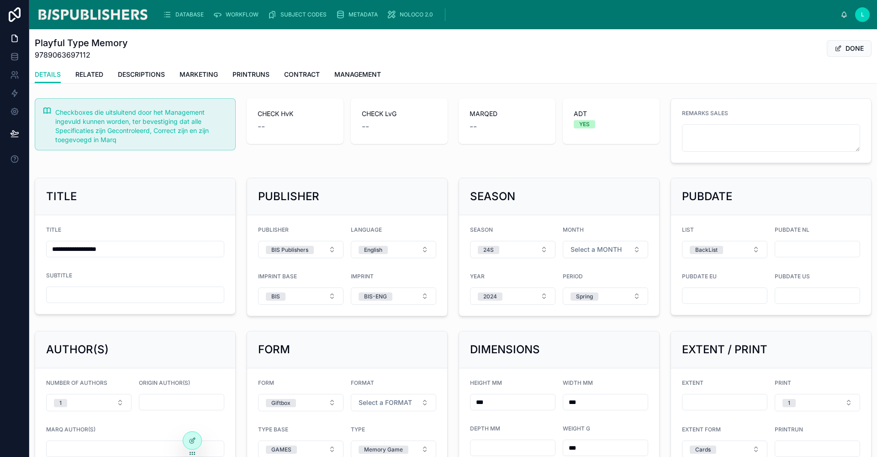
click at [407, 399] on span "Select a FORMAT" at bounding box center [385, 402] width 53 height 9
click at [383, 355] on div "Landscape" at bounding box center [390, 355] width 127 height 14
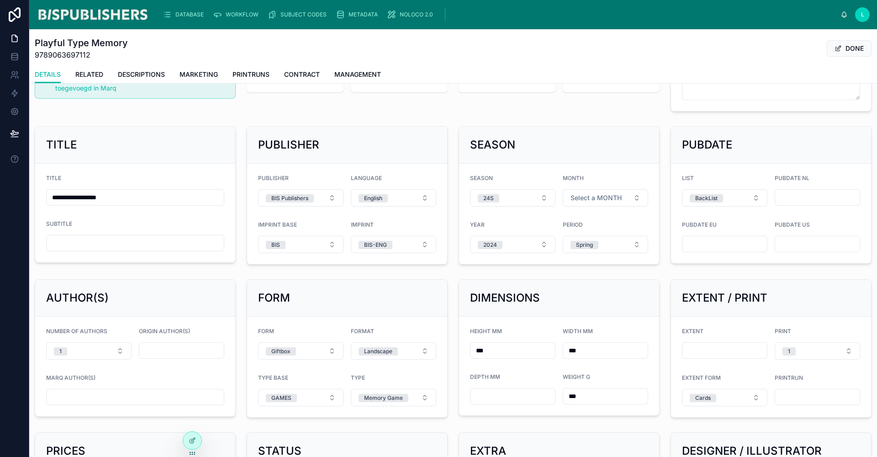
click at [687, 346] on input "text" at bounding box center [724, 350] width 84 height 13
type input "**"
click at [665, 323] on div "EXTENT / PRINT EXTENT ** PRINT 1 EXTENT FORM Cards PRINTRUN" at bounding box center [771, 348] width 212 height 146
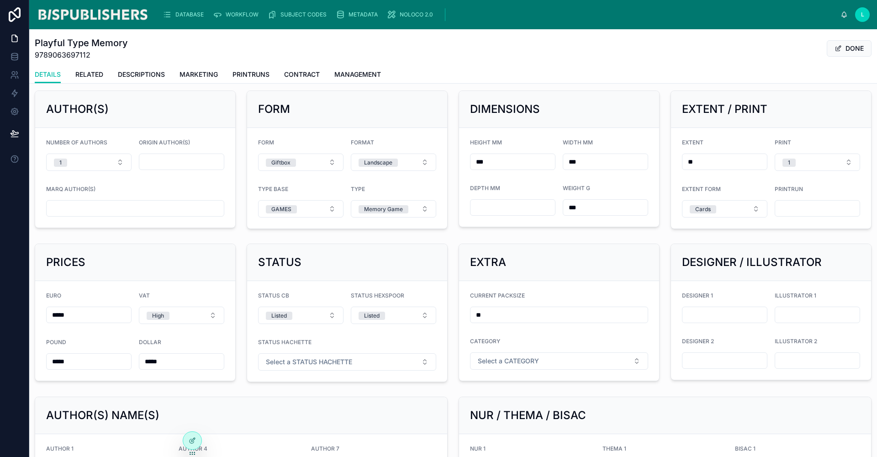
scroll to position [369, 0]
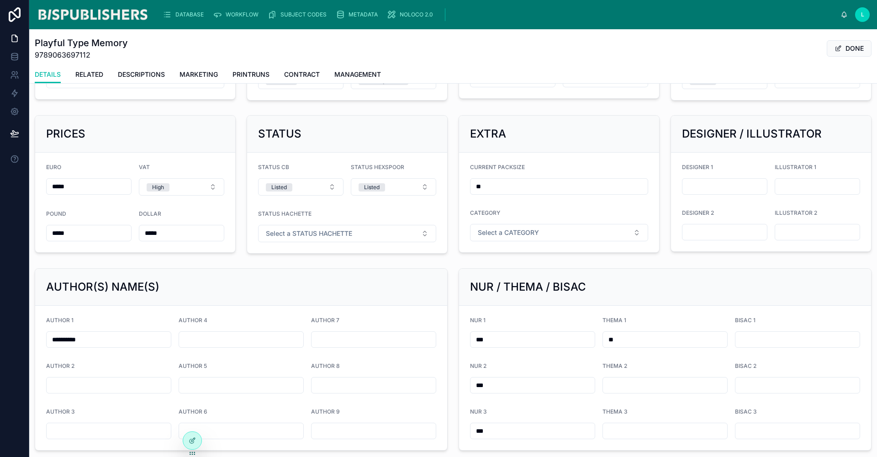
drag, startPoint x: 107, startPoint y: 338, endPoint x: 36, endPoint y: 339, distance: 70.8
click at [36, 339] on form "**********" at bounding box center [241, 378] width 412 height 144
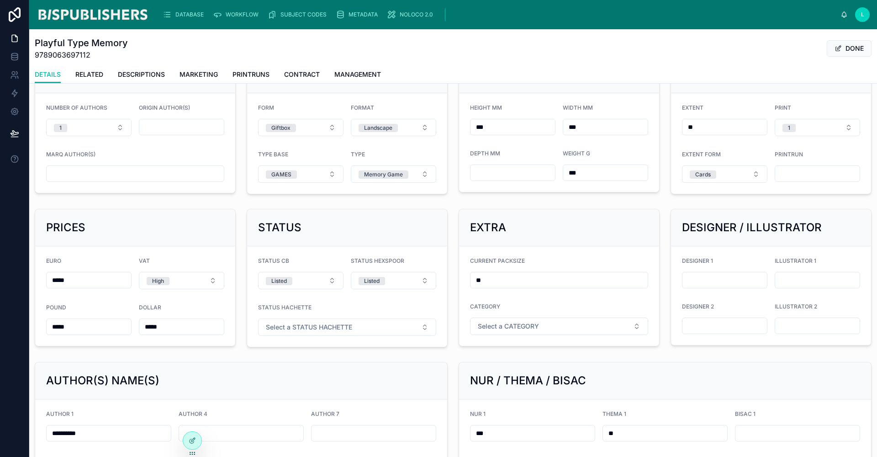
click at [94, 177] on input "text" at bounding box center [135, 173] width 177 height 13
paste input "**********"
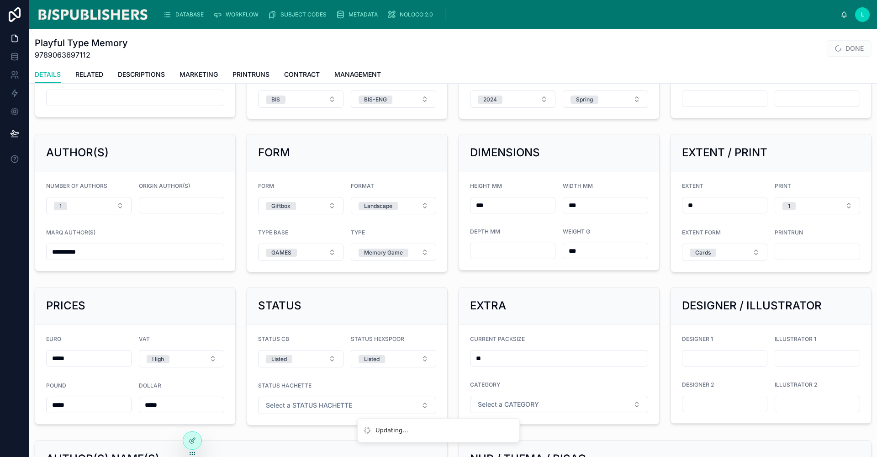
scroll to position [101, 0]
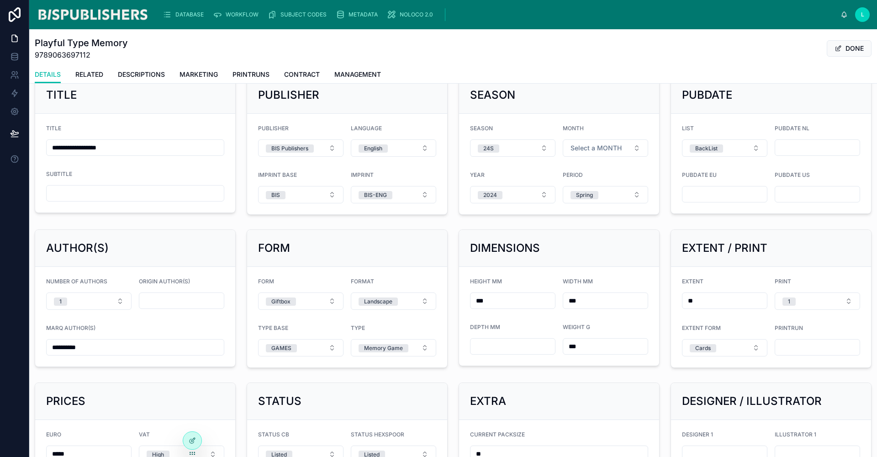
type input "**********"
click at [600, 146] on span "Select a MONTH" at bounding box center [595, 147] width 51 height 9
click at [555, 242] on div "May" at bounding box center [551, 239] width 11 height 8
click at [776, 147] on input "text" at bounding box center [817, 147] width 84 height 13
click at [782, 187] on html "**********" at bounding box center [438, 228] width 877 height 457
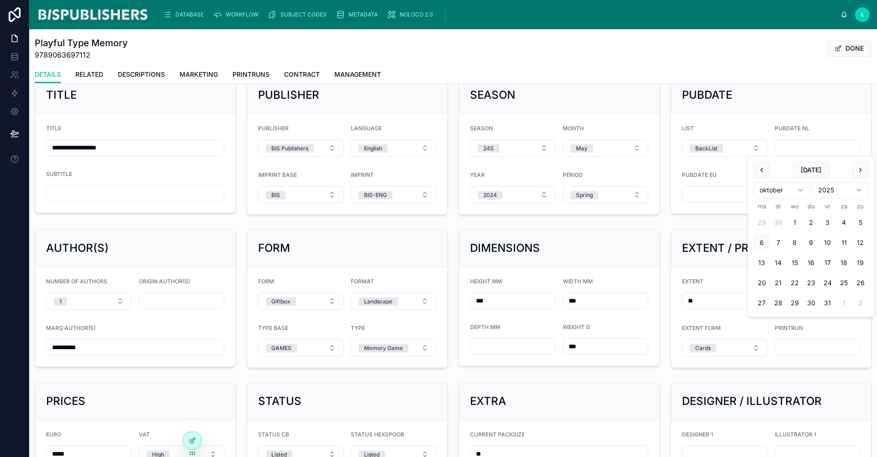
click at [766, 266] on button "13" at bounding box center [762, 262] width 16 height 16
click at [829, 189] on html "**********" at bounding box center [438, 228] width 877 height 457
click at [834, 187] on html "**********" at bounding box center [438, 228] width 877 height 457
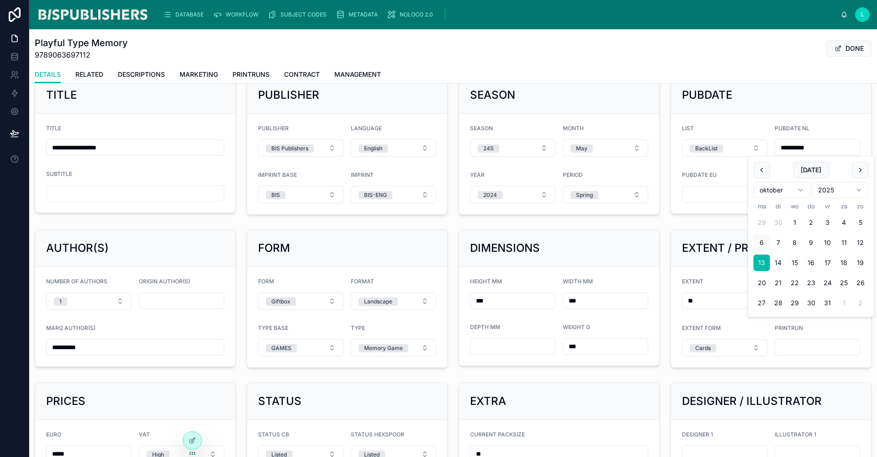
click at [860, 190] on html "**********" at bounding box center [438, 228] width 877 height 457
click at [829, 262] on button "18" at bounding box center [827, 262] width 16 height 16
click at [726, 180] on div "PUBDATE EU" at bounding box center [724, 176] width 85 height 11
drag, startPoint x: 812, startPoint y: 147, endPoint x: 766, endPoint y: 151, distance: 45.9
click at [766, 151] on form "**********" at bounding box center [771, 164] width 200 height 100
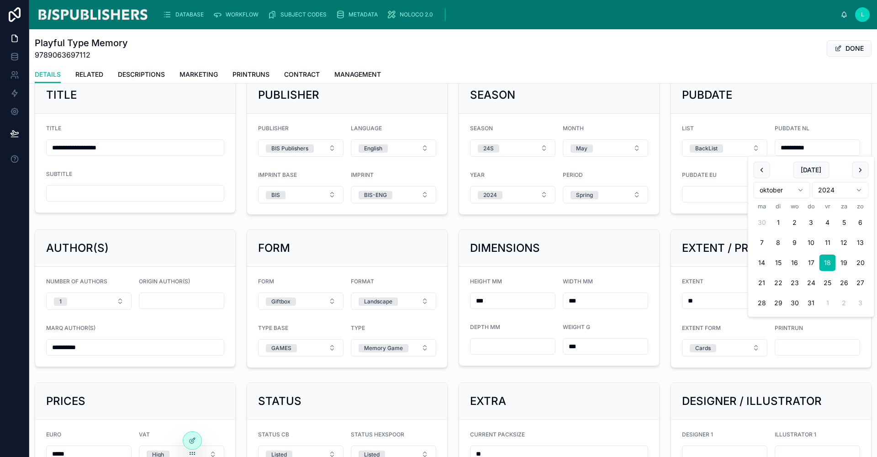
click at [785, 189] on html "**********" at bounding box center [438, 228] width 877 height 457
click at [842, 265] on button "18" at bounding box center [844, 262] width 16 height 16
type input "*********"
click at [710, 222] on div "**********" at bounding box center [453, 357] width 848 height 728
drag, startPoint x: 818, startPoint y: 147, endPoint x: 758, endPoint y: 144, distance: 60.3
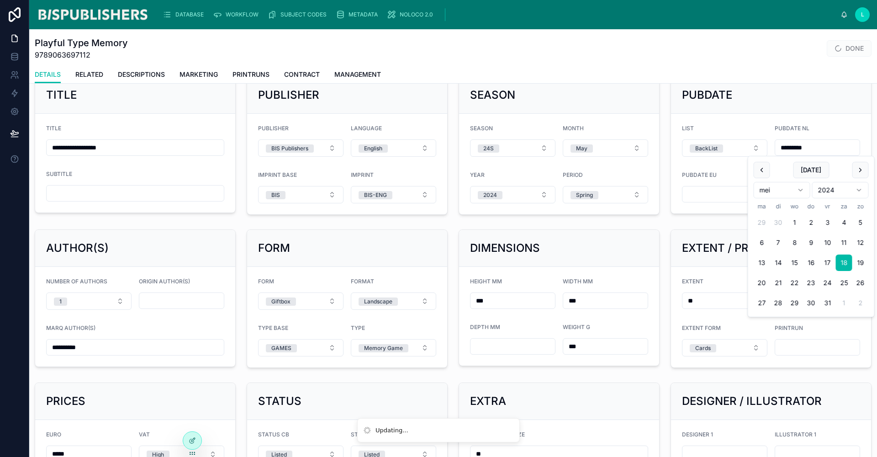
click at [758, 144] on form "LIST BackList PUBDATE NL ********* PUBDATE EU PUBDATE US" at bounding box center [771, 164] width 200 height 100
click at [707, 199] on input "text" at bounding box center [724, 194] width 84 height 13
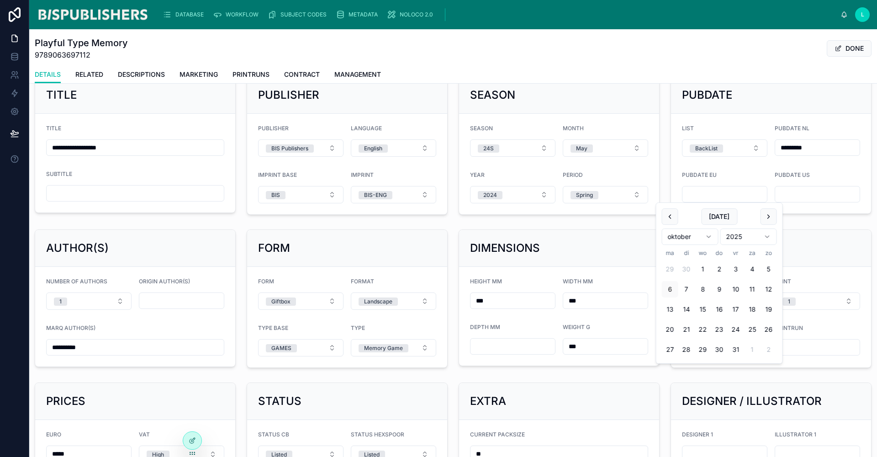
paste input "*********"
type input "*********"
click at [630, 227] on div "DIMENSIONS HEIGHT MM *** WIDTH MM *** DEPTH MM WEIGHT G ***" at bounding box center [559, 299] width 212 height 146
click at [859, 50] on button "DONE" at bounding box center [849, 48] width 45 height 16
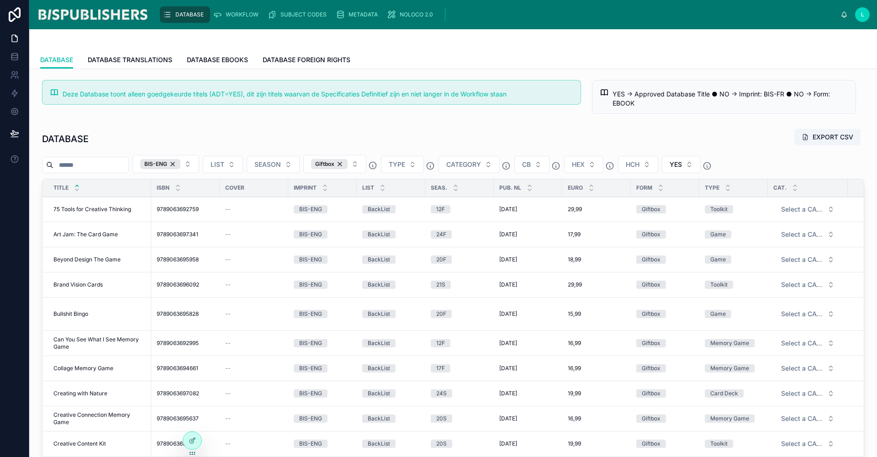
click at [243, 163] on button "LIST" at bounding box center [223, 164] width 40 height 17
click at [348, 166] on div "Giftbox" at bounding box center [329, 164] width 37 height 10
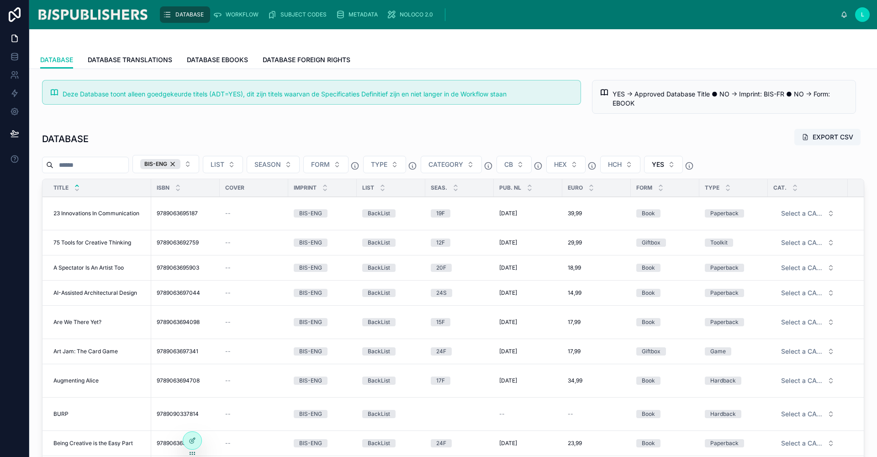
click at [348, 165] on button "FORM" at bounding box center [325, 164] width 45 height 17
click at [320, 203] on div "Book" at bounding box center [358, 201] width 127 height 15
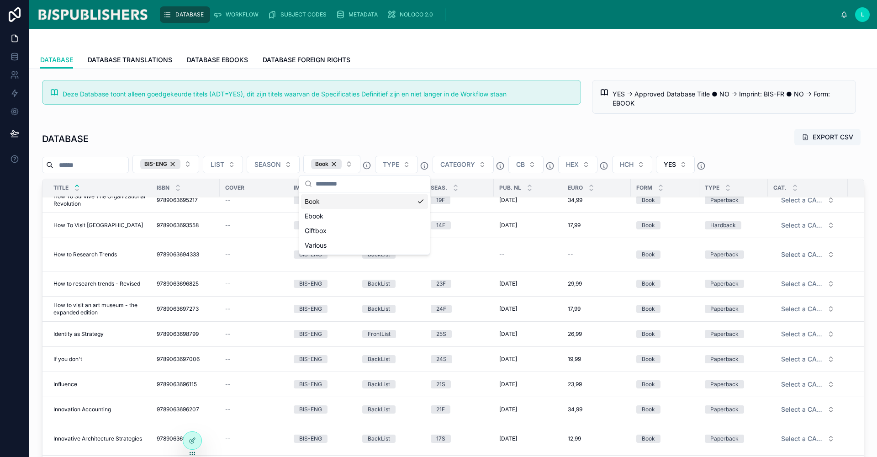
scroll to position [2214, 0]
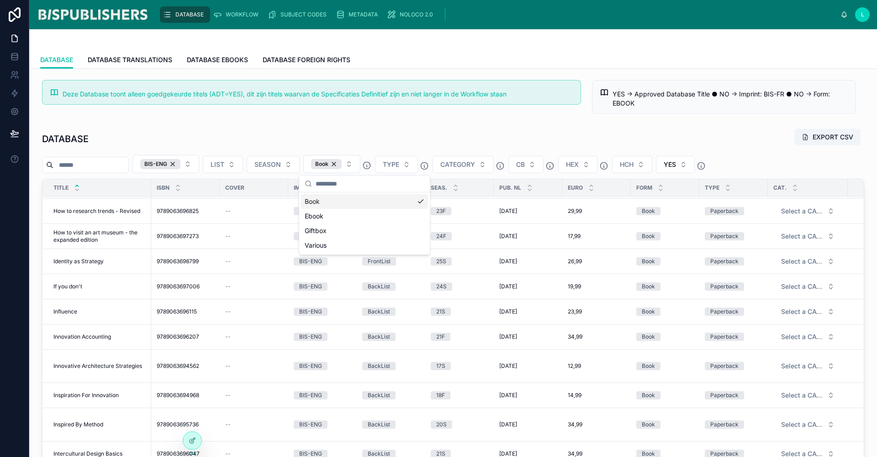
click at [93, 334] on span "Innovation Accounting" at bounding box center [82, 336] width 58 height 7
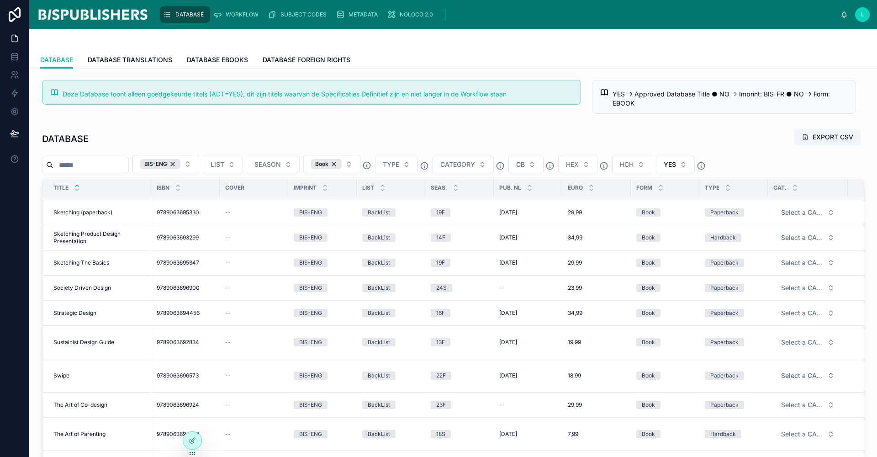
scroll to position [3500, 0]
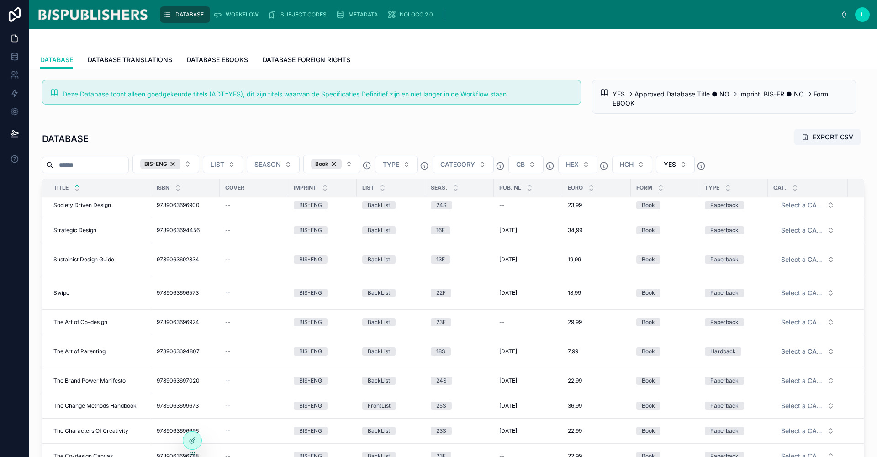
click at [86, 404] on span "The Change Methods Handbook" at bounding box center [94, 405] width 83 height 7
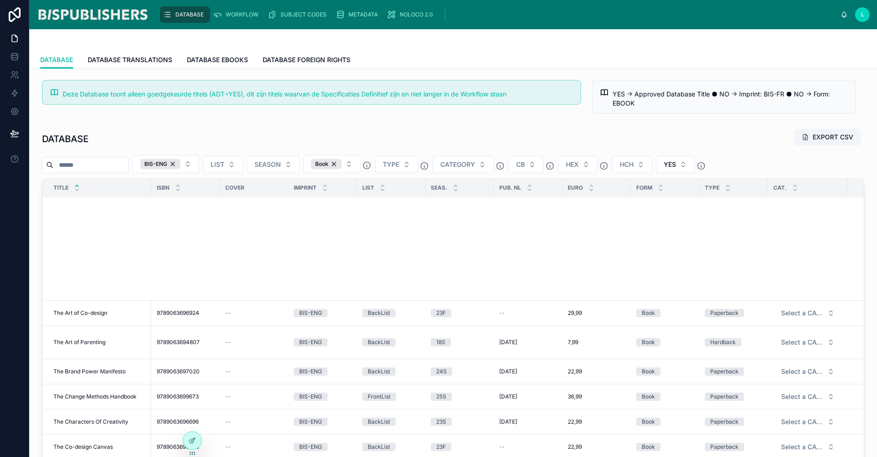
scroll to position [3893, 0]
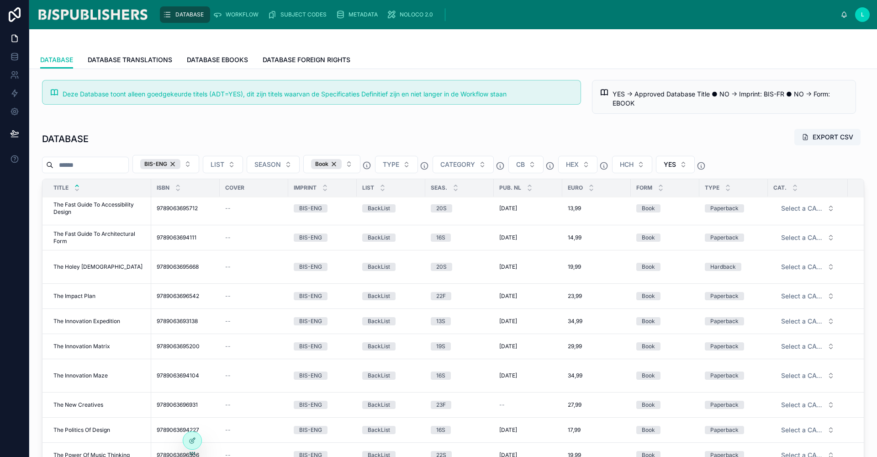
click at [100, 320] on span "The Innovation Expedition" at bounding box center [86, 320] width 67 height 7
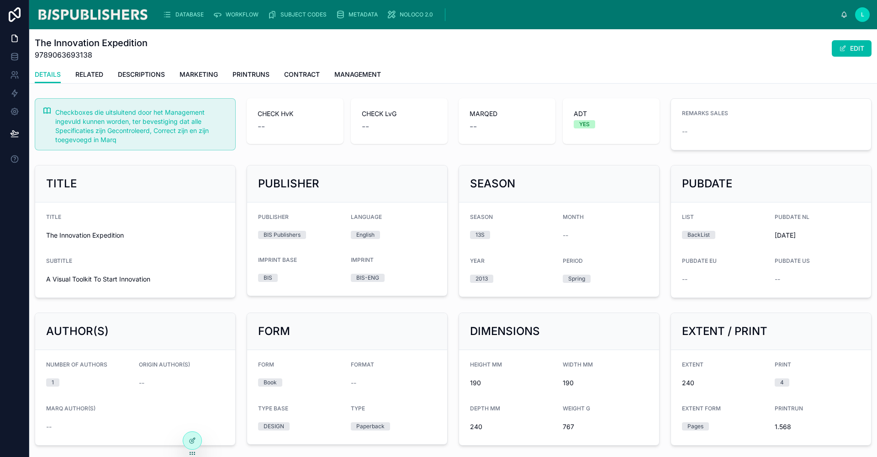
click at [850, 47] on button "EDIT" at bounding box center [852, 48] width 40 height 16
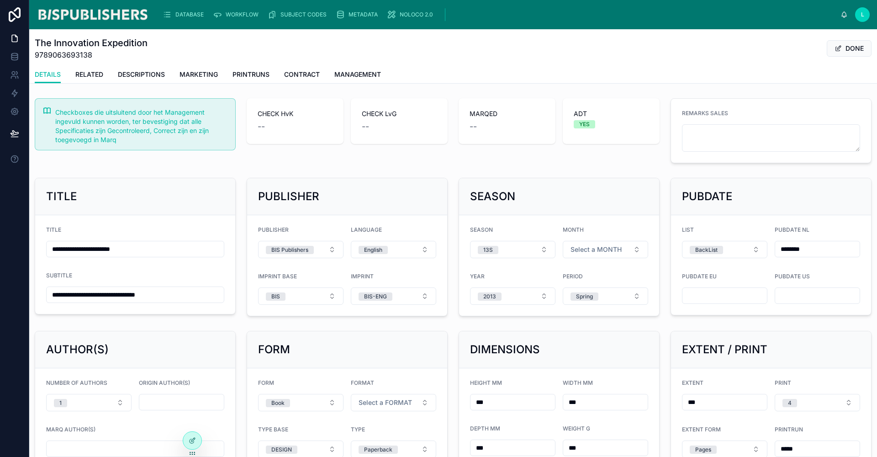
click at [409, 398] on span "Select a FORMAT" at bounding box center [385, 402] width 53 height 9
click at [388, 361] on div "Landscape" at bounding box center [390, 355] width 127 height 14
click at [852, 48] on button "DONE" at bounding box center [849, 48] width 45 height 16
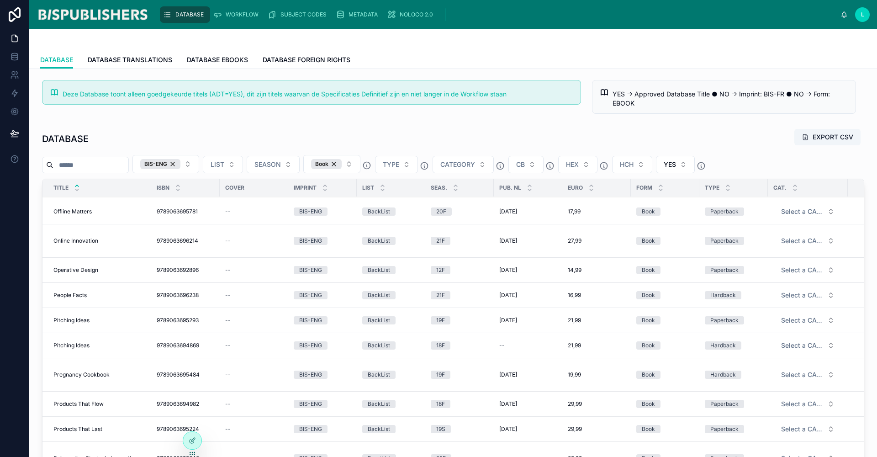
scroll to position [2914, 0]
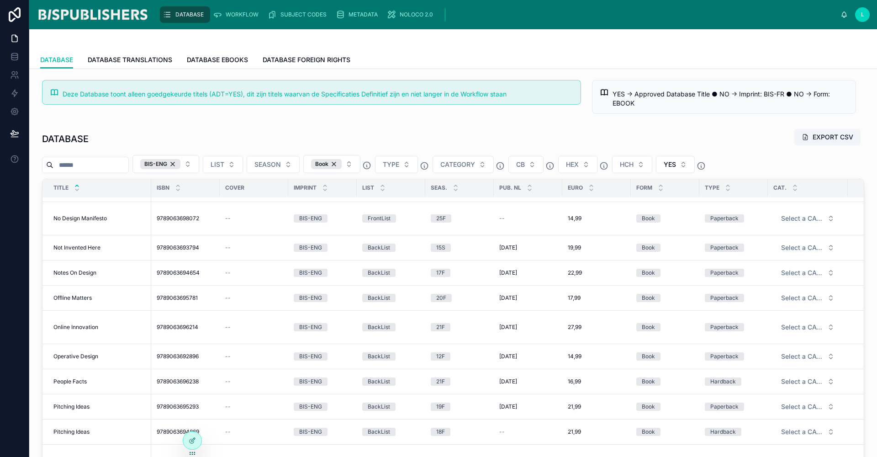
click at [91, 327] on span "Online Innovation" at bounding box center [75, 326] width 45 height 7
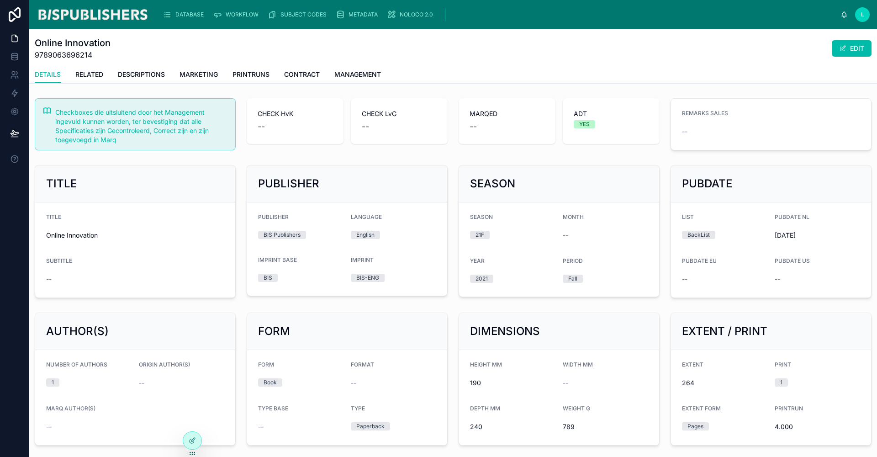
click at [850, 49] on button "EDIT" at bounding box center [852, 48] width 40 height 16
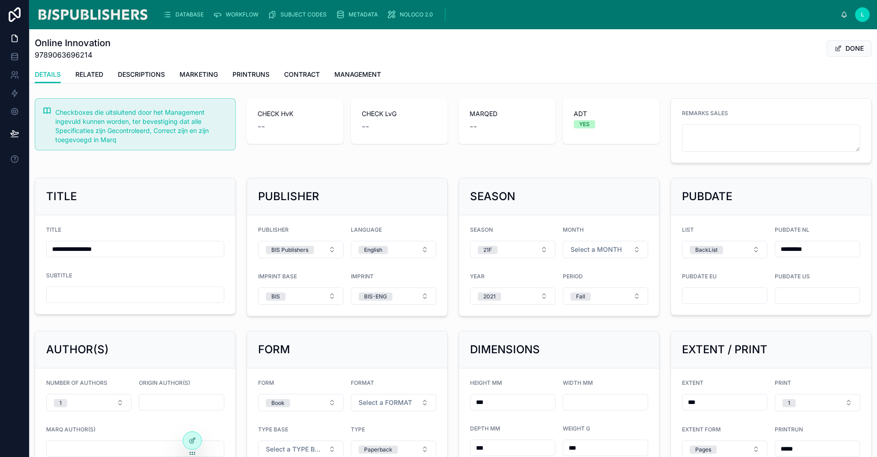
click at [394, 400] on span "Select a FORMAT" at bounding box center [385, 402] width 53 height 9
click at [359, 356] on div "Landscape" at bounding box center [350, 355] width 28 height 8
click at [843, 48] on button "DONE" at bounding box center [849, 48] width 45 height 16
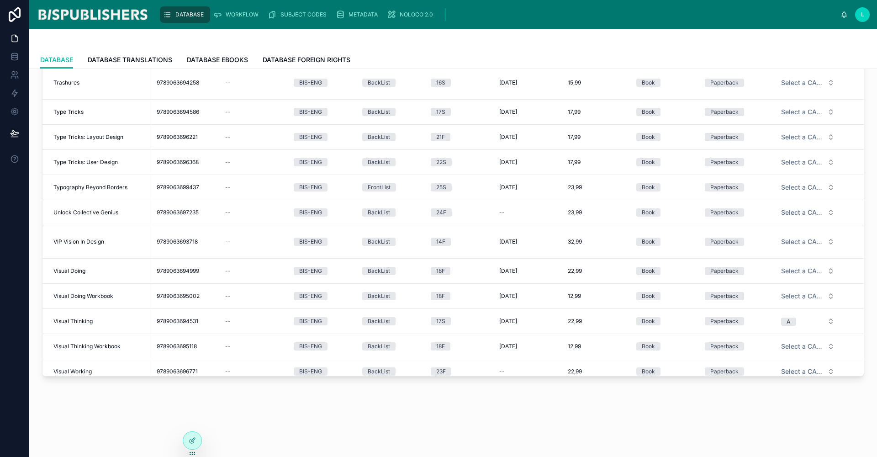
scroll to position [4565, 0]
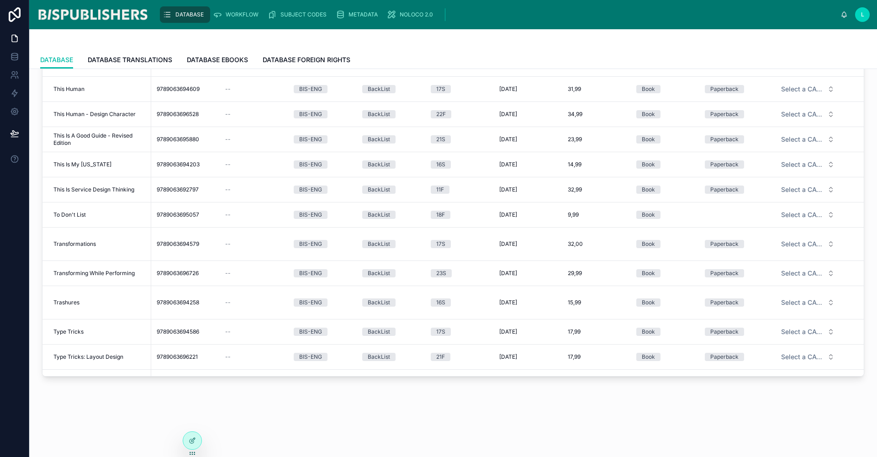
click at [84, 272] on span "Transforming While Performing" at bounding box center [93, 272] width 81 height 7
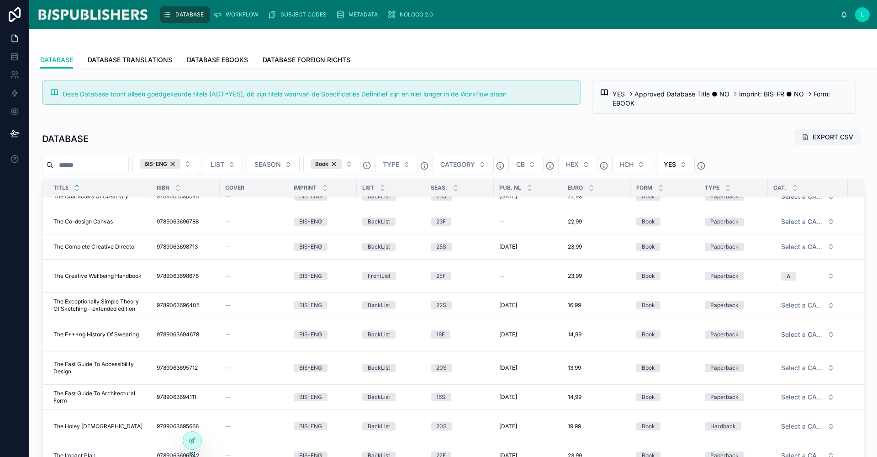
scroll to position [4113, 0]
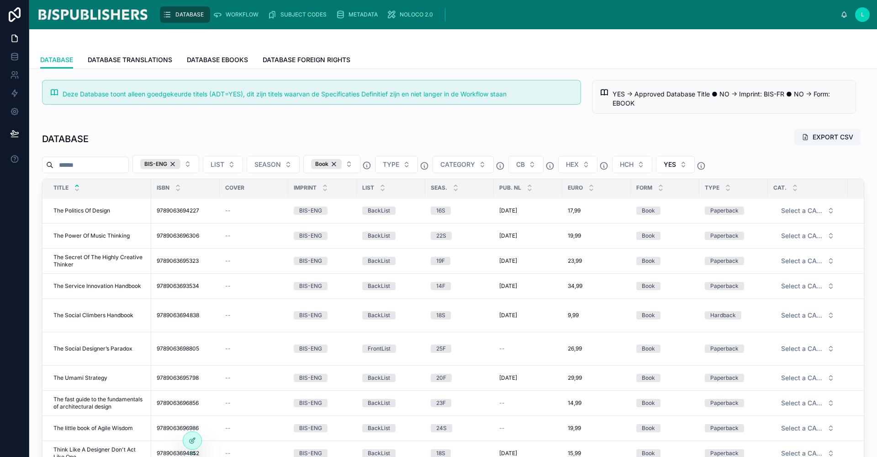
click at [101, 285] on span "The Service Innovation Handbook" at bounding box center [97, 285] width 88 height 7
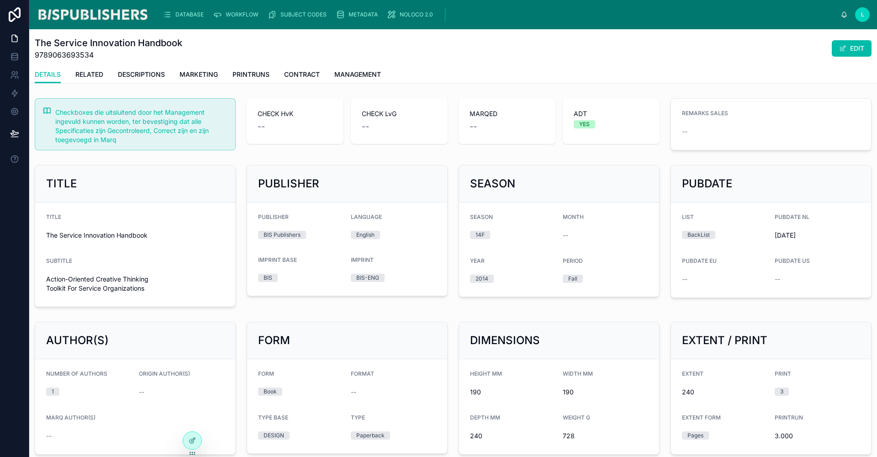
click at [839, 52] on button "EDIT" at bounding box center [852, 48] width 40 height 16
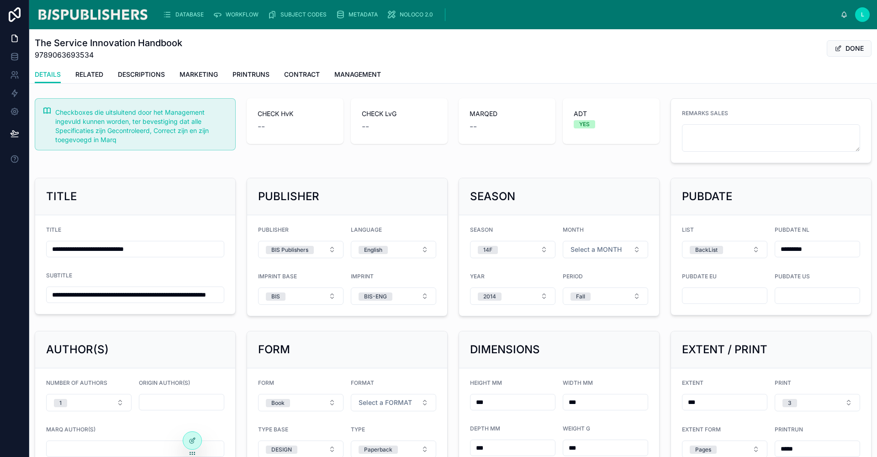
click at [373, 396] on button "Select a FORMAT" at bounding box center [393, 402] width 85 height 17
click at [356, 357] on div "Landscape" at bounding box center [350, 355] width 28 height 8
click at [853, 49] on button "DONE" at bounding box center [849, 48] width 45 height 16
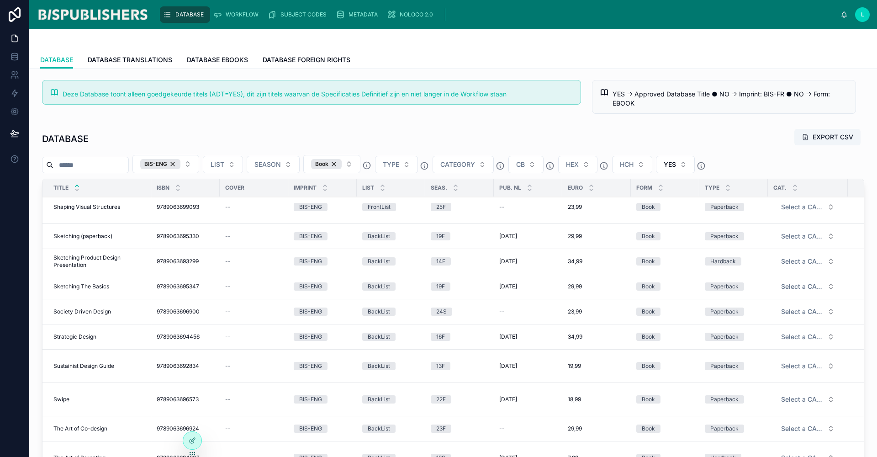
scroll to position [3376, 0]
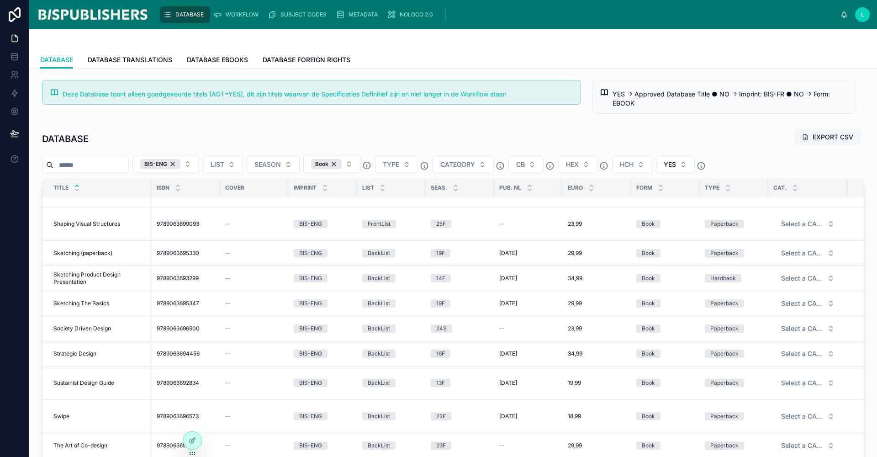
click at [79, 351] on span "Strategic Design" at bounding box center [74, 353] width 43 height 7
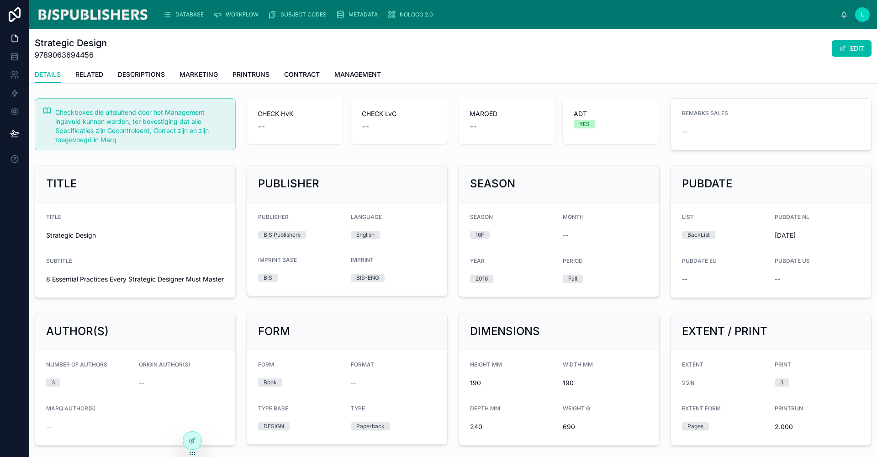
click at [852, 43] on button "EDIT" at bounding box center [852, 48] width 40 height 16
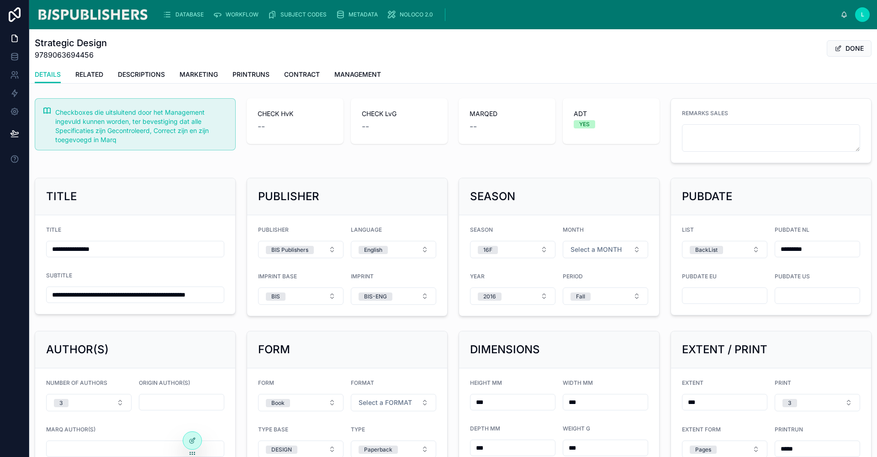
click at [385, 397] on button "Select a FORMAT" at bounding box center [393, 402] width 85 height 17
click at [373, 354] on div "Landscape" at bounding box center [390, 355] width 127 height 14
click at [610, 248] on span "Select a MONTH" at bounding box center [595, 249] width 51 height 9
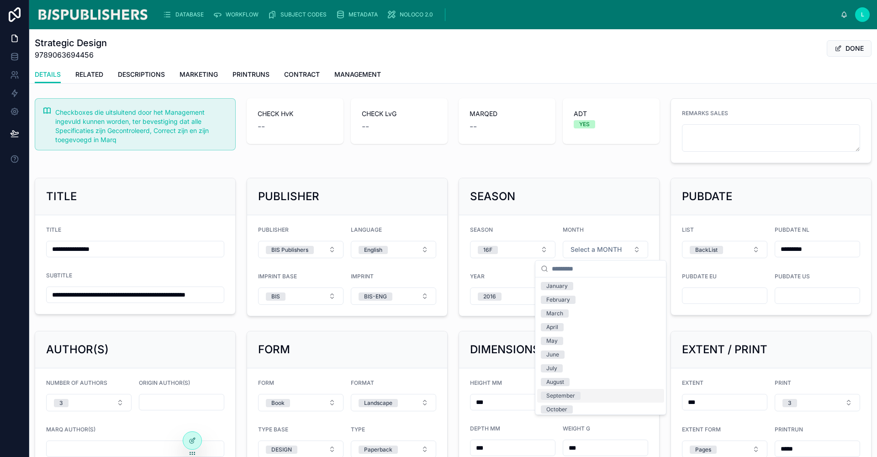
click at [556, 396] on div "September" at bounding box center [560, 395] width 29 height 8
click at [843, 47] on button "DONE" at bounding box center [849, 48] width 45 height 16
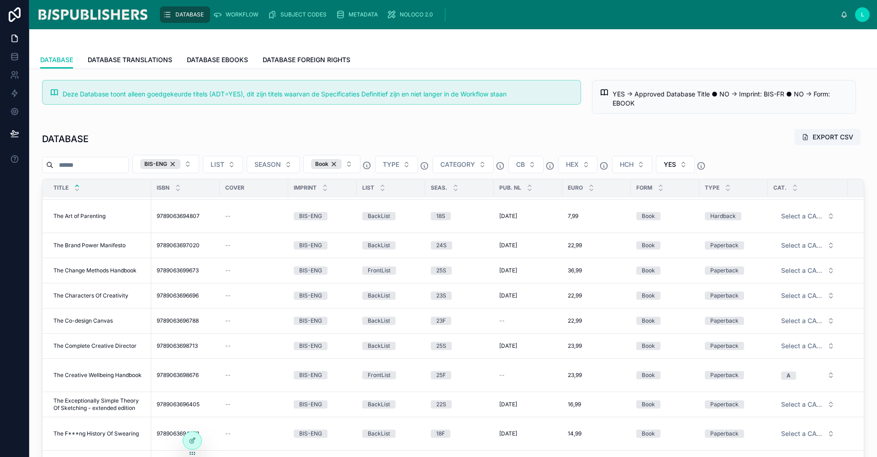
scroll to position [3861, 0]
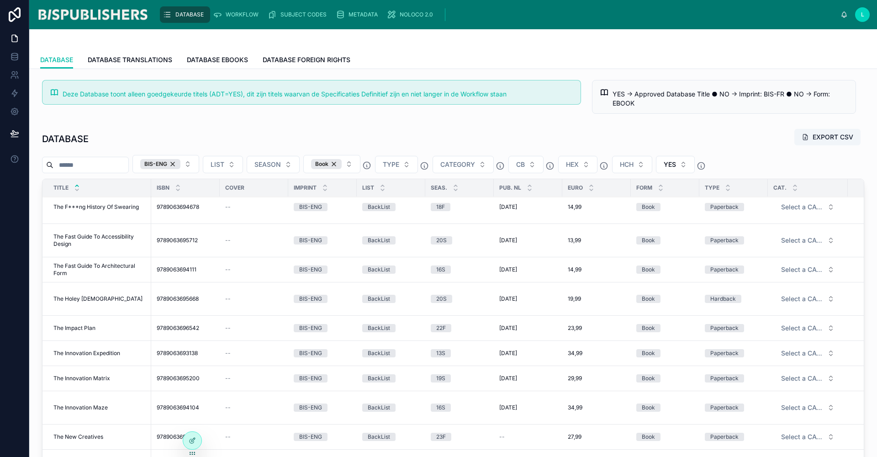
click at [88, 407] on span "The Innovation Maze" at bounding box center [80, 407] width 54 height 7
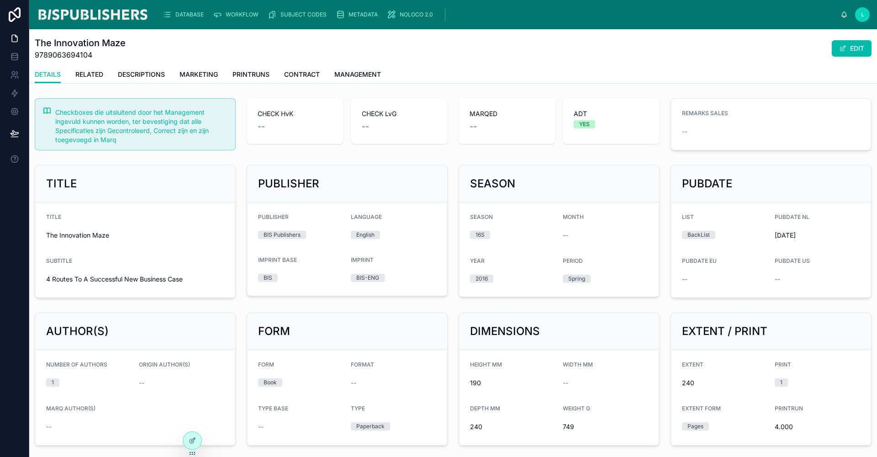
click at [851, 47] on button "EDIT" at bounding box center [852, 48] width 40 height 16
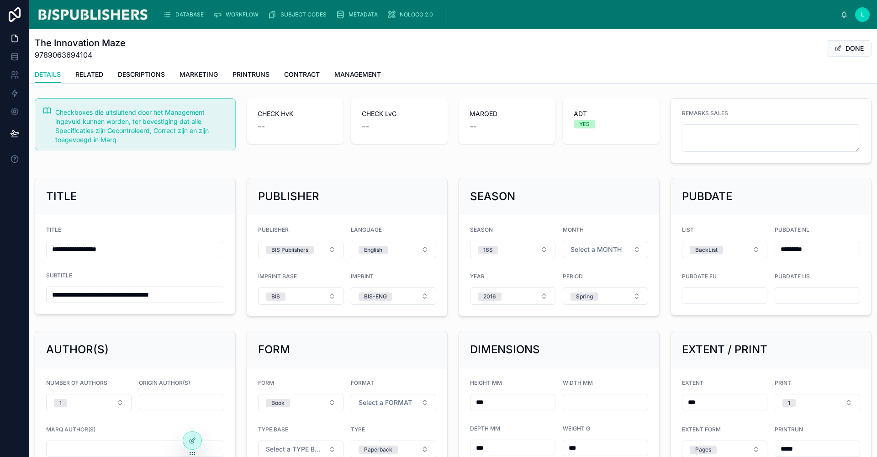
click at [372, 400] on span "Select a FORMAT" at bounding box center [385, 402] width 53 height 9
click at [359, 359] on div "Landscape" at bounding box center [390, 355] width 127 height 14
click at [847, 50] on button "DONE" at bounding box center [849, 48] width 45 height 16
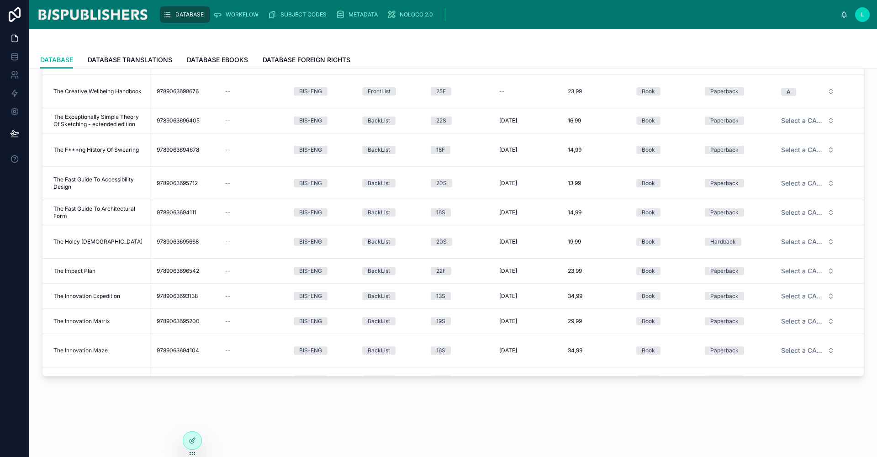
scroll to position [3553, 0]
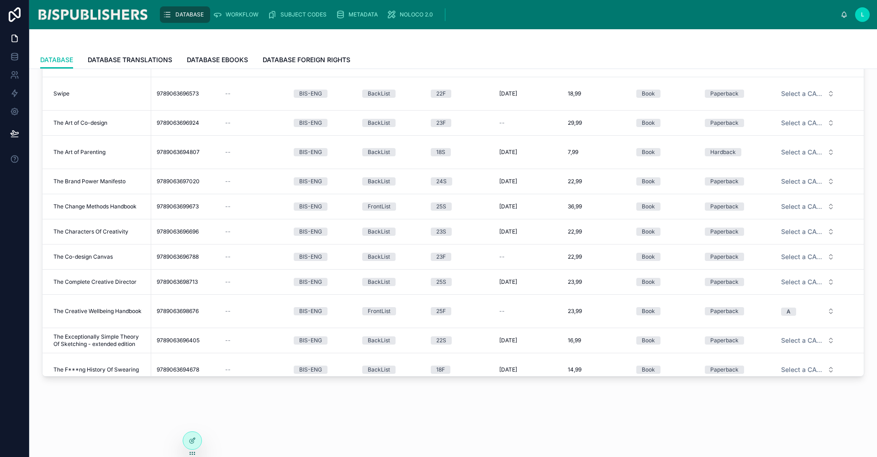
click at [91, 124] on span "The Art of Co-design" at bounding box center [80, 122] width 54 height 7
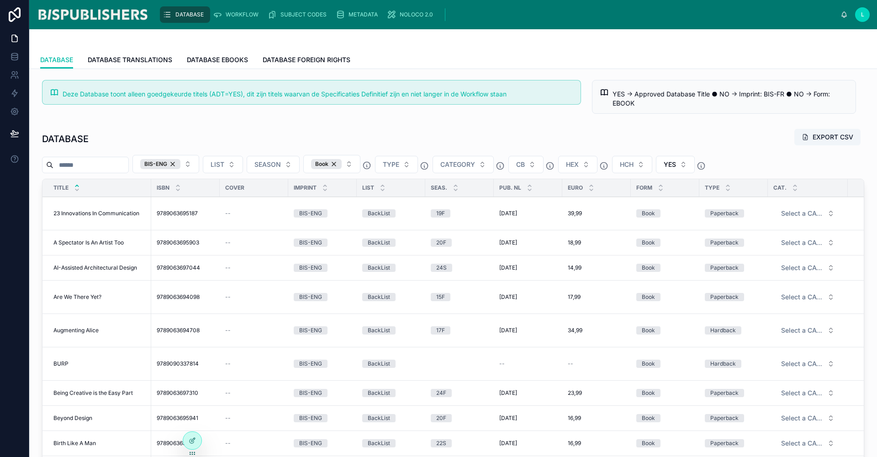
scroll to position [219, 0]
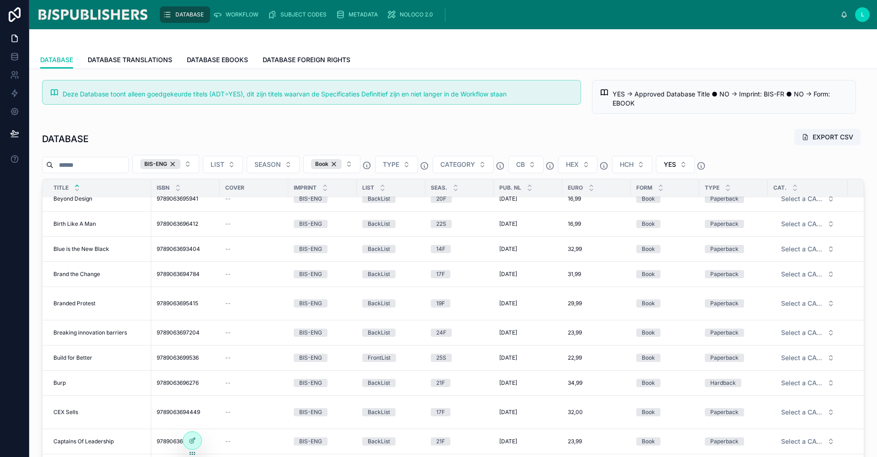
click at [63, 411] on span "CEX Sells" at bounding box center [65, 411] width 25 height 7
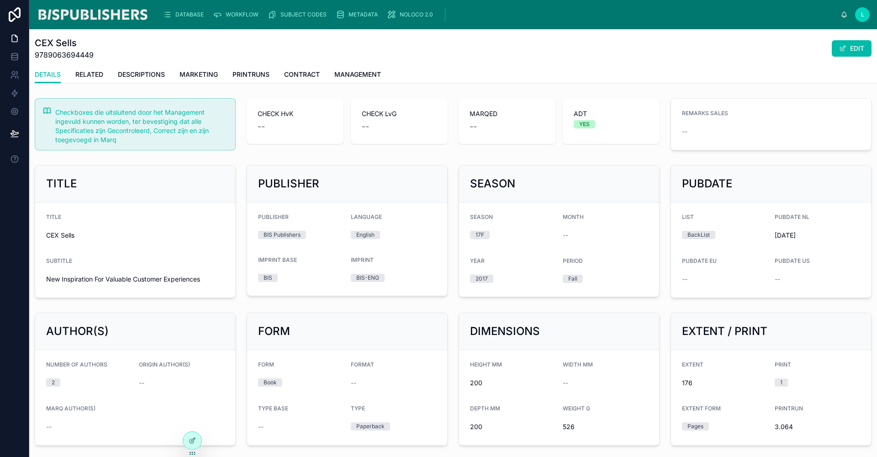
click at [847, 48] on button "EDIT" at bounding box center [852, 48] width 40 height 16
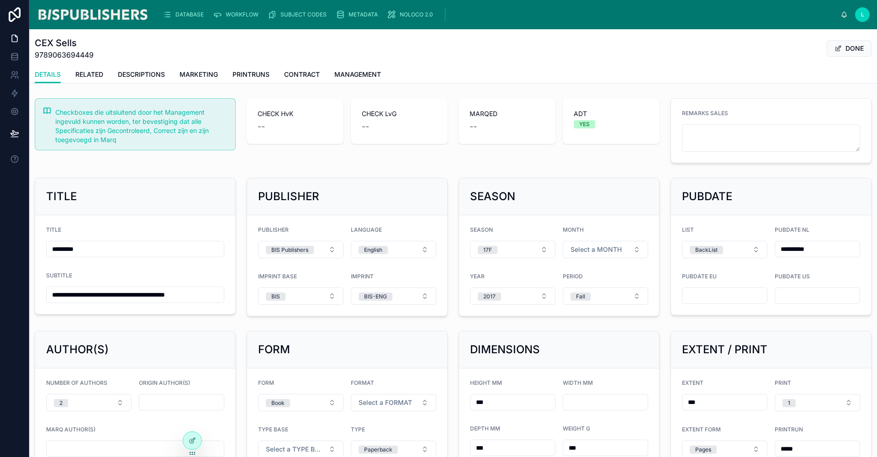
click at [364, 398] on span "Select a FORMAT" at bounding box center [385, 402] width 53 height 9
click at [355, 369] on div "Portrait" at bounding box center [346, 369] width 20 height 8
click at [858, 47] on button "DONE" at bounding box center [849, 48] width 45 height 16
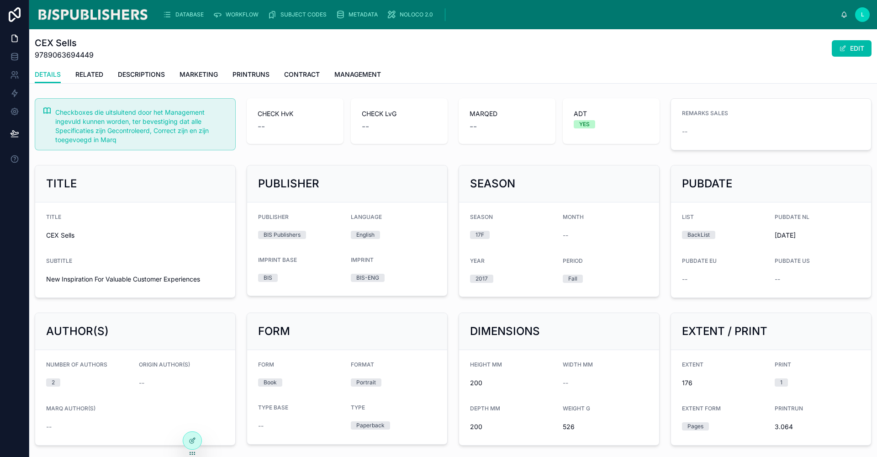
click at [178, 16] on span "DATABASE" at bounding box center [189, 14] width 28 height 7
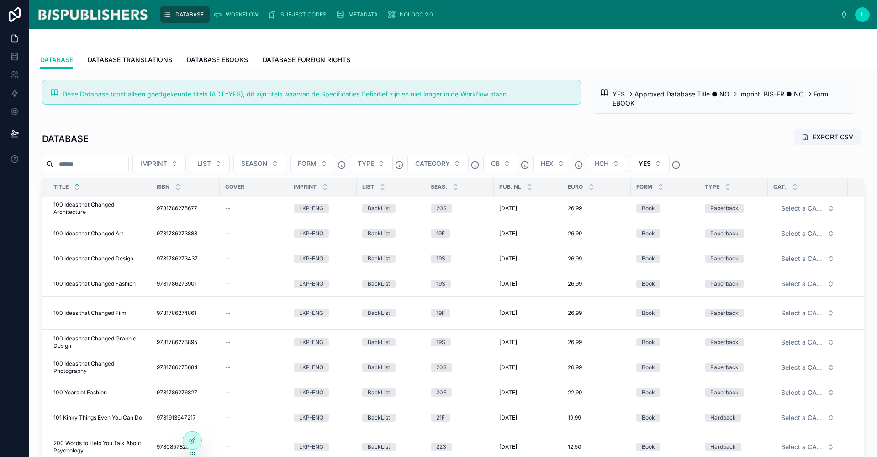
scroll to position [739, 0]
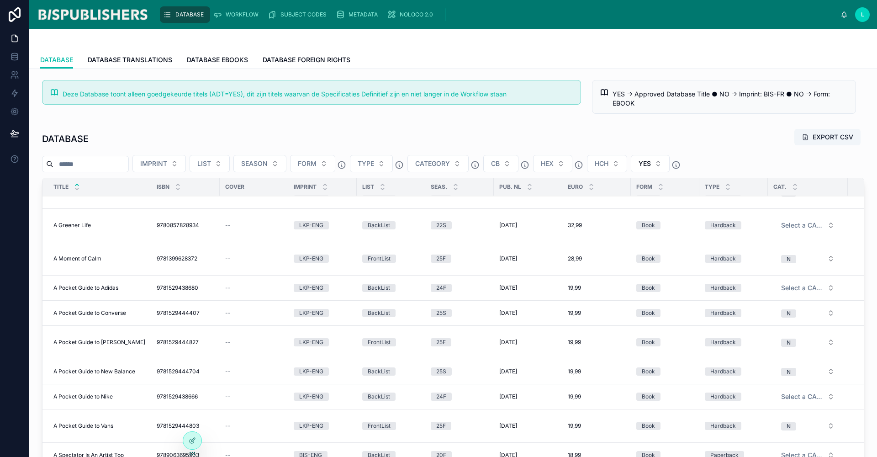
click at [186, 164] on button "IMPRINT" at bounding box center [158, 163] width 53 height 17
click at [154, 201] on div "BIS-ENG" at bounding box center [191, 200] width 127 height 15
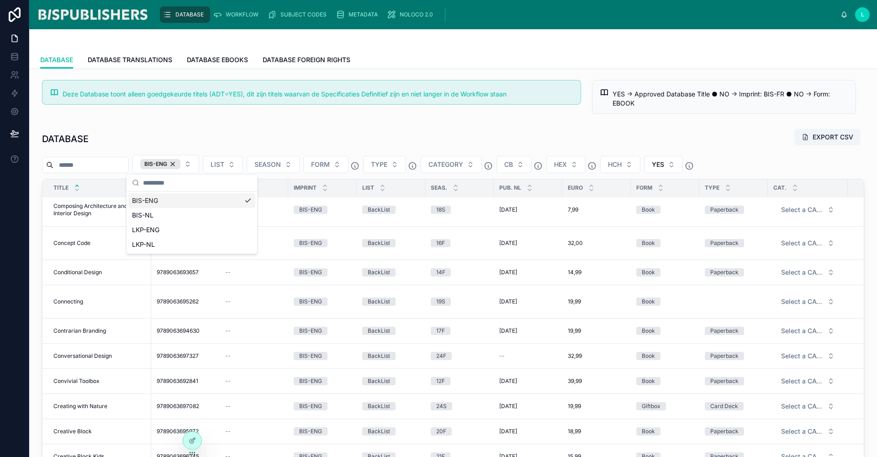
scroll to position [723, 0]
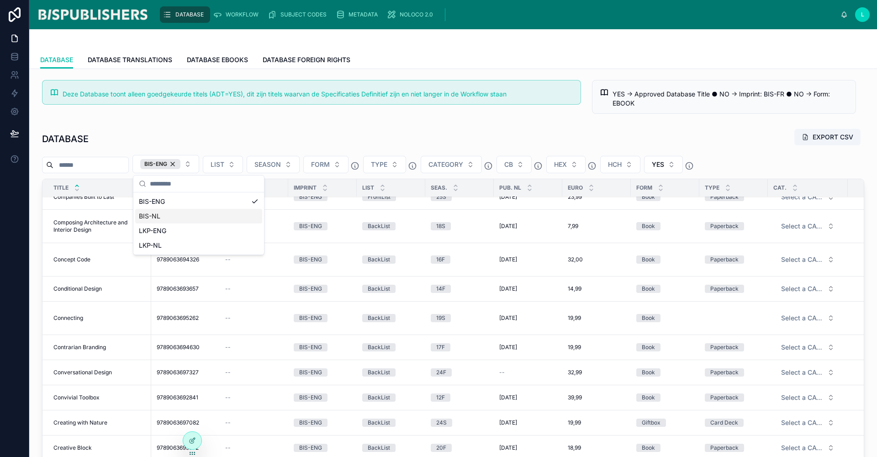
click at [82, 369] on span "Conversational Design" at bounding box center [82, 372] width 58 height 7
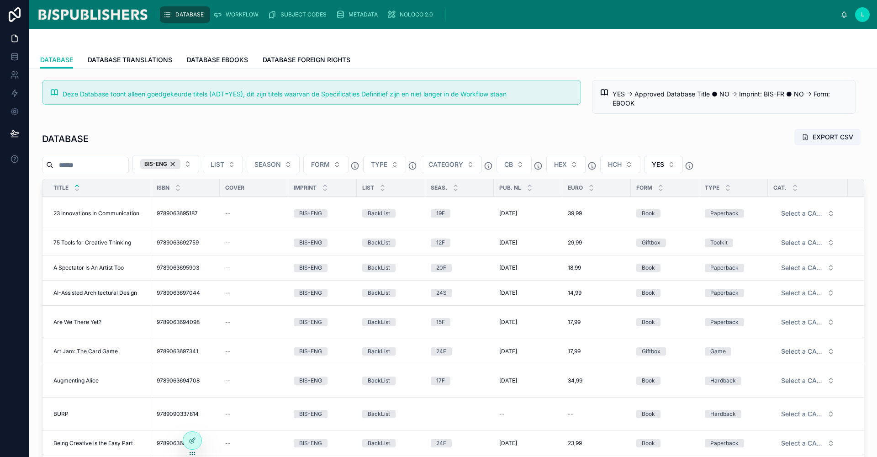
scroll to position [557, 0]
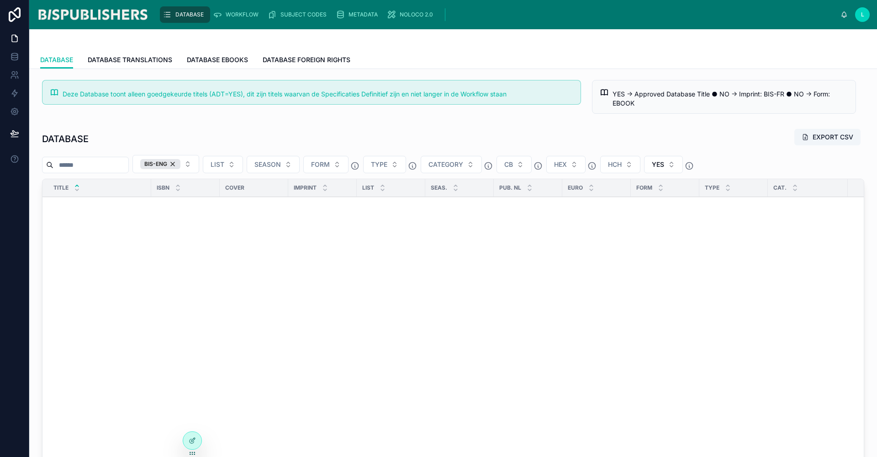
scroll to position [557, 0]
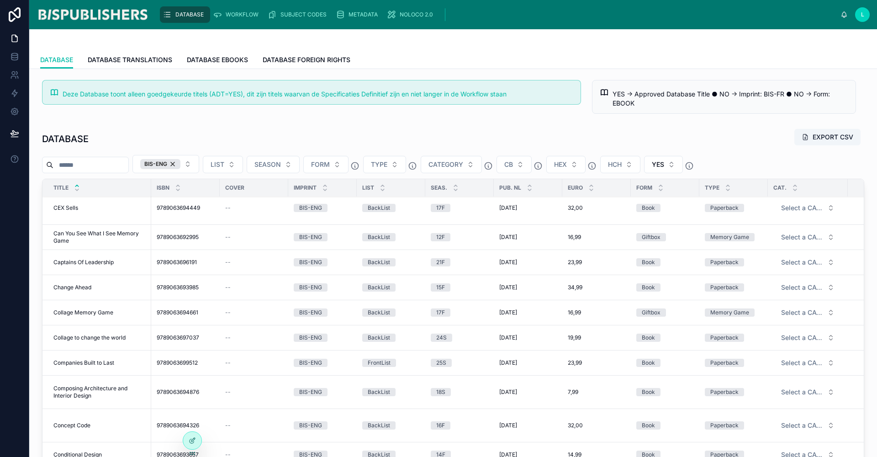
click at [94, 335] on span "Collage to change the world" at bounding box center [89, 337] width 72 height 7
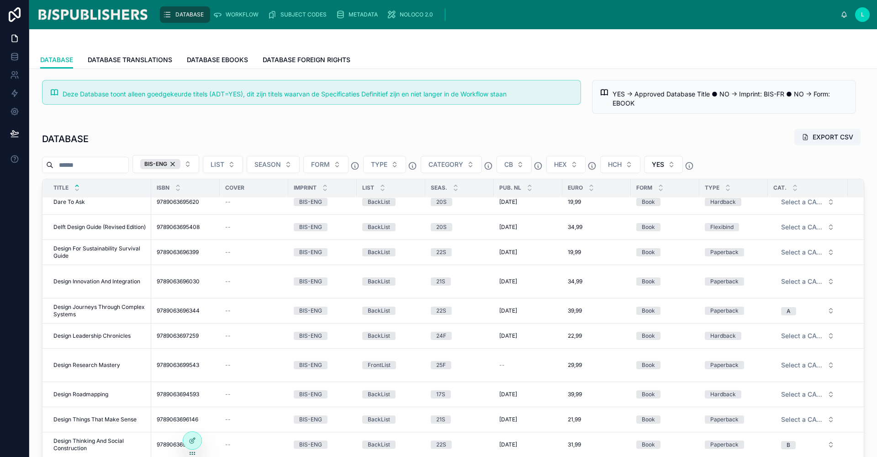
scroll to position [1092, 0]
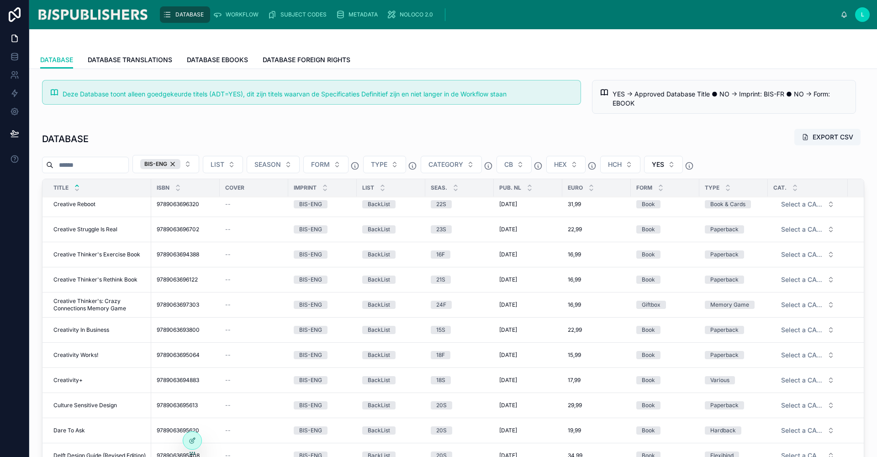
click at [74, 378] on span "Creativity+" at bounding box center [67, 379] width 29 height 7
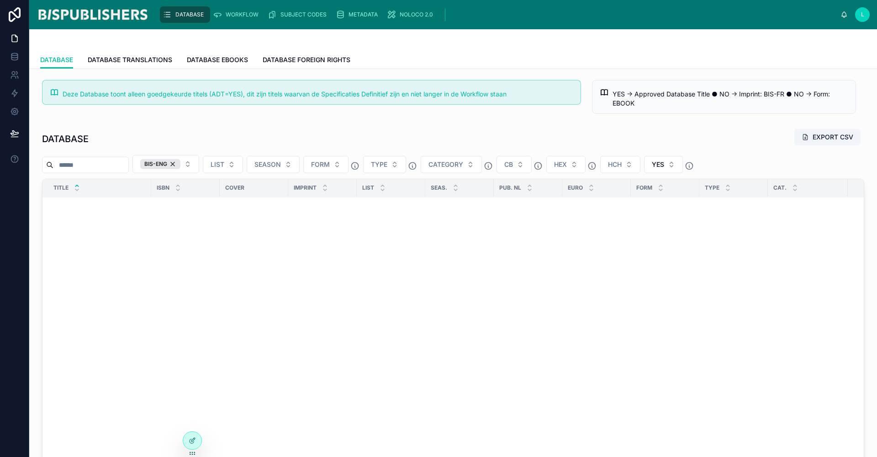
scroll to position [1322, 0]
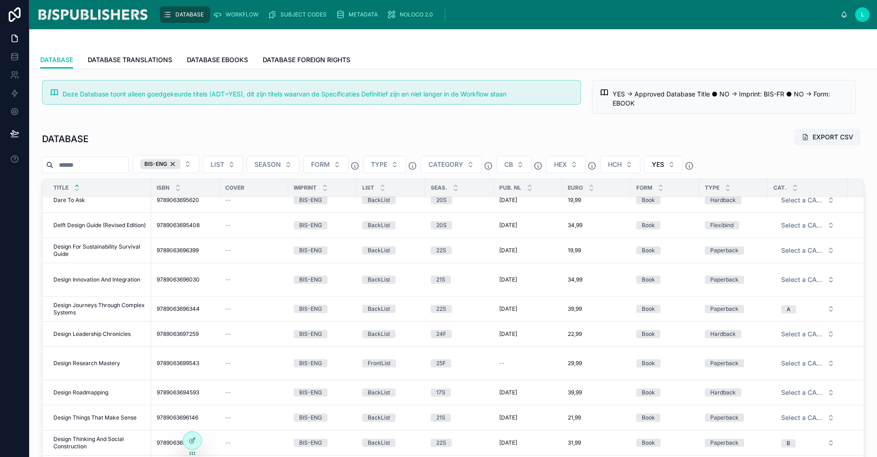
click at [89, 390] on span "Design Roadmapping" at bounding box center [80, 392] width 55 height 7
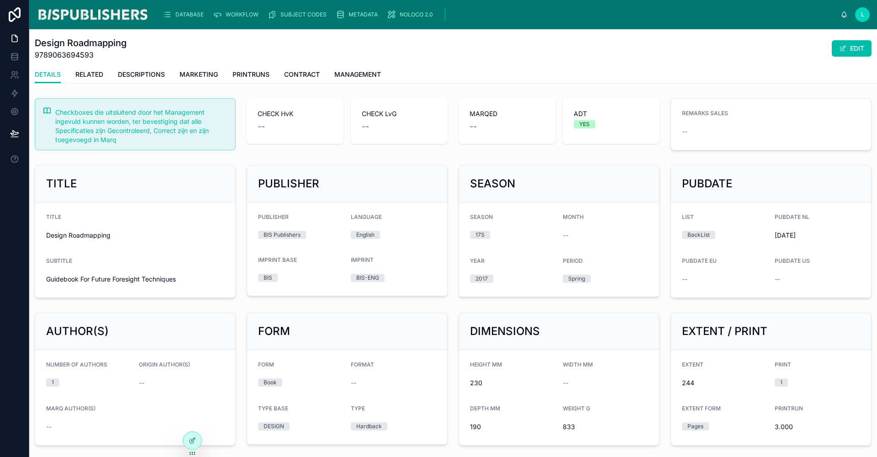
click at [864, 54] on button "EDIT" at bounding box center [852, 48] width 40 height 16
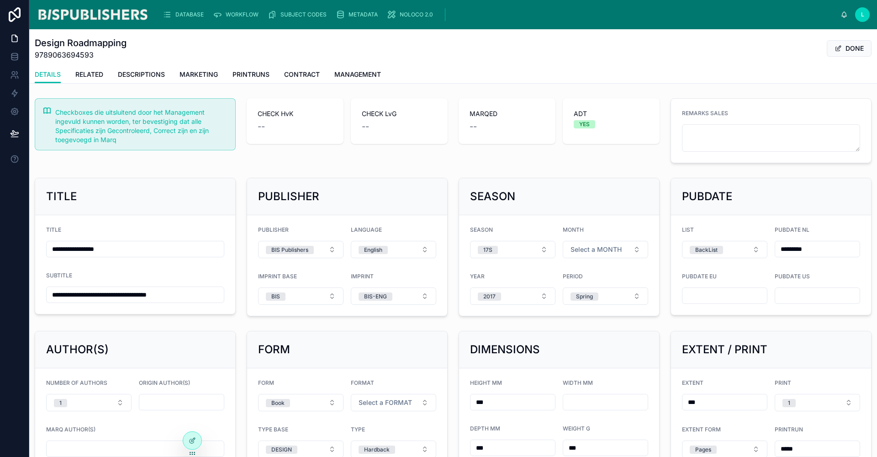
click at [372, 399] on span "Select a FORMAT" at bounding box center [385, 402] width 53 height 9
click at [356, 370] on span "Portrait" at bounding box center [346, 369] width 31 height 8
click at [852, 48] on button "DONE" at bounding box center [849, 48] width 45 height 16
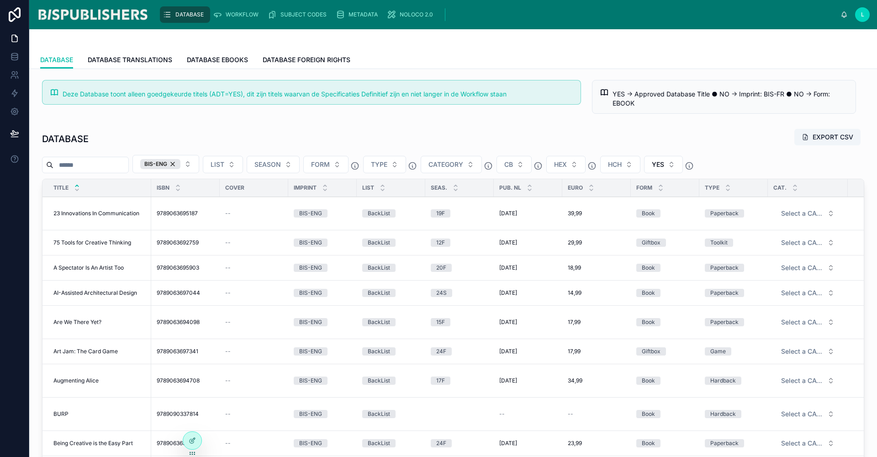
click at [100, 167] on input "text" at bounding box center [90, 164] width 75 height 13
type input "*****"
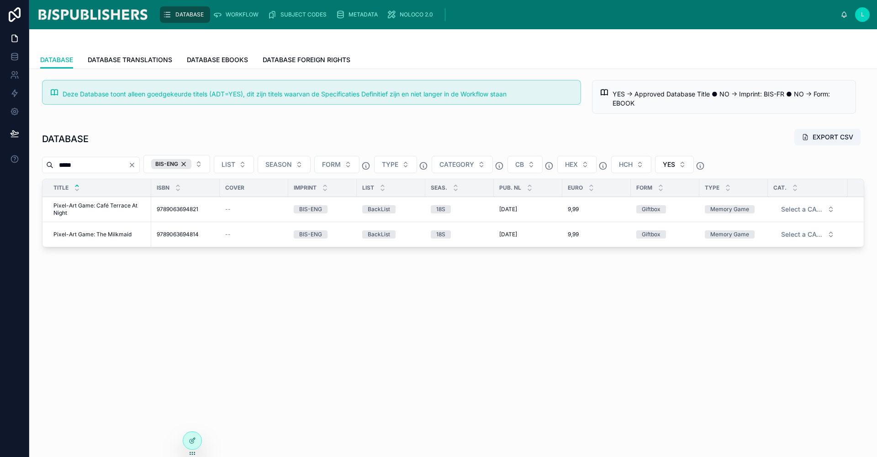
click at [111, 206] on span "Pixel-Art Game: Café Terrace At Night" at bounding box center [99, 209] width 92 height 15
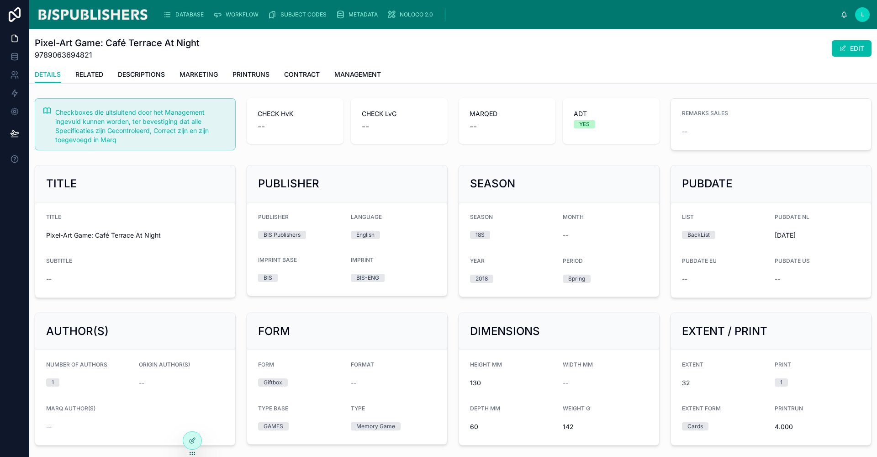
click at [848, 48] on button "EDIT" at bounding box center [852, 48] width 40 height 16
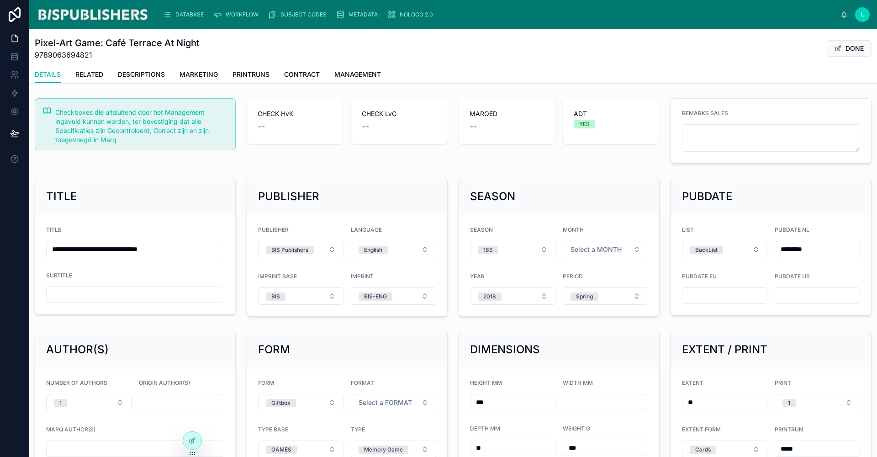
click at [388, 405] on span "Select a FORMAT" at bounding box center [385, 402] width 53 height 9
click at [367, 371] on div "Portrait" at bounding box center [390, 369] width 127 height 14
click at [577, 246] on span "Select a MONTH" at bounding box center [595, 249] width 51 height 9
click at [557, 358] on div "June" at bounding box center [552, 354] width 13 height 8
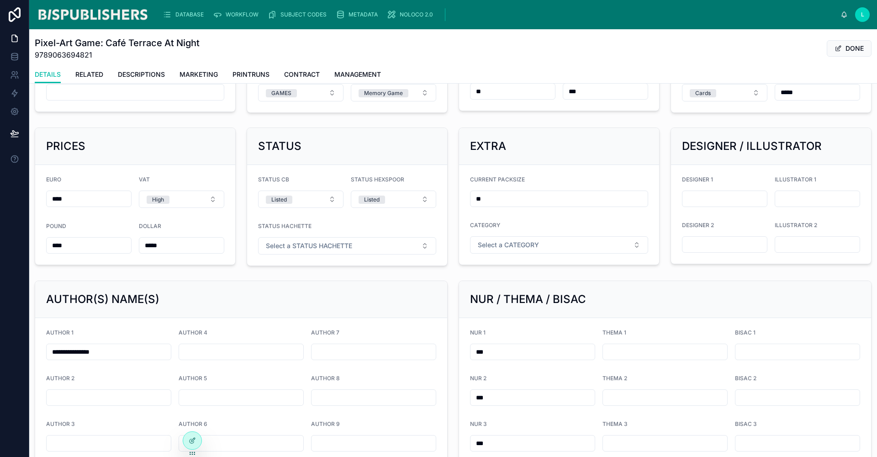
drag, startPoint x: 130, startPoint y: 352, endPoint x: 13, endPoint y: 353, distance: 116.9
click at [13, 353] on div "**********" at bounding box center [438, 228] width 877 height 457
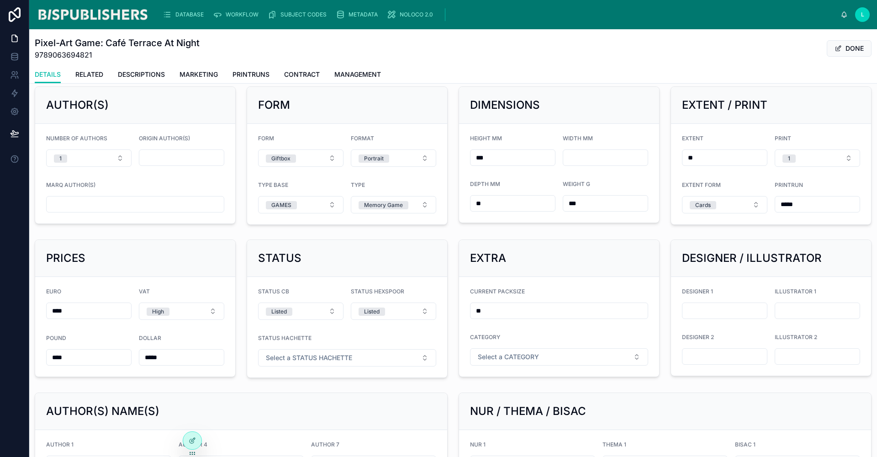
click at [101, 202] on input "text" at bounding box center [135, 204] width 177 height 13
paste input "**********"
type input "**********"
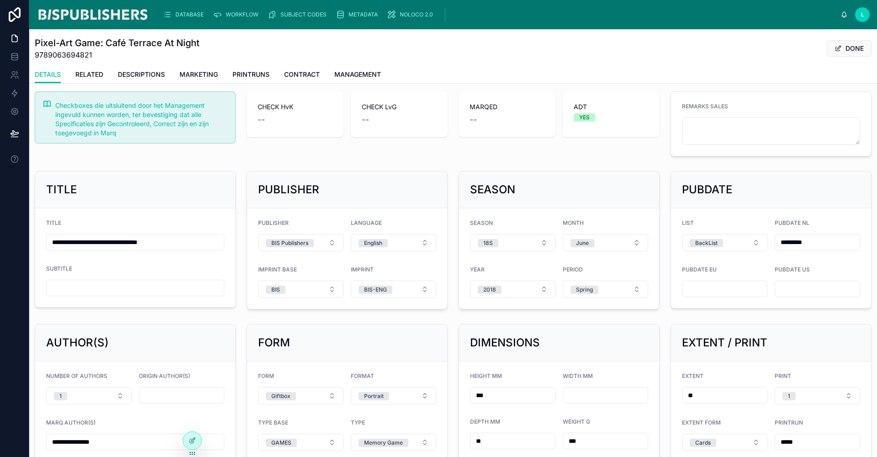
scroll to position [0, 0]
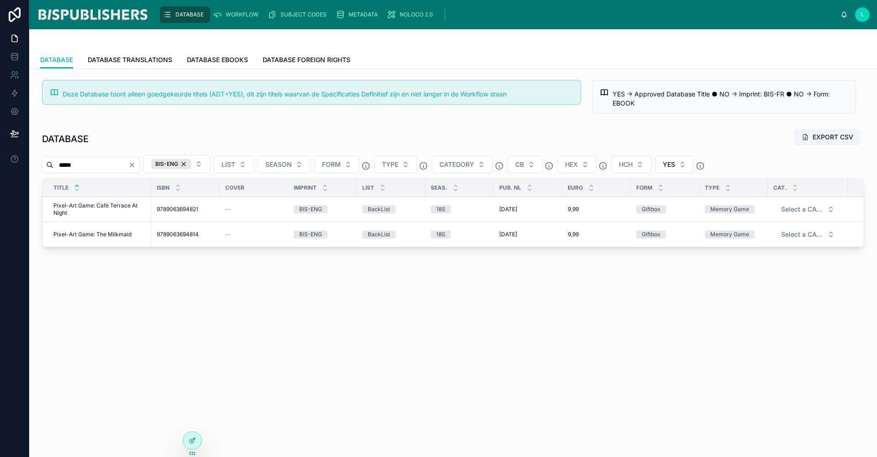
drag, startPoint x: 115, startPoint y: 162, endPoint x: 48, endPoint y: 165, distance: 66.8
click at [48, 165] on div "*****" at bounding box center [91, 165] width 98 height 16
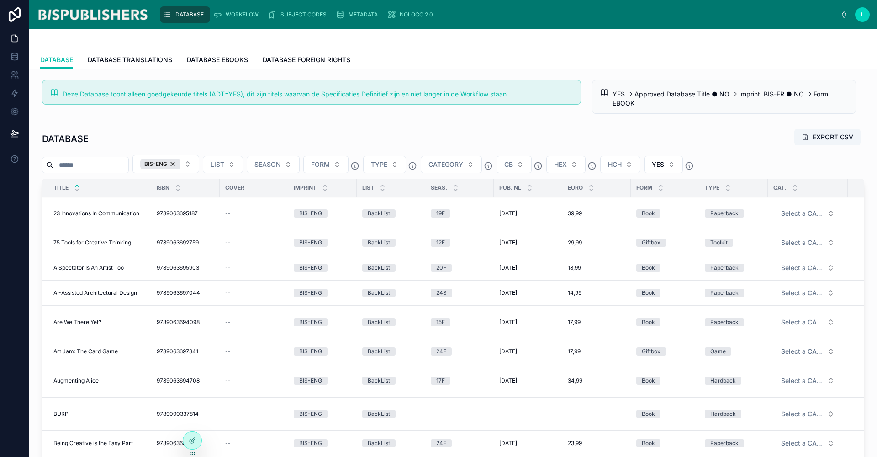
scroll to position [747, 0]
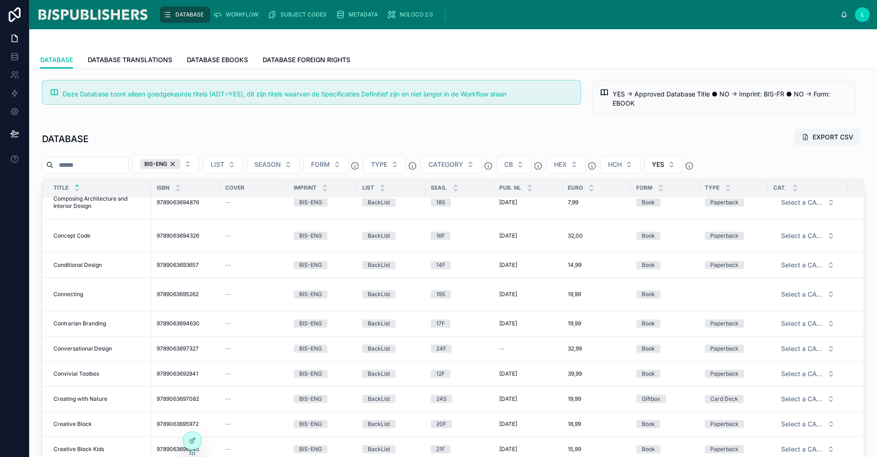
click at [73, 324] on span "Contrarian Branding" at bounding box center [79, 323] width 53 height 7
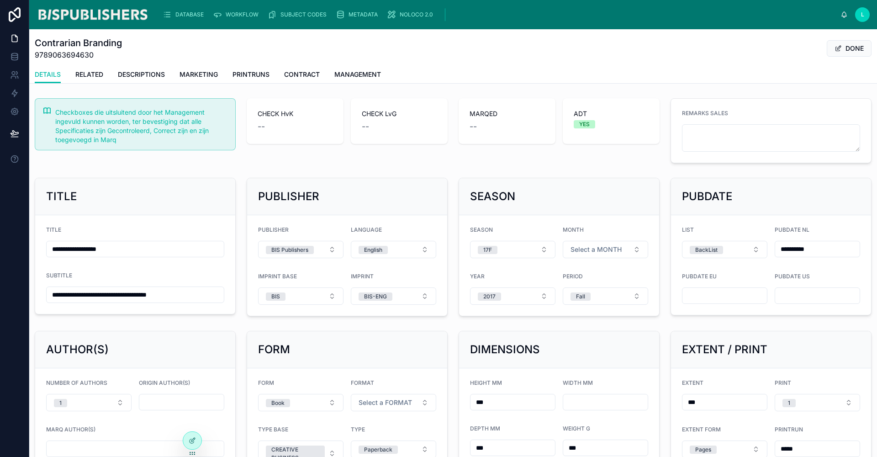
click at [390, 403] on span "Select a FORMAT" at bounding box center [385, 402] width 53 height 9
click at [358, 370] on span "Portrait" at bounding box center [346, 369] width 31 height 8
click at [845, 48] on button "DONE" at bounding box center [849, 48] width 45 height 16
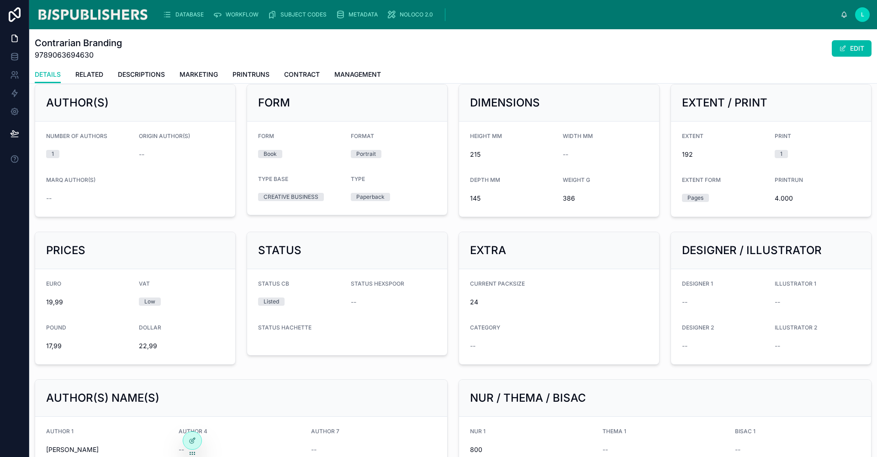
scroll to position [333, 0]
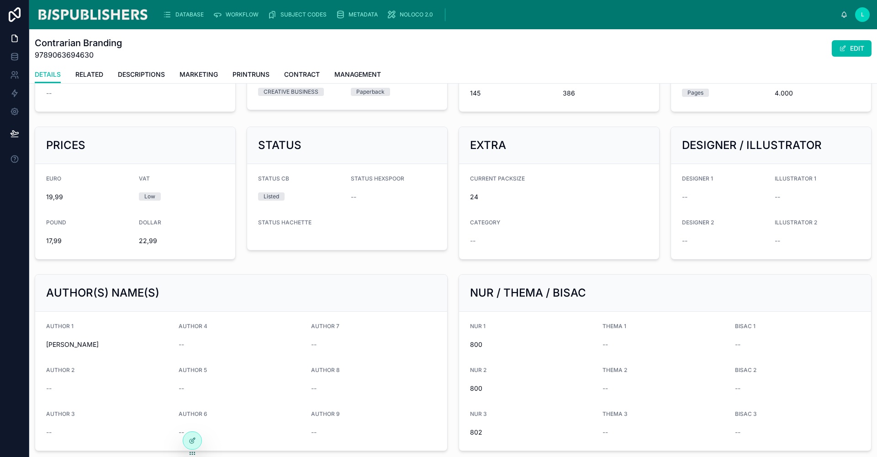
drag, startPoint x: 47, startPoint y: 345, endPoint x: 147, endPoint y: 341, distance: 99.7
click at [147, 341] on span "Roland van der Vorst" at bounding box center [108, 344] width 125 height 9
copy span "Roland van der Vorst"
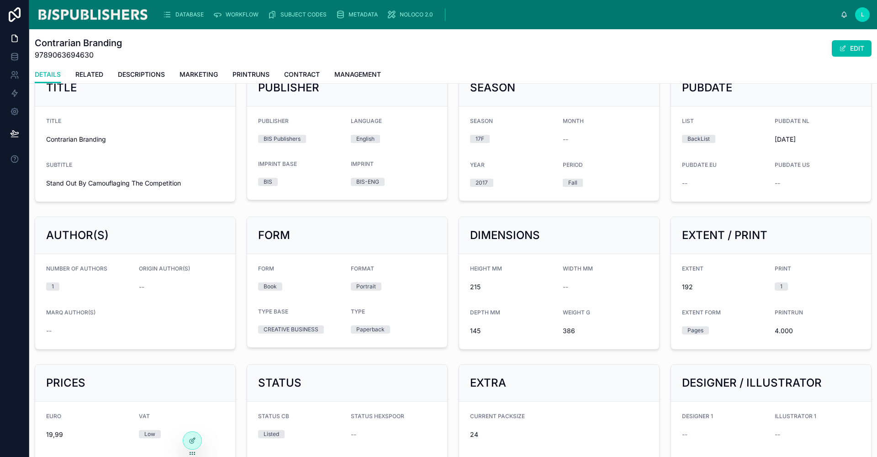
click at [844, 45] on button "EDIT" at bounding box center [852, 48] width 40 height 16
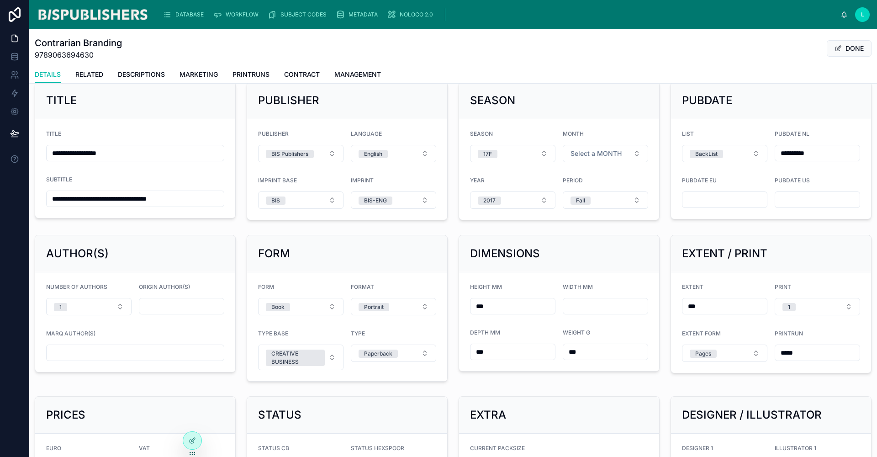
click at [80, 352] on input "text" at bounding box center [135, 352] width 177 height 13
paste input "**********"
type input "**********"
click at [613, 153] on span "Select a MONTH" at bounding box center [595, 153] width 51 height 9
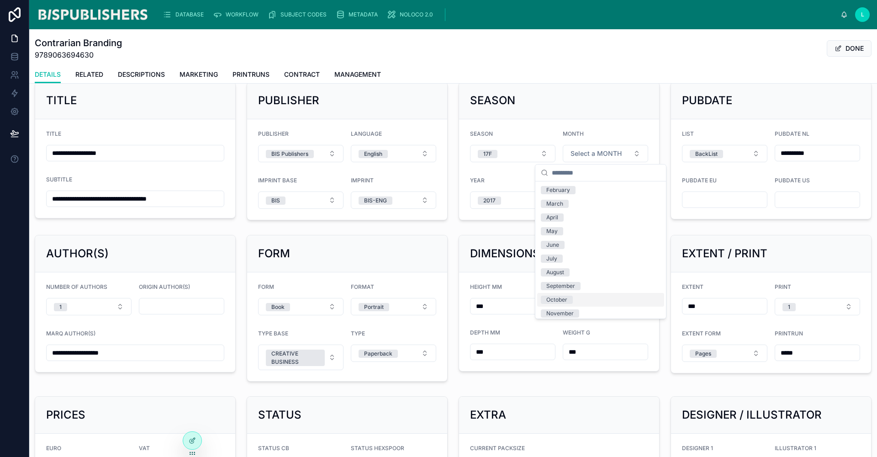
click at [572, 300] on span "October" at bounding box center [557, 300] width 32 height 8
click at [845, 52] on button "DONE" at bounding box center [849, 48] width 45 height 16
